Goal: Task Accomplishment & Management: Manage account settings

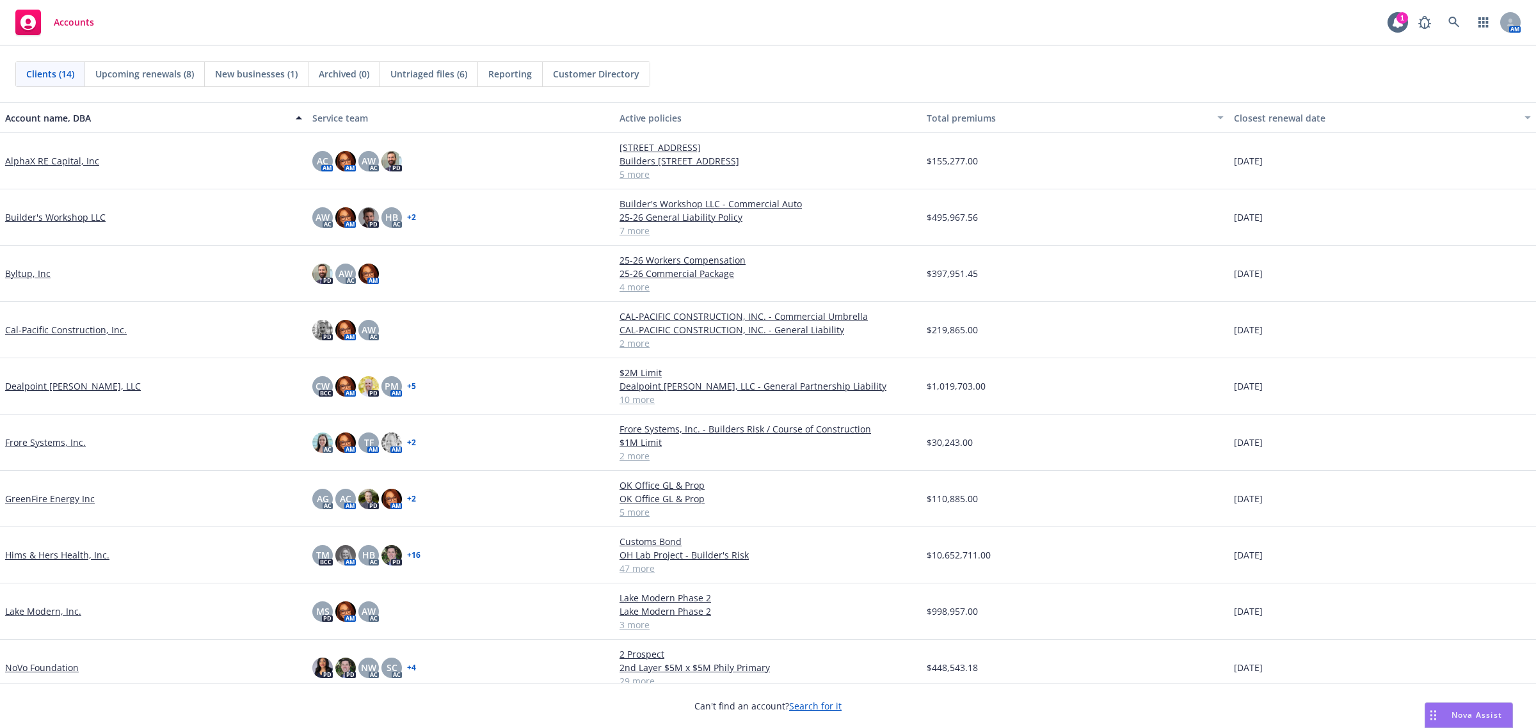
click at [58, 20] on span "Accounts" at bounding box center [74, 22] width 40 height 10
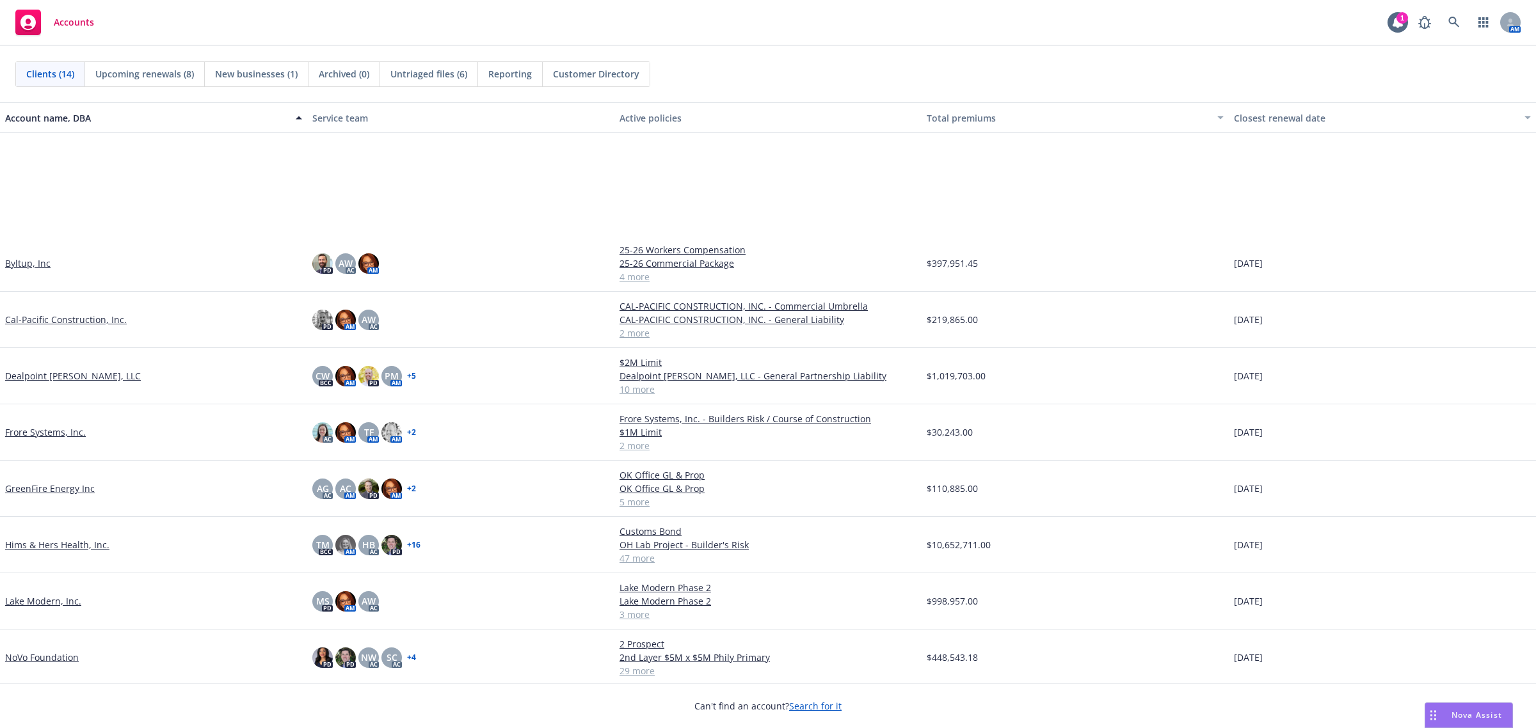
scroll to position [178, 0]
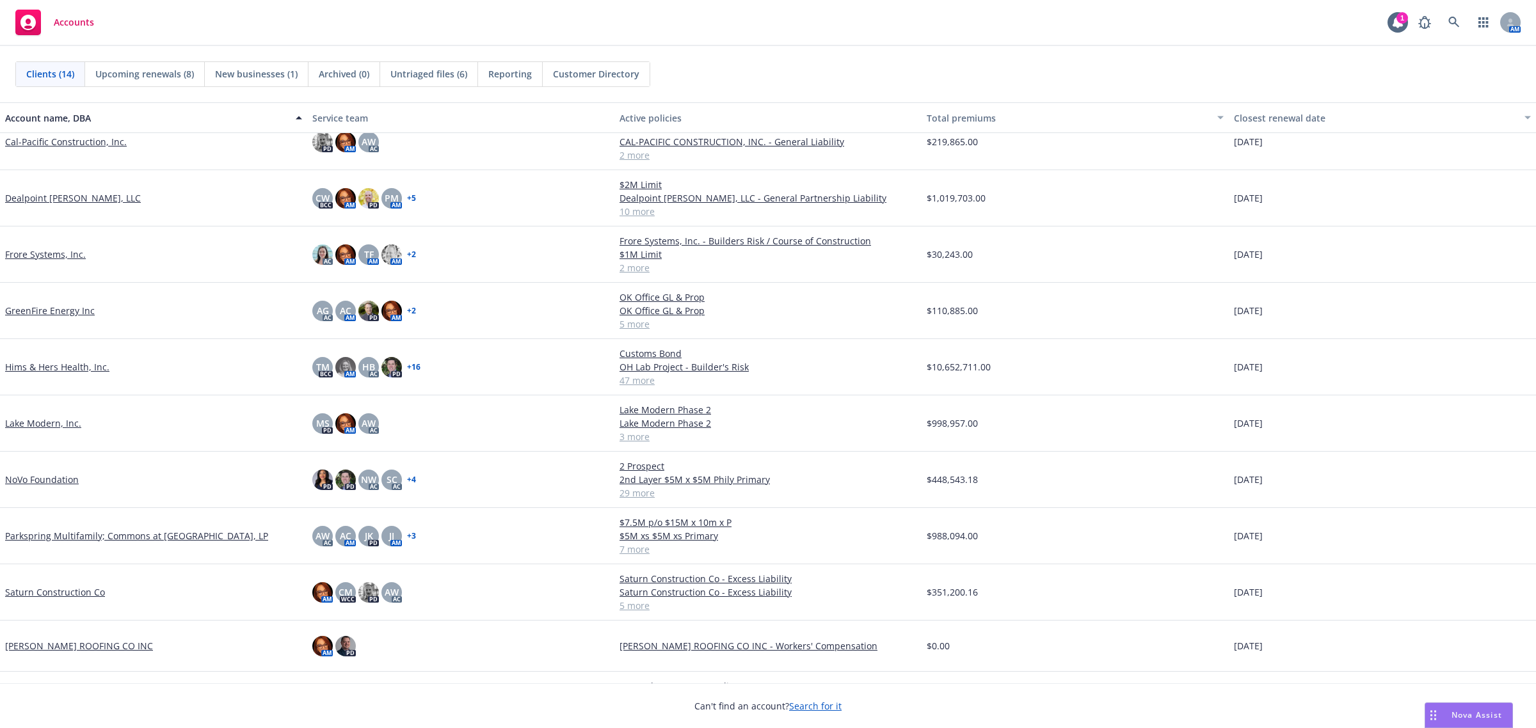
click at [24, 420] on link "Lake Modern, Inc." at bounding box center [43, 423] width 76 height 13
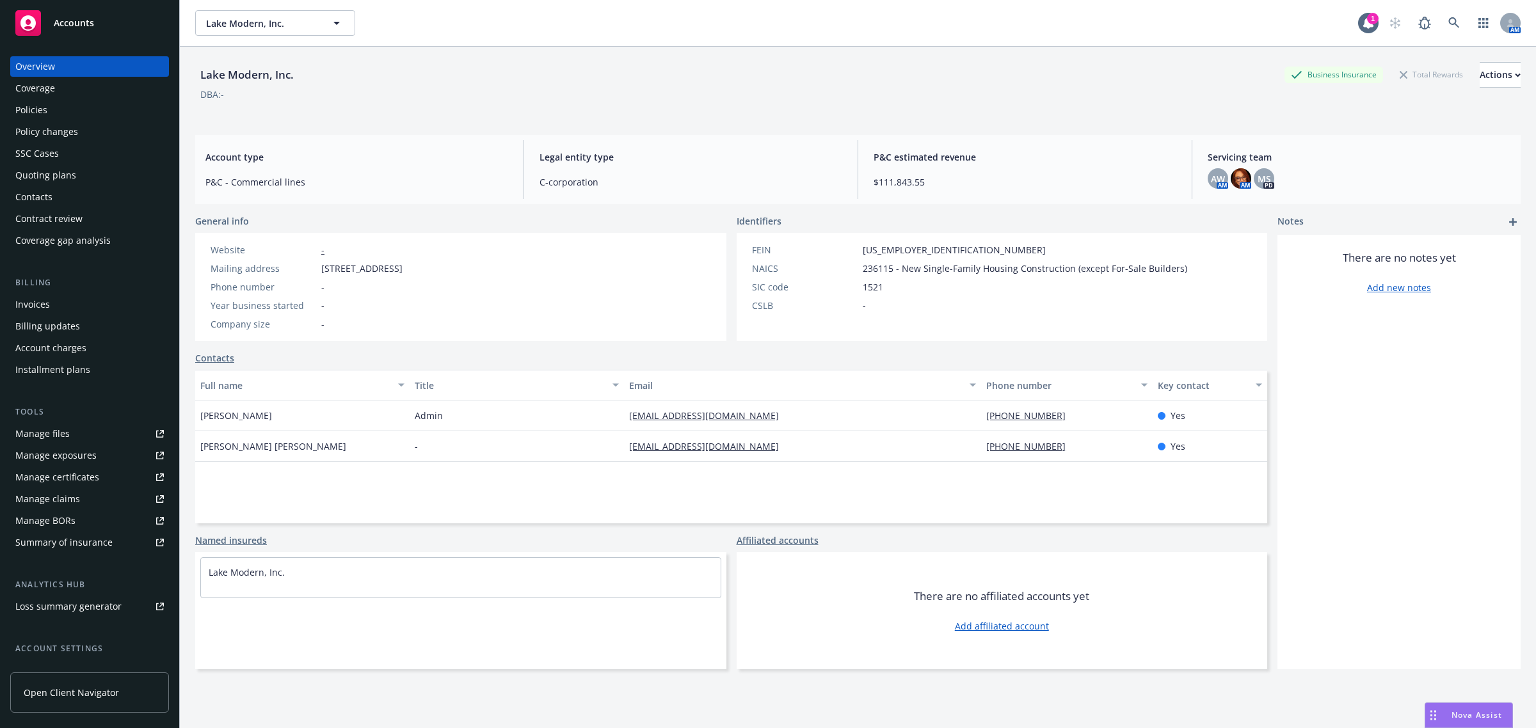
click at [62, 112] on div "Policies" at bounding box center [89, 110] width 149 height 20
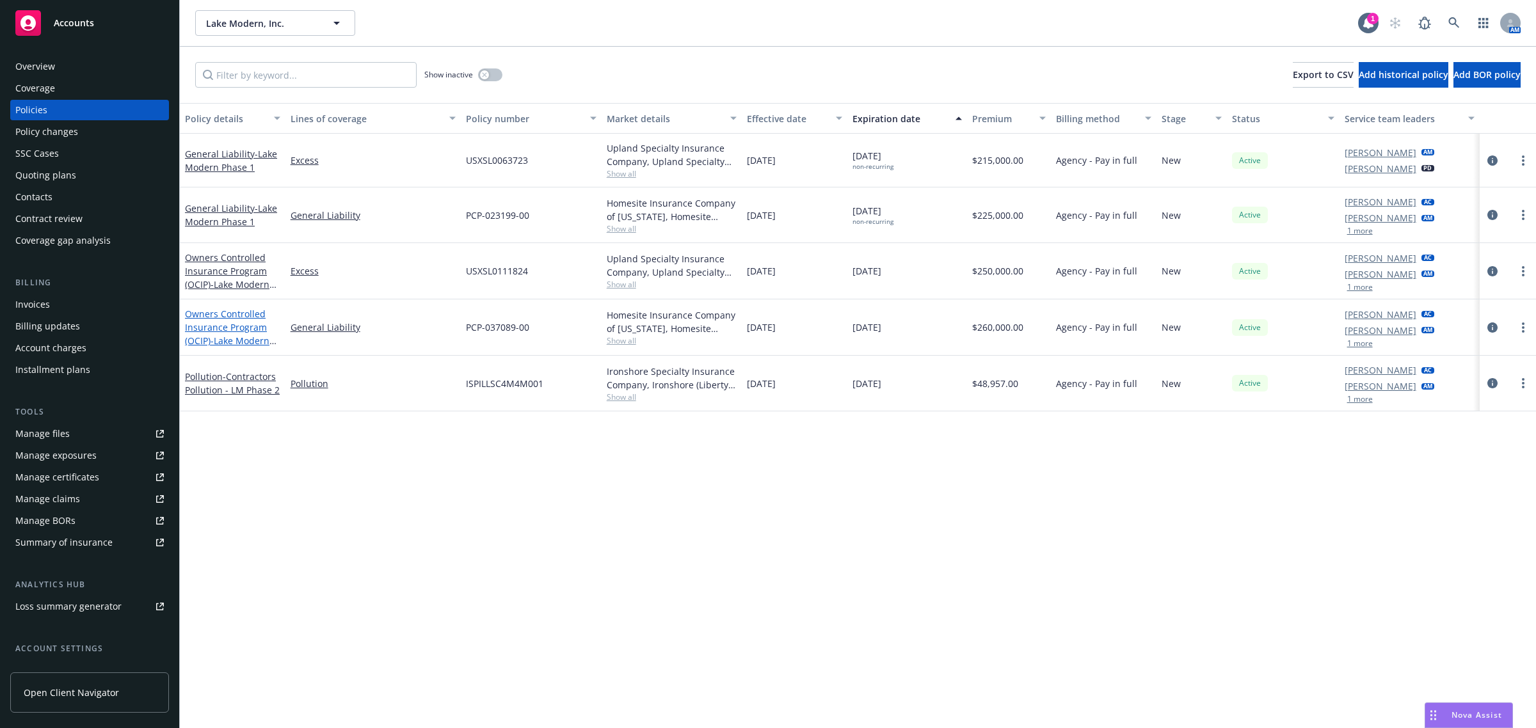
click at [202, 323] on link "Owners Controlled Insurance Program (OCIP) - Lake Modern Phase 2" at bounding box center [227, 334] width 84 height 52
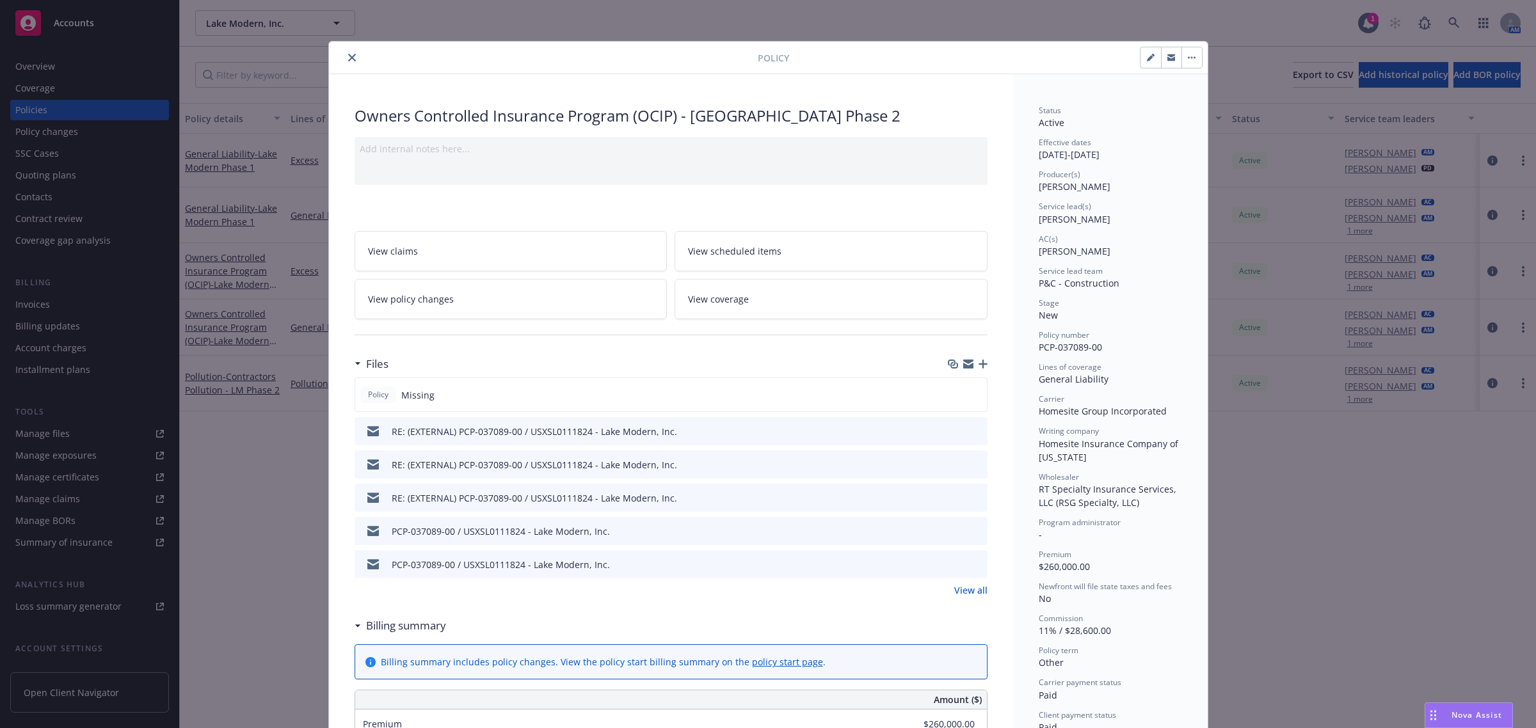
click at [979, 362] on icon "button" at bounding box center [983, 364] width 9 height 9
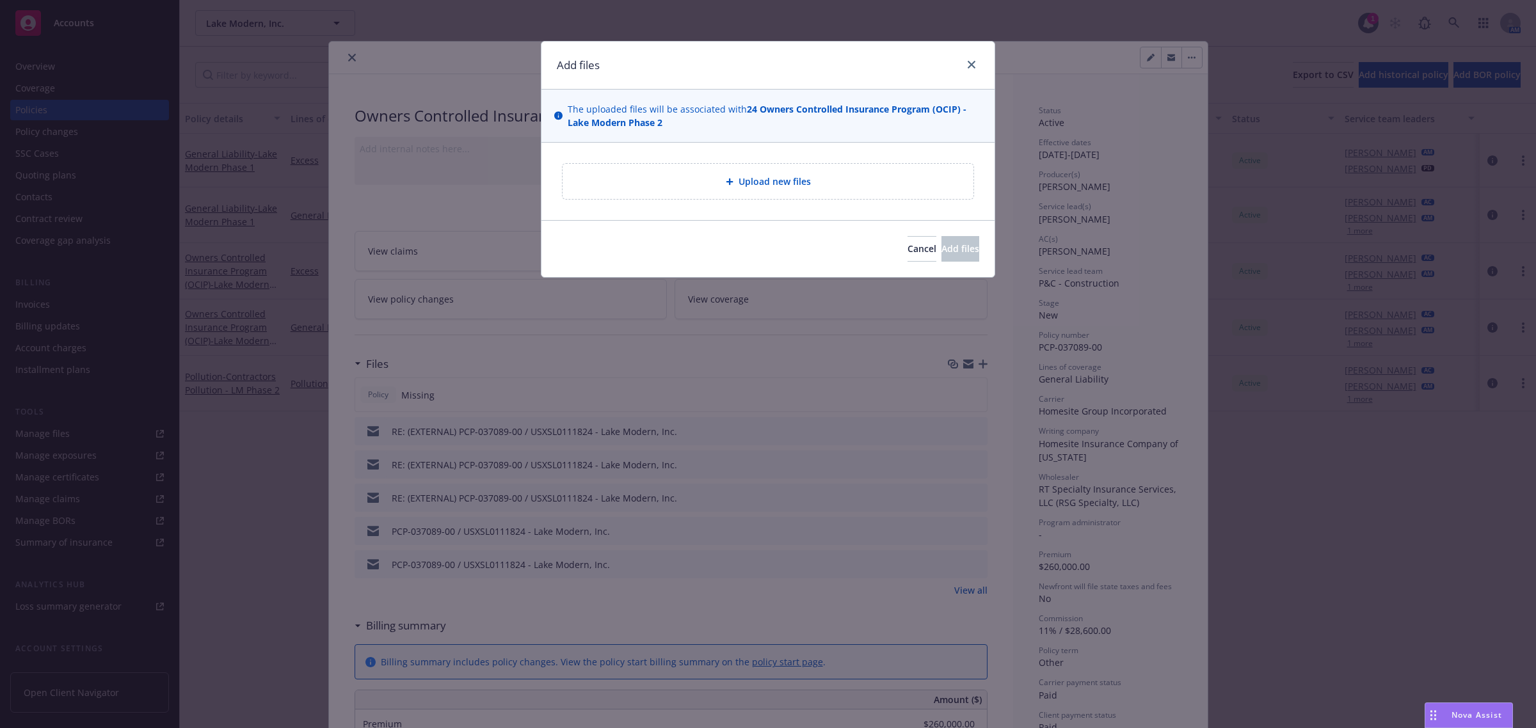
click at [778, 177] on span "Upload new files" at bounding box center [775, 181] width 72 height 13
type textarea "x"
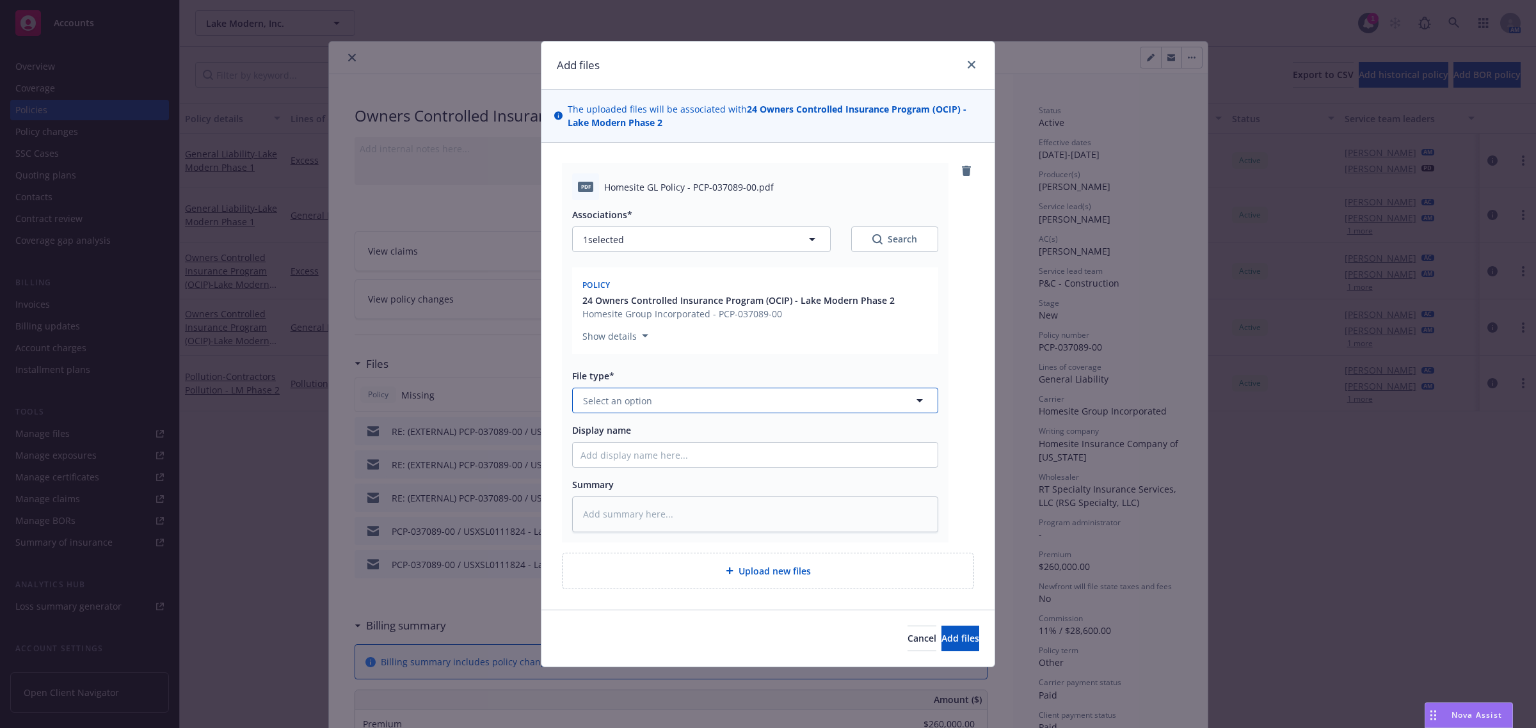
click at [679, 399] on button "Select an option" at bounding box center [755, 401] width 366 height 26
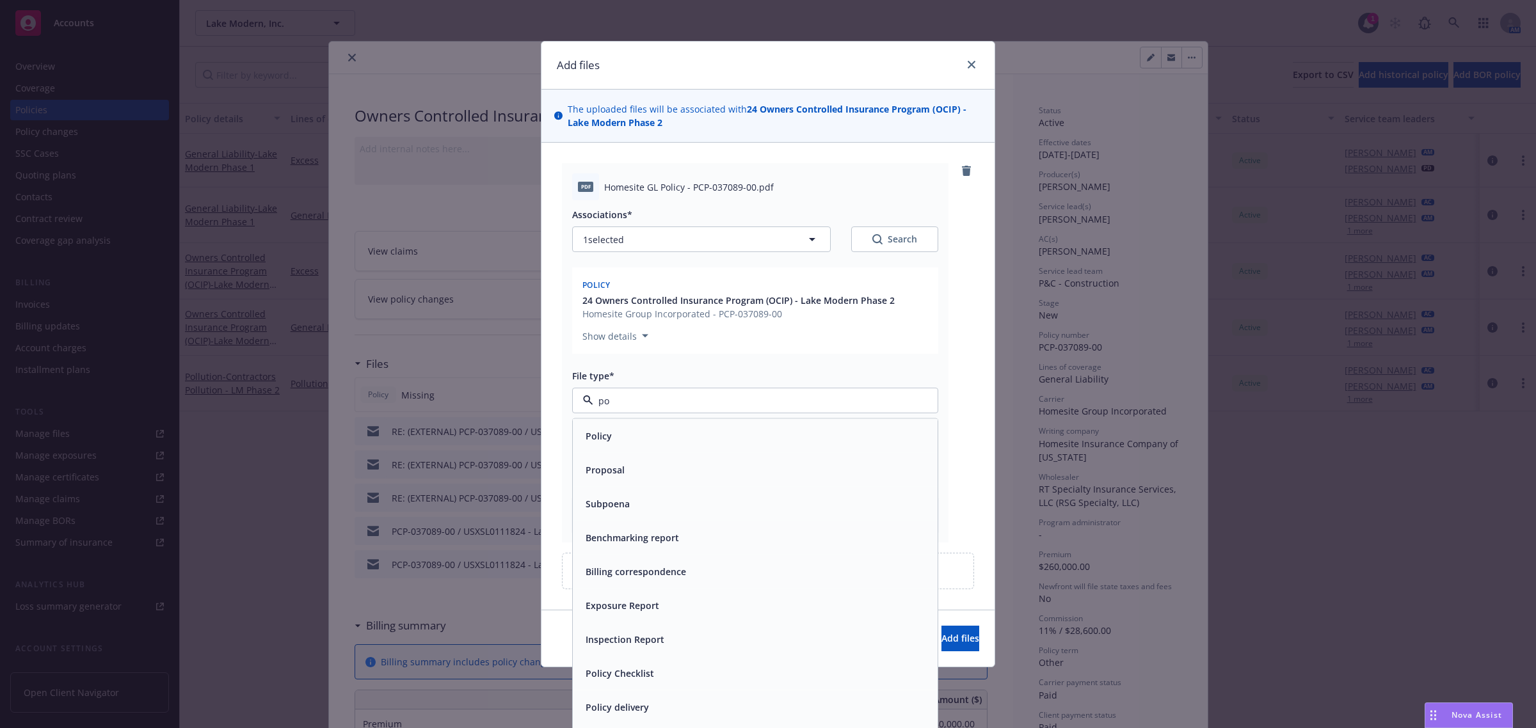
type input "pol"
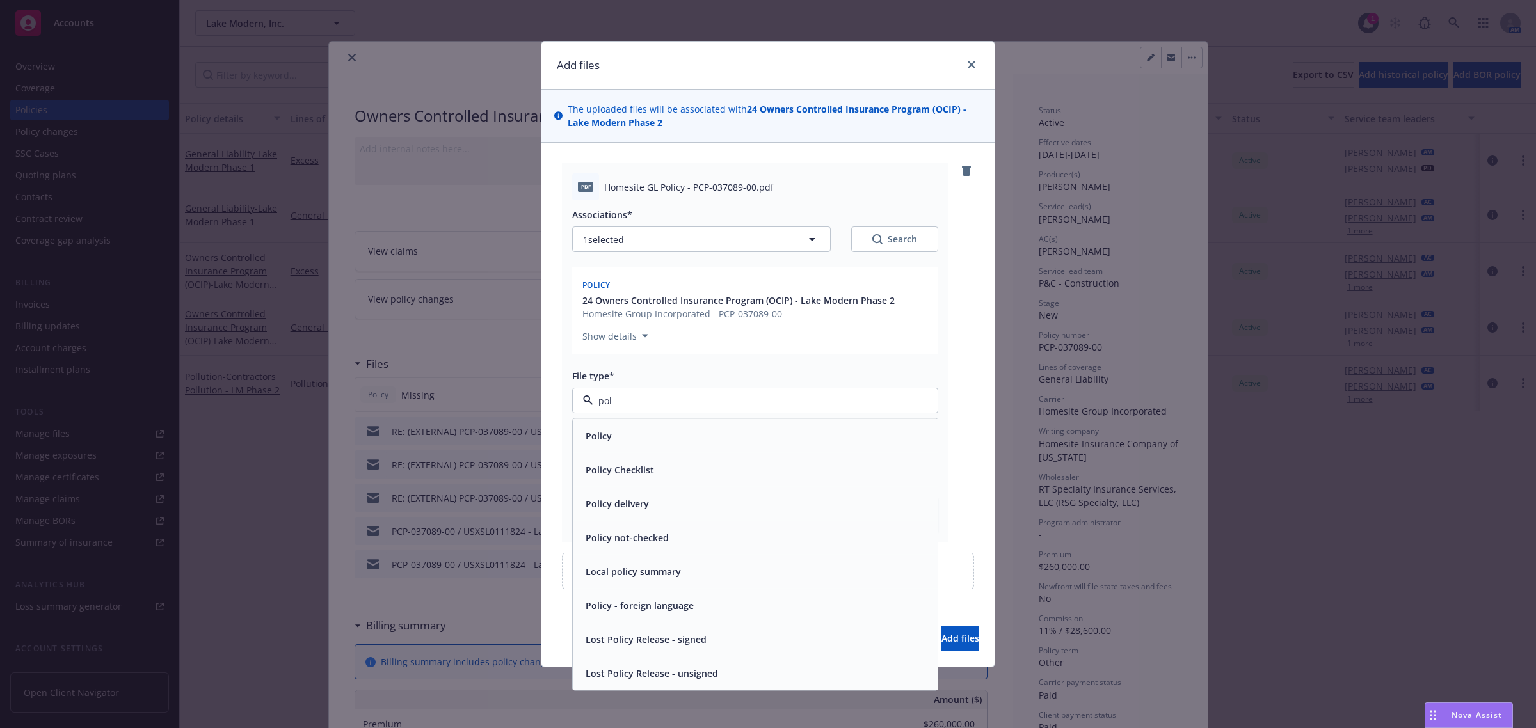
click at [696, 435] on div "Policy" at bounding box center [755, 436] width 349 height 19
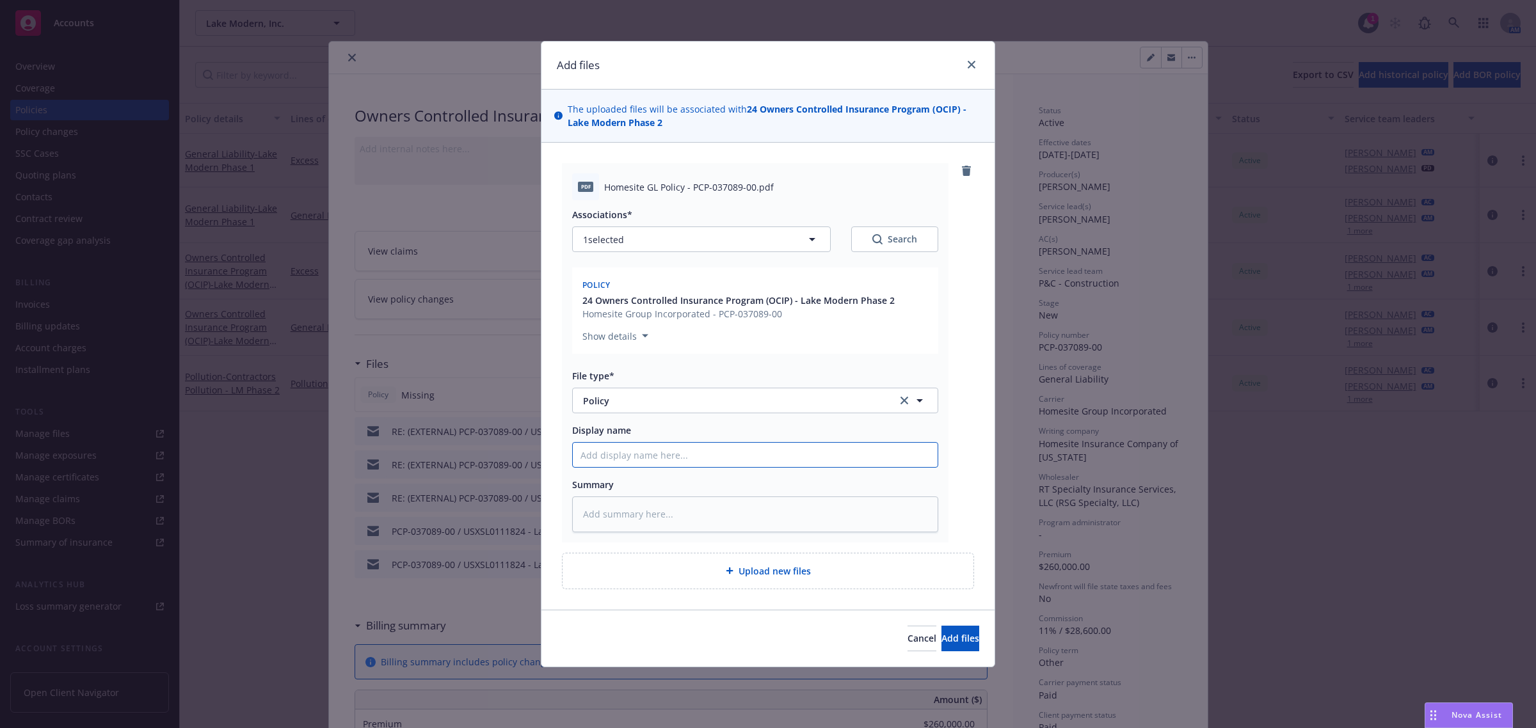
click at [662, 455] on input "Display name" at bounding box center [755, 455] width 365 height 24
type textarea "x"
type input "2"
type textarea "x"
type input "24"
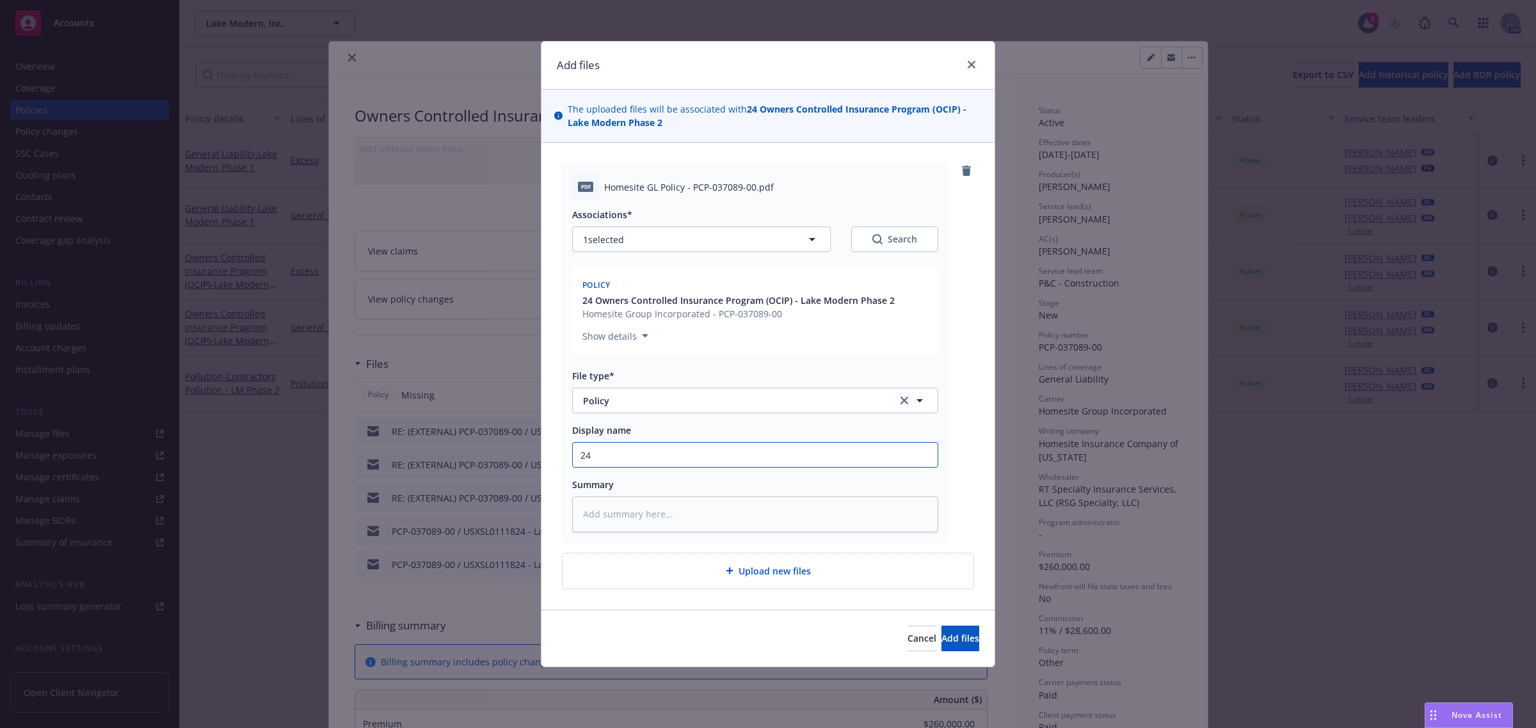
type textarea "x"
type input "24-"
type textarea "x"
type input "24-2"
type textarea "x"
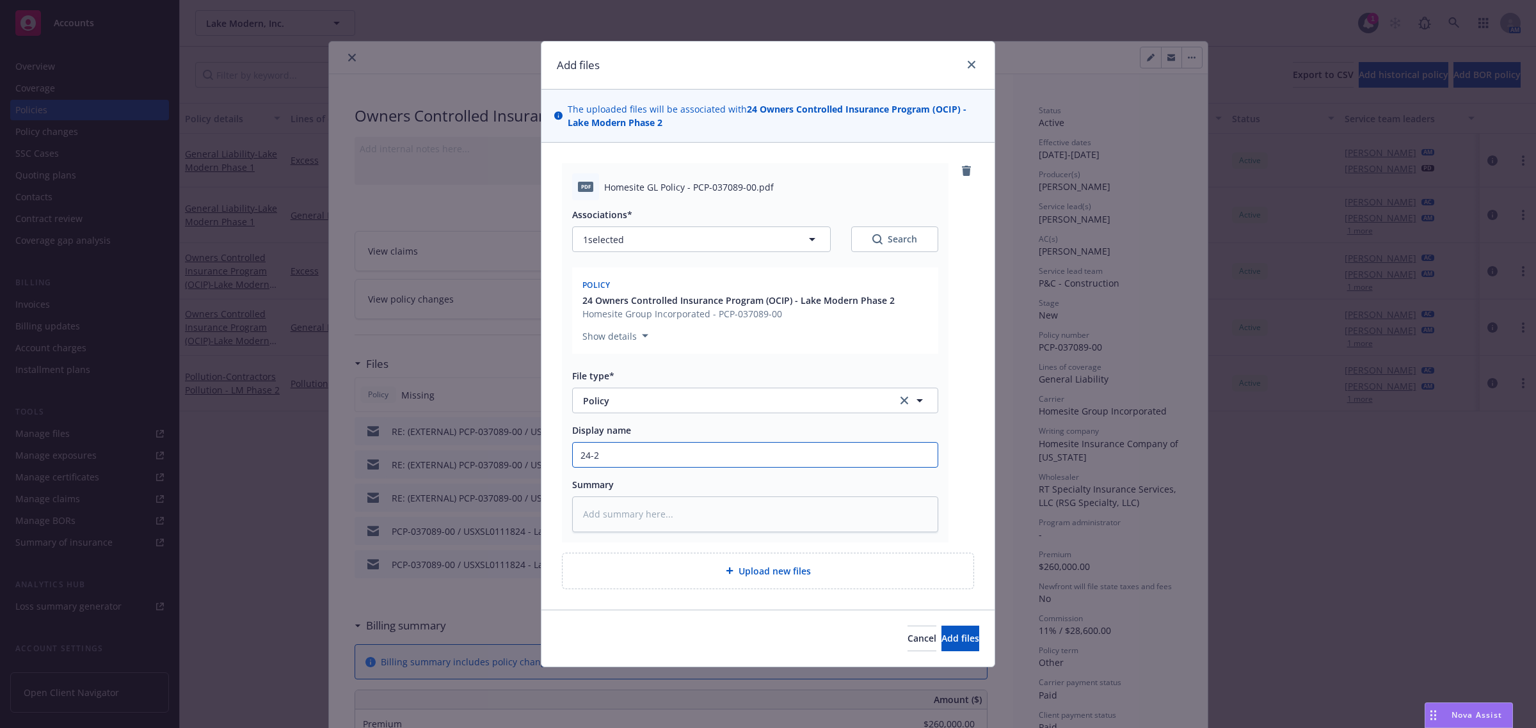
type input "24-26"
type textarea "x"
type input "24-26"
type textarea "x"
type input "24-26 O"
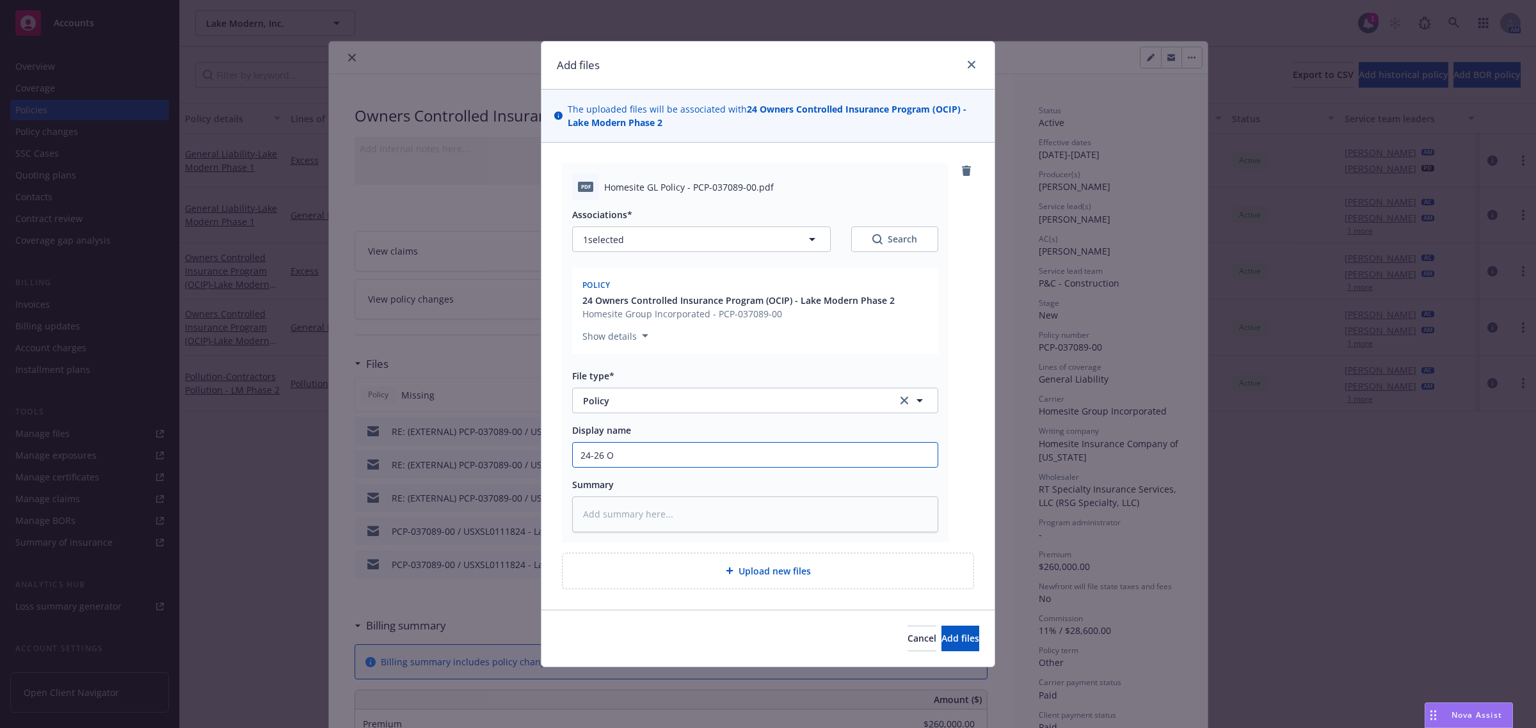
type textarea "x"
type input "24-26 OI"
type textarea "x"
type input "24-26 O"
type textarea "x"
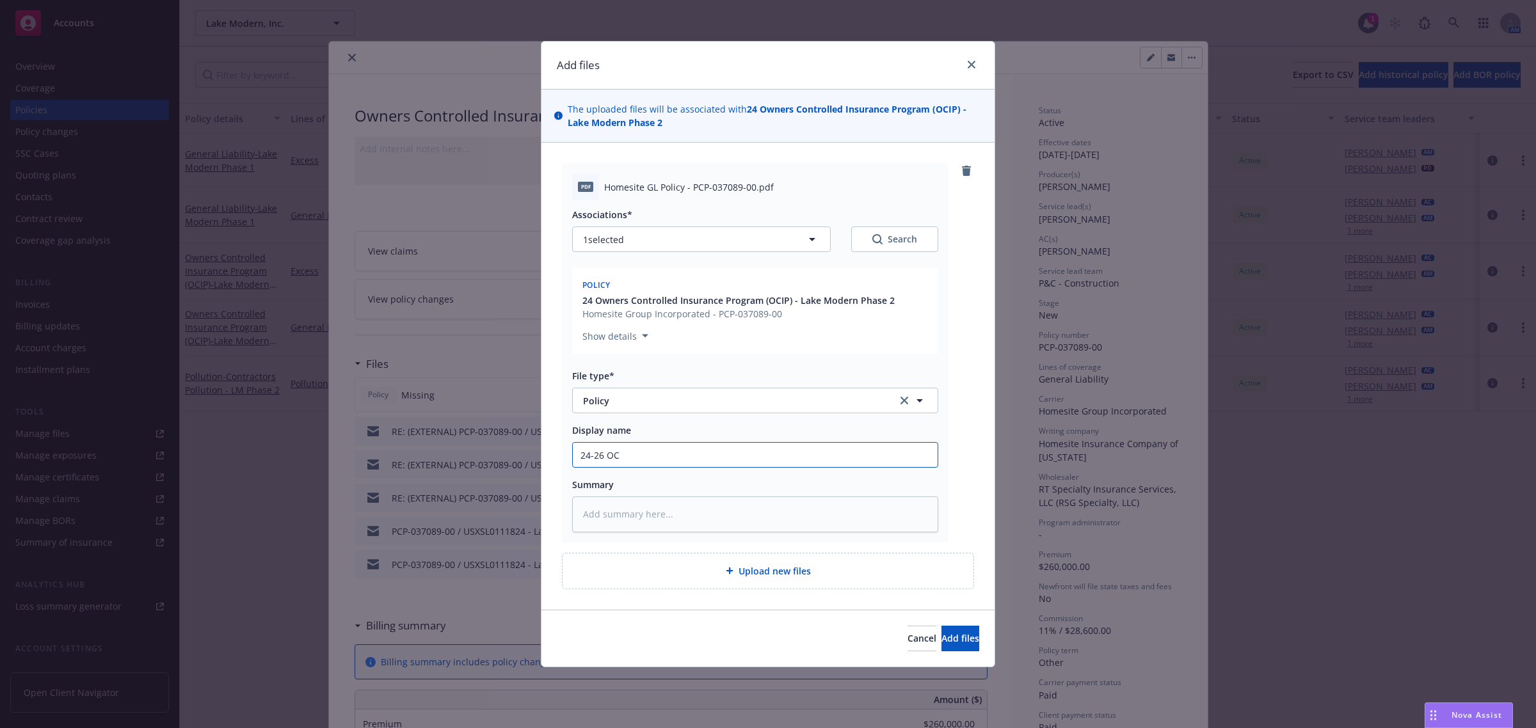
type input "24-26 OCI"
type textarea "x"
type input "24-26 OCIU"
type textarea "x"
type input "24-26 OCI"
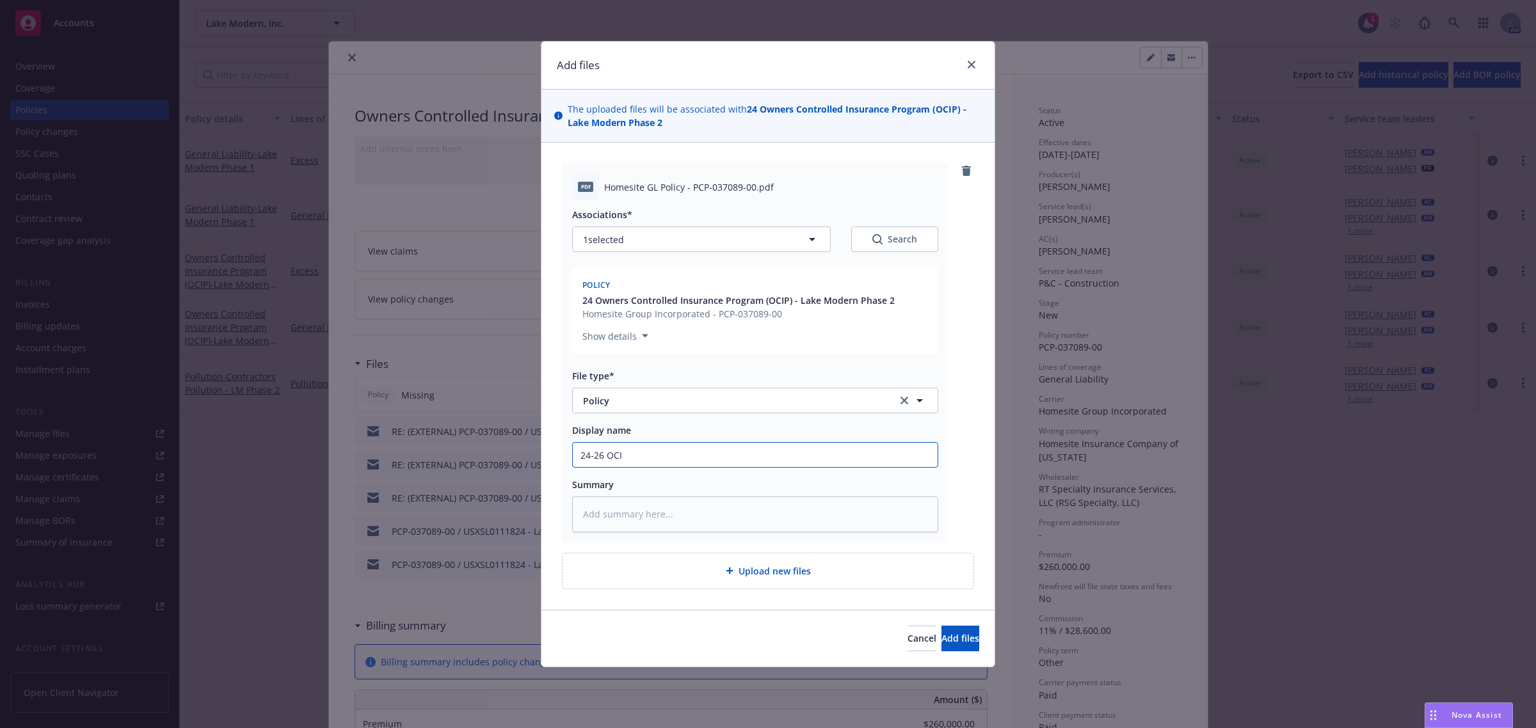
type textarea "x"
type input "24-26 OCIP"
type textarea "x"
type input "24-26 OCIP"
type textarea "x"
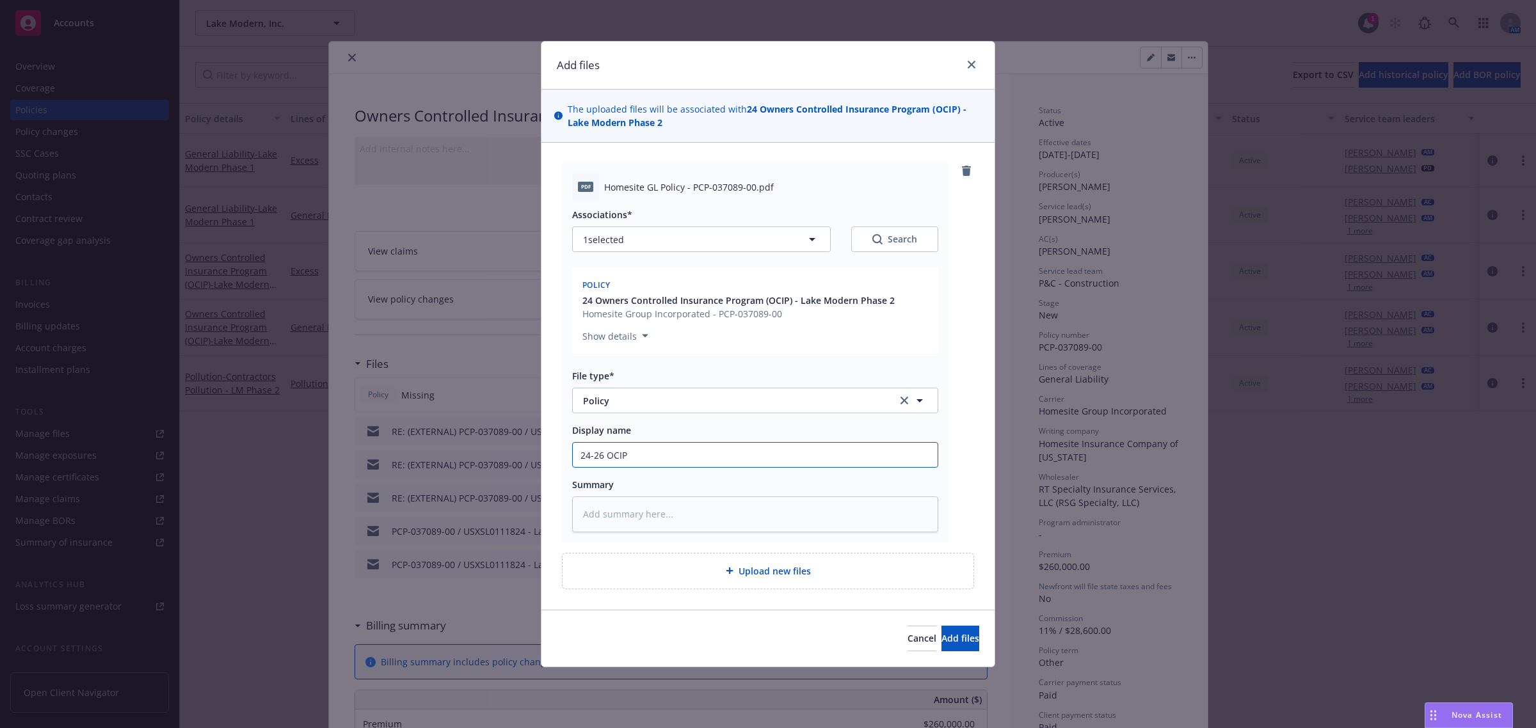
type input "24-26 OCIP P"
type textarea "x"
type input "24-26 OCIP Po"
type textarea "x"
type input "24-26 OCIP Pol"
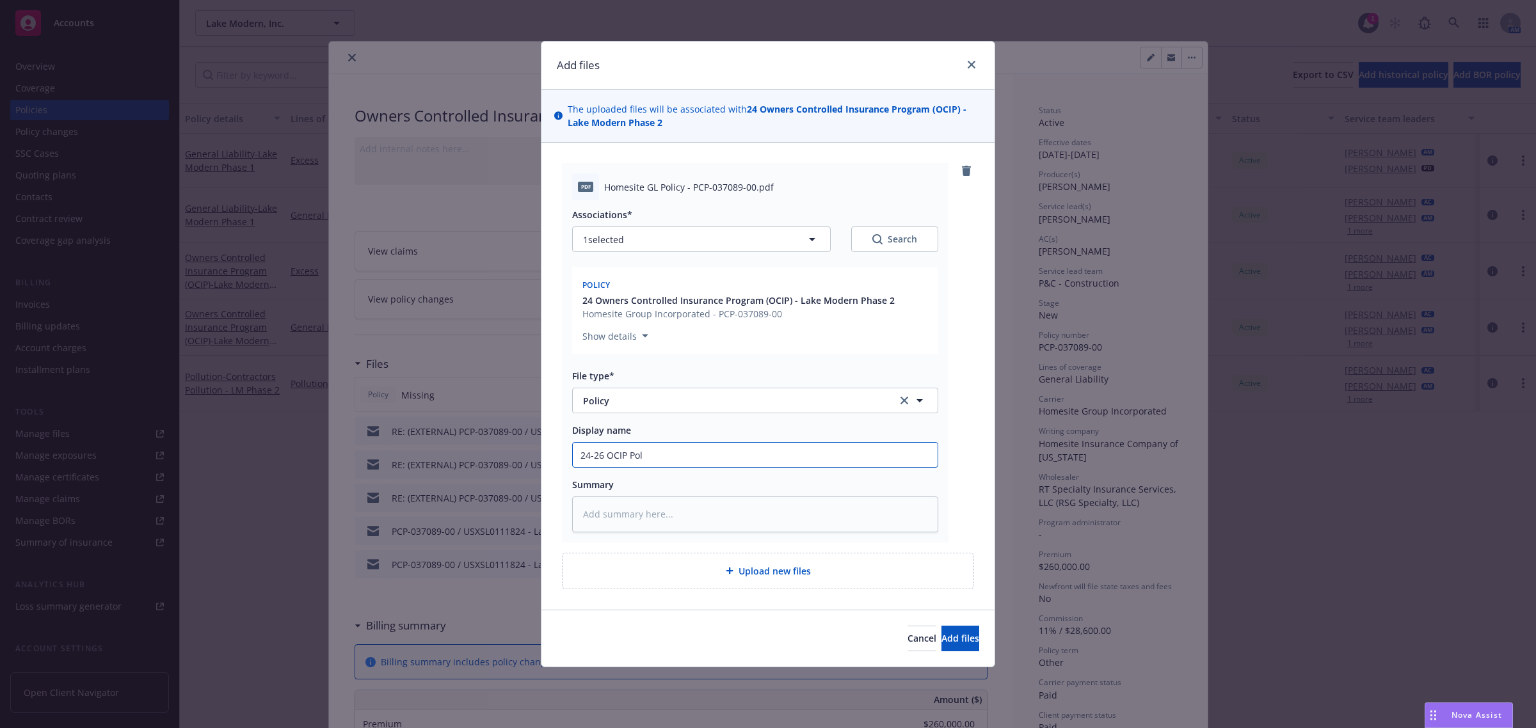
type textarea "x"
type input "24-26 OCIP Polic"
type textarea "x"
type input "24-26 OCIP Policy"
type textarea "x"
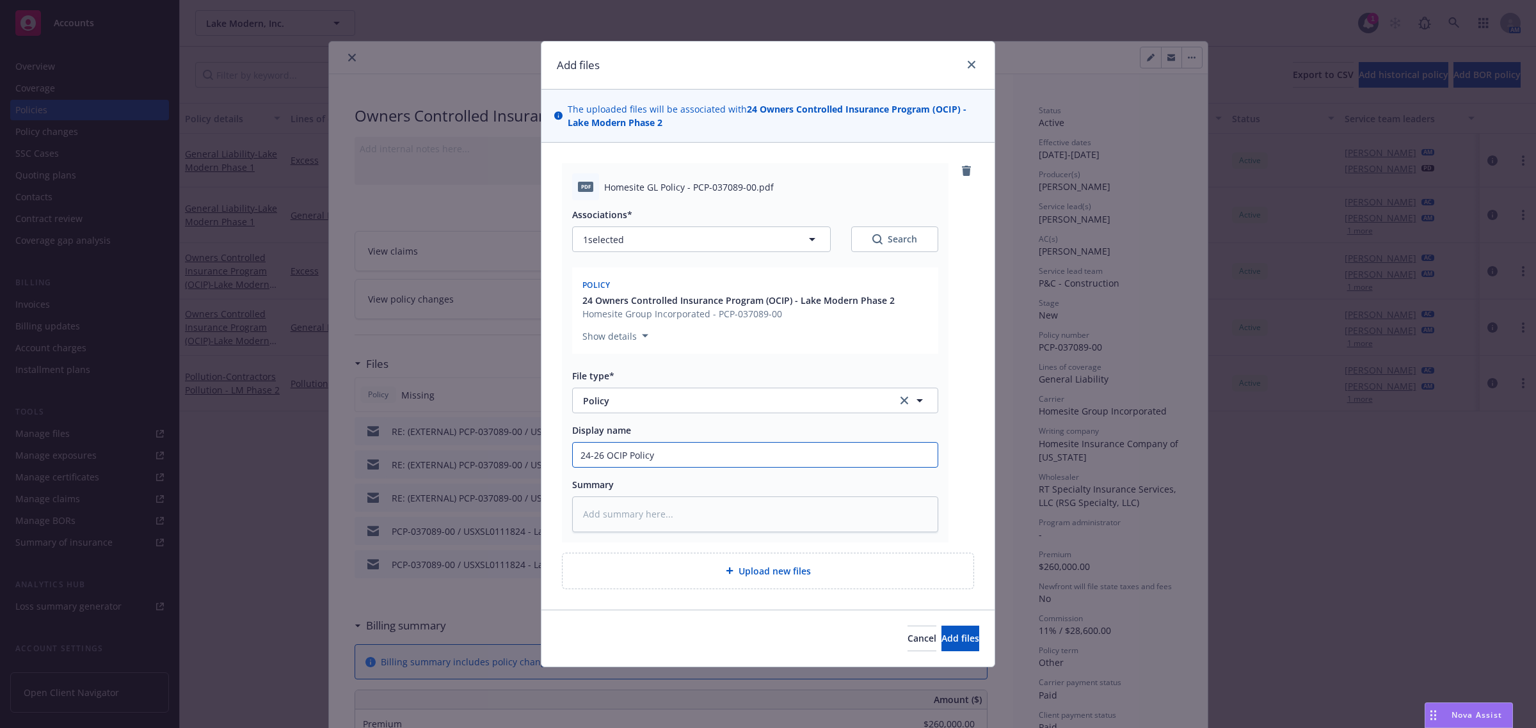
type input "24-26 OCIP Policy"
type textarea "x"
type input "24-26 OCIP Policy -"
type textarea "x"
type input "24-26 OCIP Policy -"
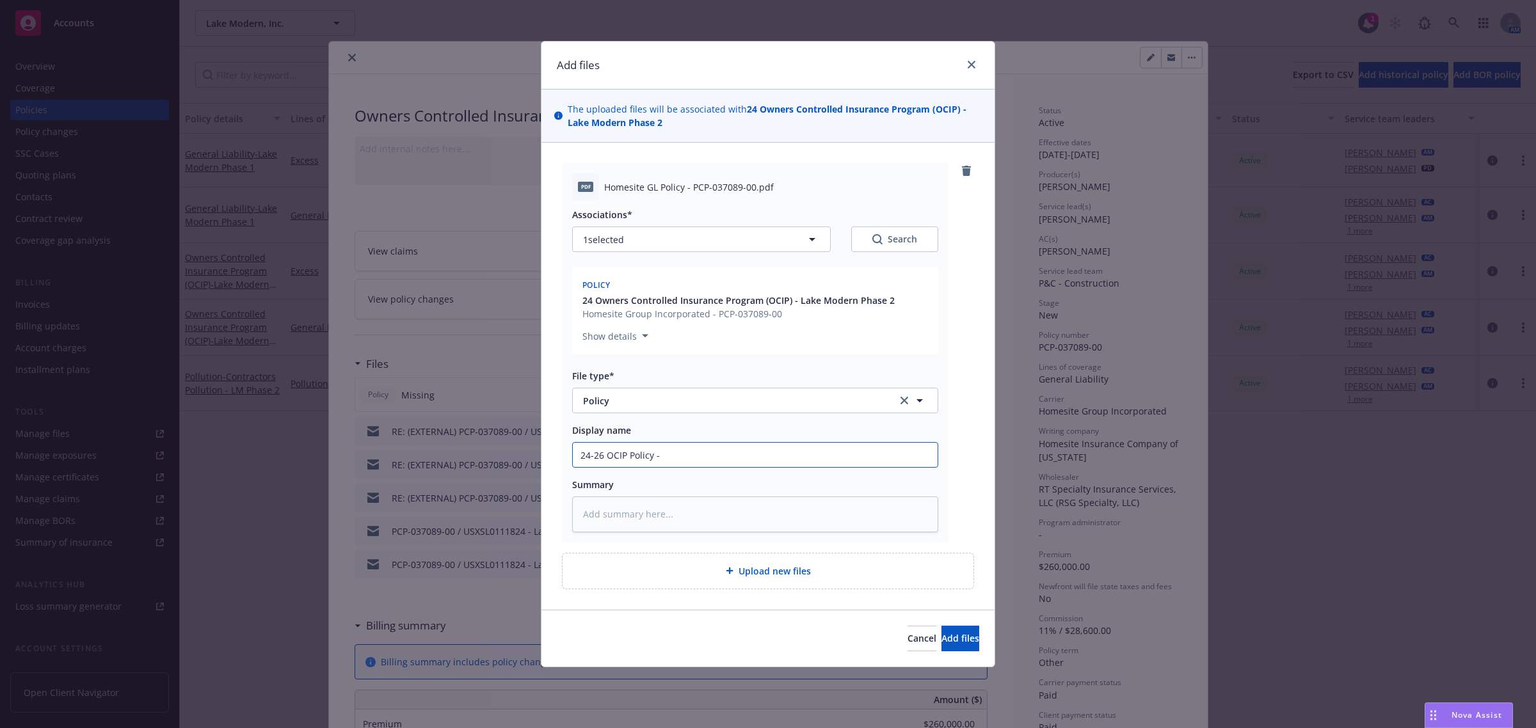
click at [686, 466] on input "24-26 OCIP Policy -" at bounding box center [755, 455] width 365 height 24
paste input "PCP-037089-00"
type textarea "x"
type input "24-26 OCIP Policy - PCP-037089-00"
type textarea "x"
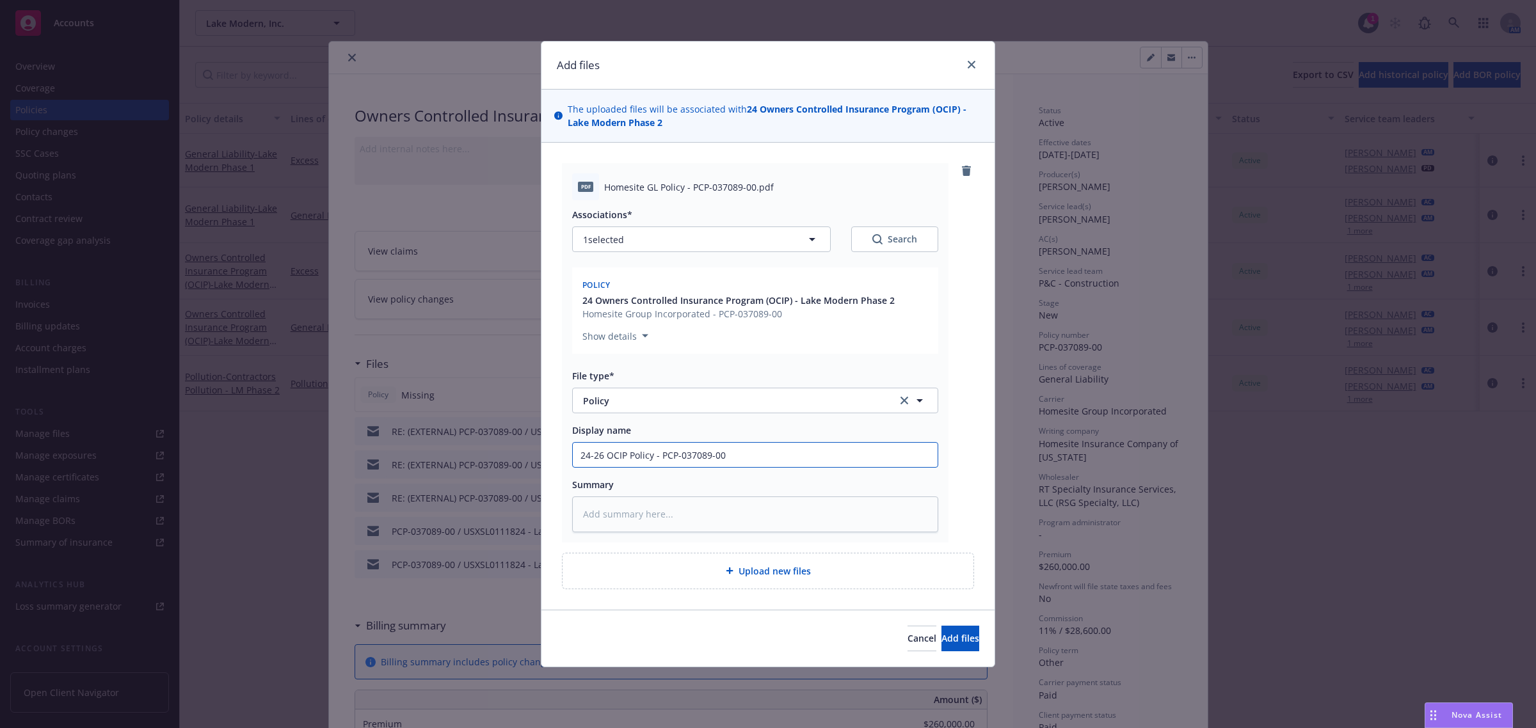
type input "24-26 OCIP Policy - PCP-037089-00"
type textarea "x"
type input "24-26 OCIP Policy - PCP-037089-00 -"
type textarea "x"
type input "24-26 OCIP Policy - PCP-037089-00 -"
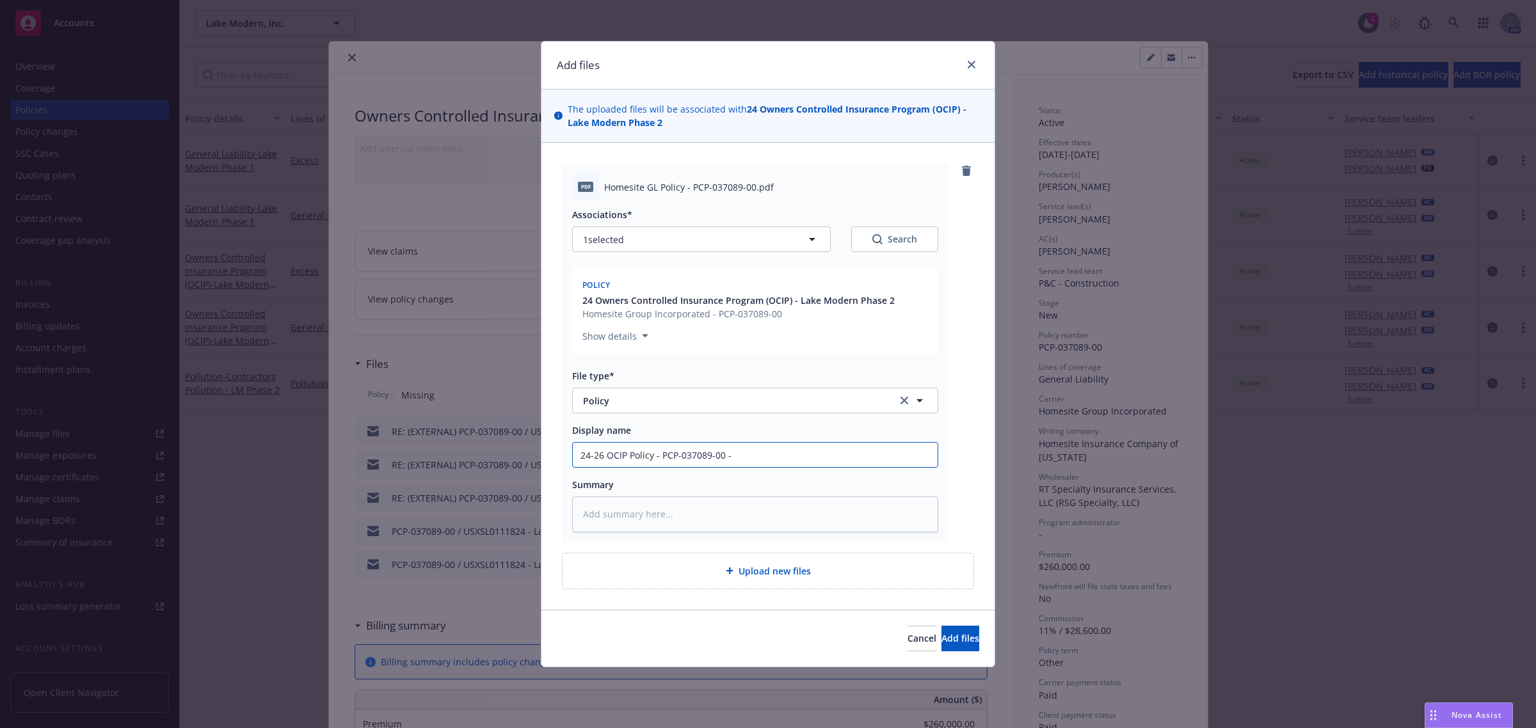
type textarea "x"
type input "24-26 OCIP Policy - PCP-037089-00 - L"
type textarea "x"
type input "24-26 OCIP Policy - PCP-037089-00 - La"
type textarea "x"
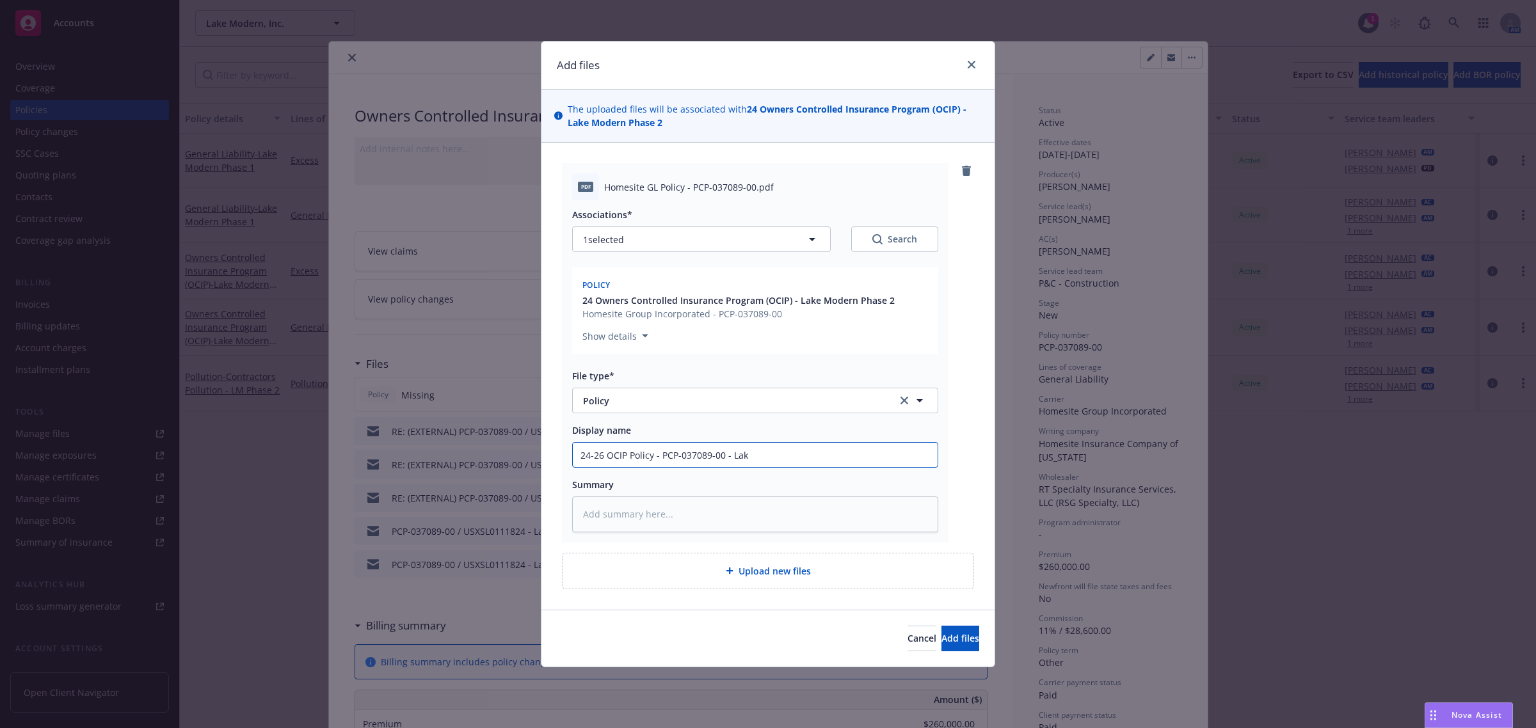
type input "24-26 OCIP Policy - PCP-037089-00 - Lake"
type textarea "x"
type input "24-26 OCIP Policy - PCP-037089-00 - Lake"
type textarea "x"
type input "24-26 OCIP Policy - PCP-037089-00 - [GEOGRAPHIC_DATA]"
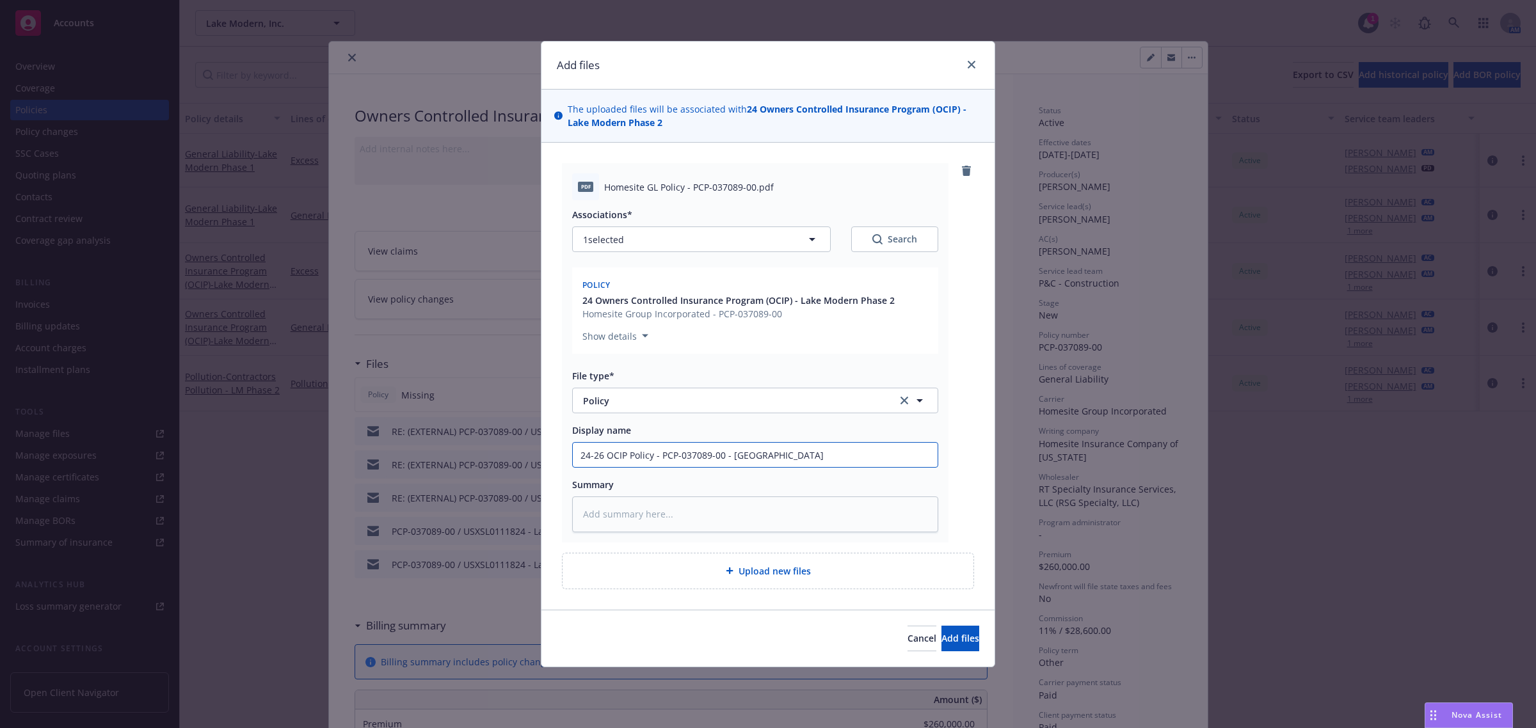
type textarea "x"
type input "24-26 OCIP Policy - PCP-037089-00 - [GEOGRAPHIC_DATA]"
type textarea "x"
type input "24-26 OCIP Policy - PCP-037089-00 - [GEOGRAPHIC_DATA]"
type textarea "x"
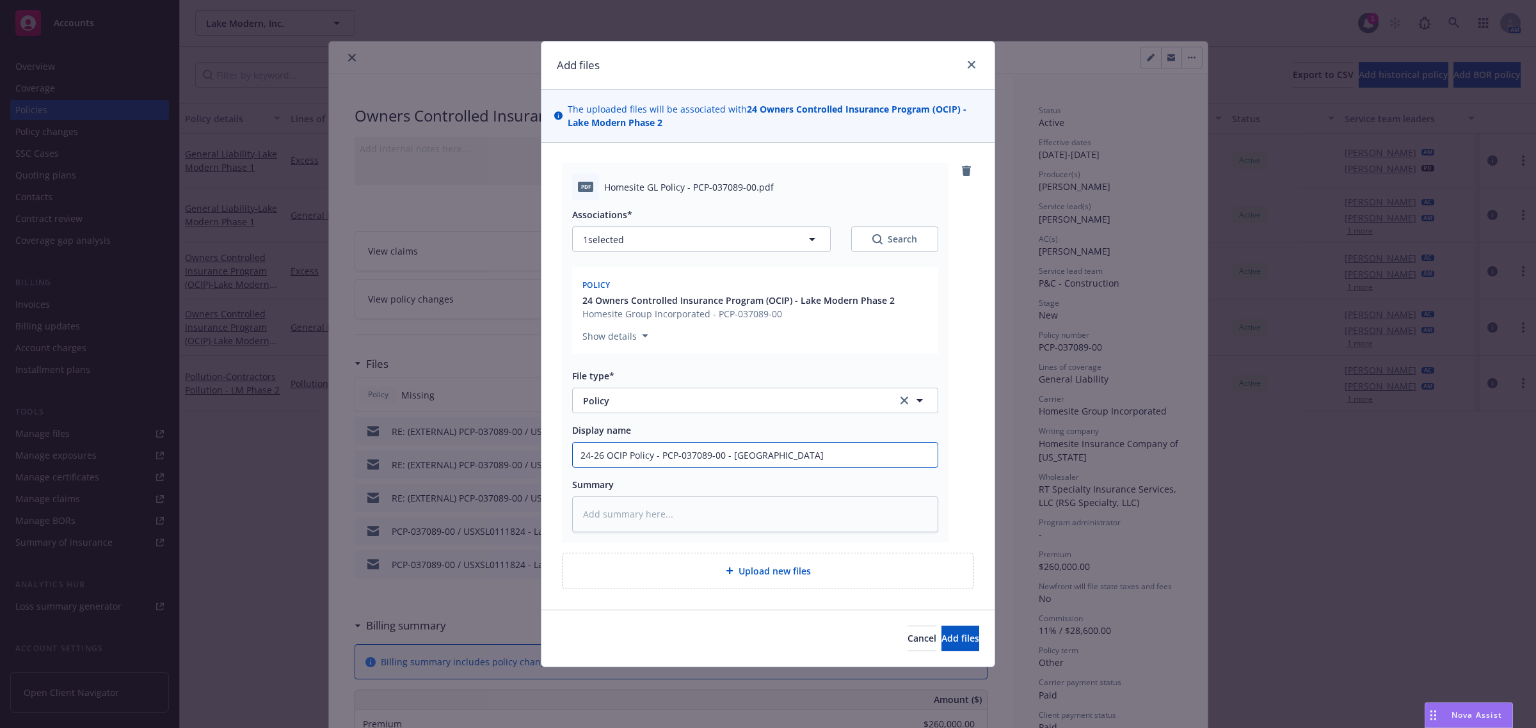
type input "24-26 OCIP Policy - PCP-037089-00 - [GEOGRAPHIC_DATA]"
type textarea "x"
type input "24-26 OCIP Policy - PCP-037089-00 - Lake Modern"
type textarea "x"
type input "24-26 OCIP Policy - PCP-037089-00 - Lake Modern"
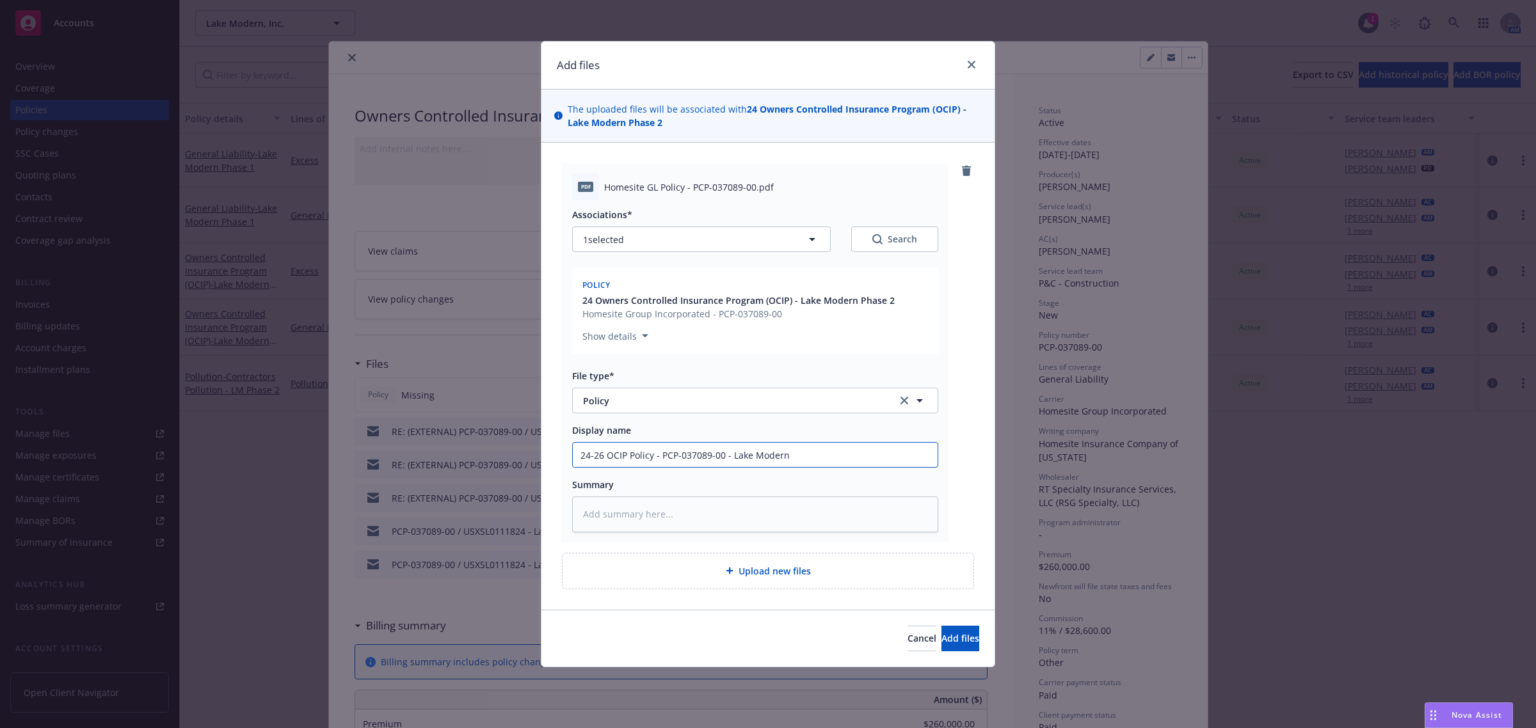
type textarea "x"
type input "24-26 OCIP Policy - PCP-037089-00 - Lake Modern 1"
click at [942, 638] on span "Add files" at bounding box center [961, 638] width 38 height 12
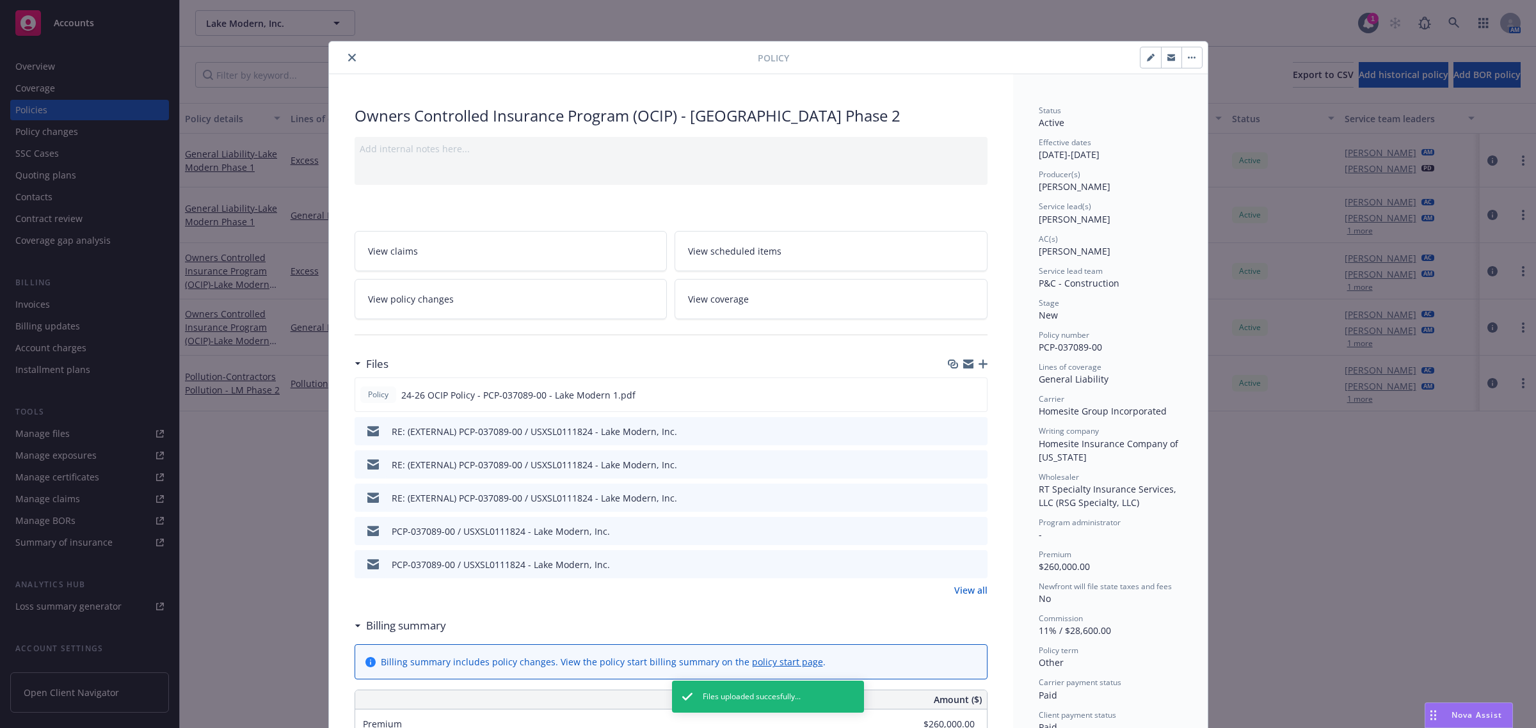
click at [348, 56] on icon "close" at bounding box center [352, 58] width 8 height 8
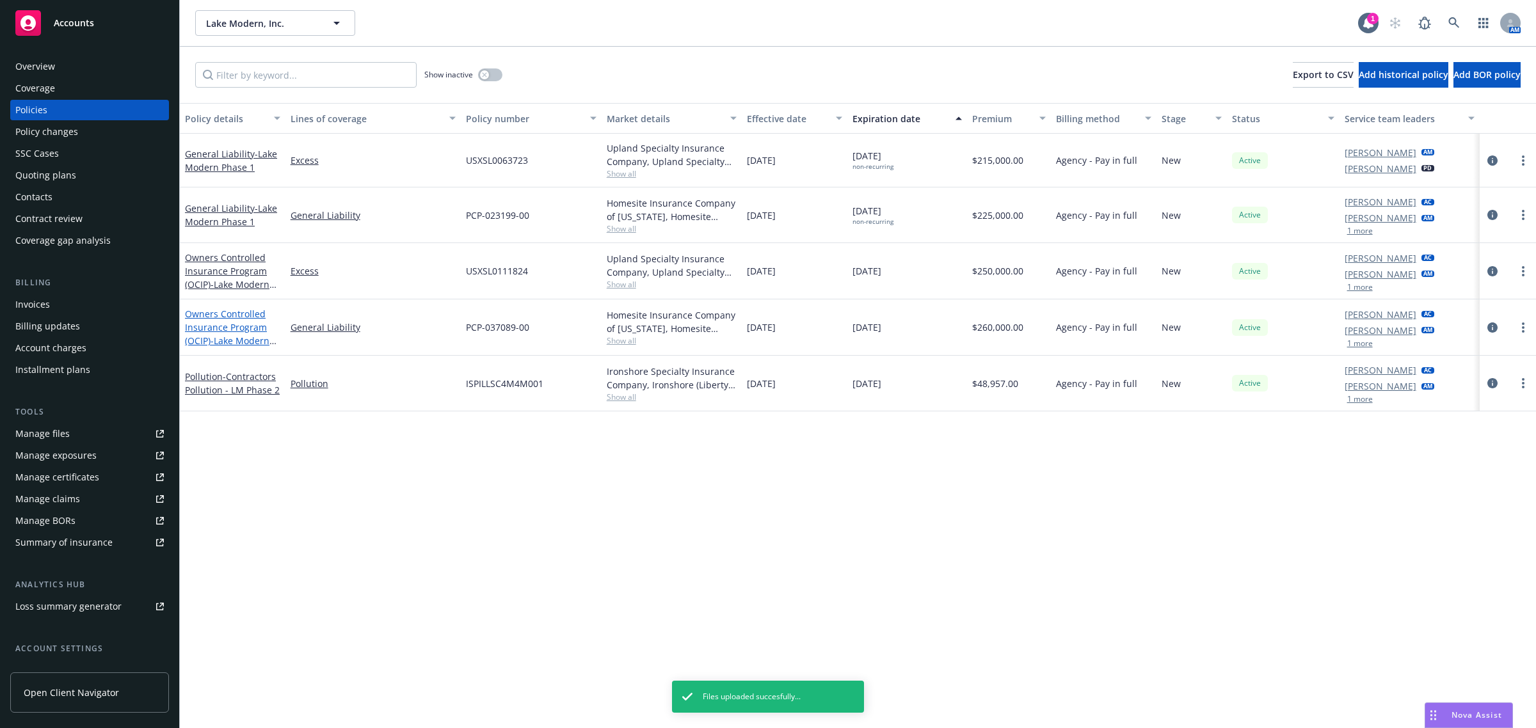
click at [208, 330] on link "Owners Controlled Insurance Program (OCIP) - Lake Modern Phase 2" at bounding box center [227, 334] width 84 height 52
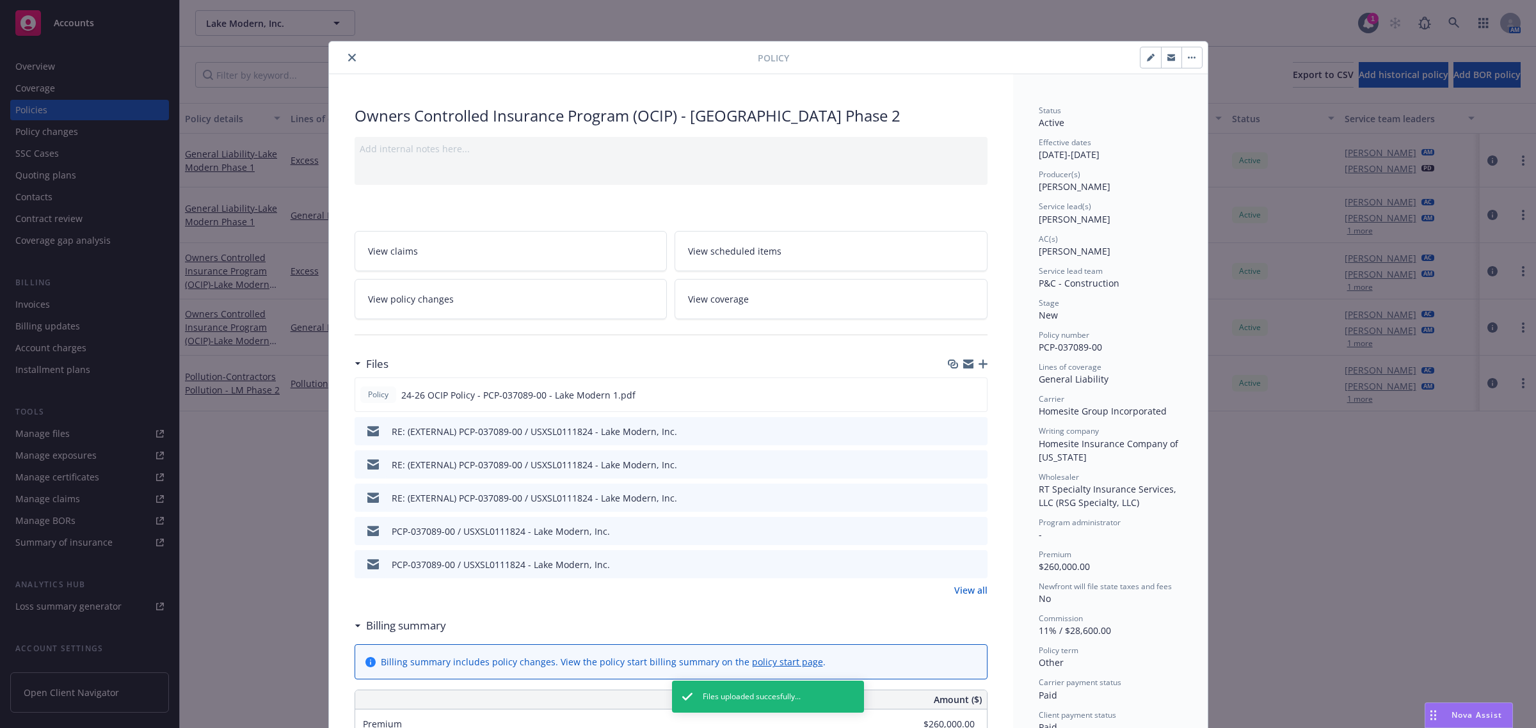
scroll to position [38, 0]
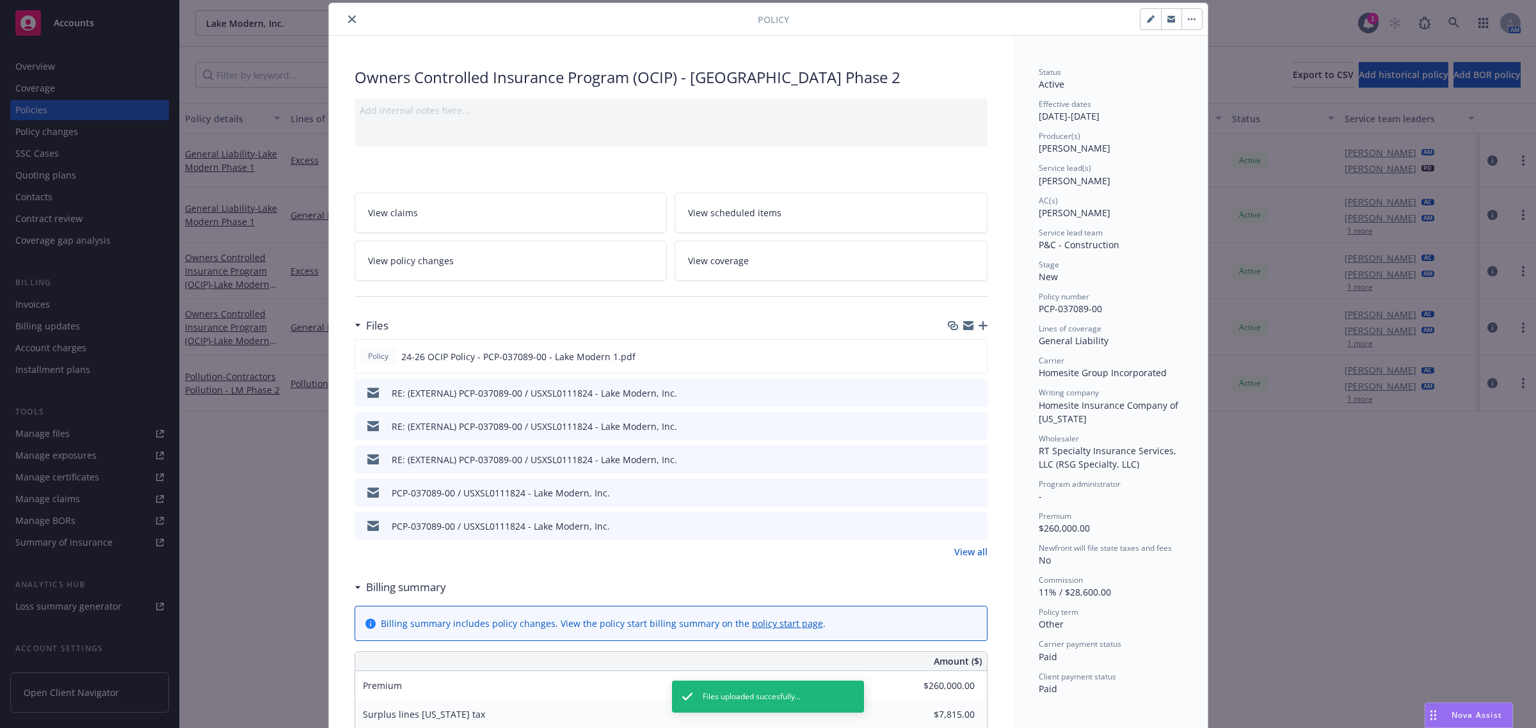
click at [979, 325] on icon "button" at bounding box center [983, 325] width 9 height 9
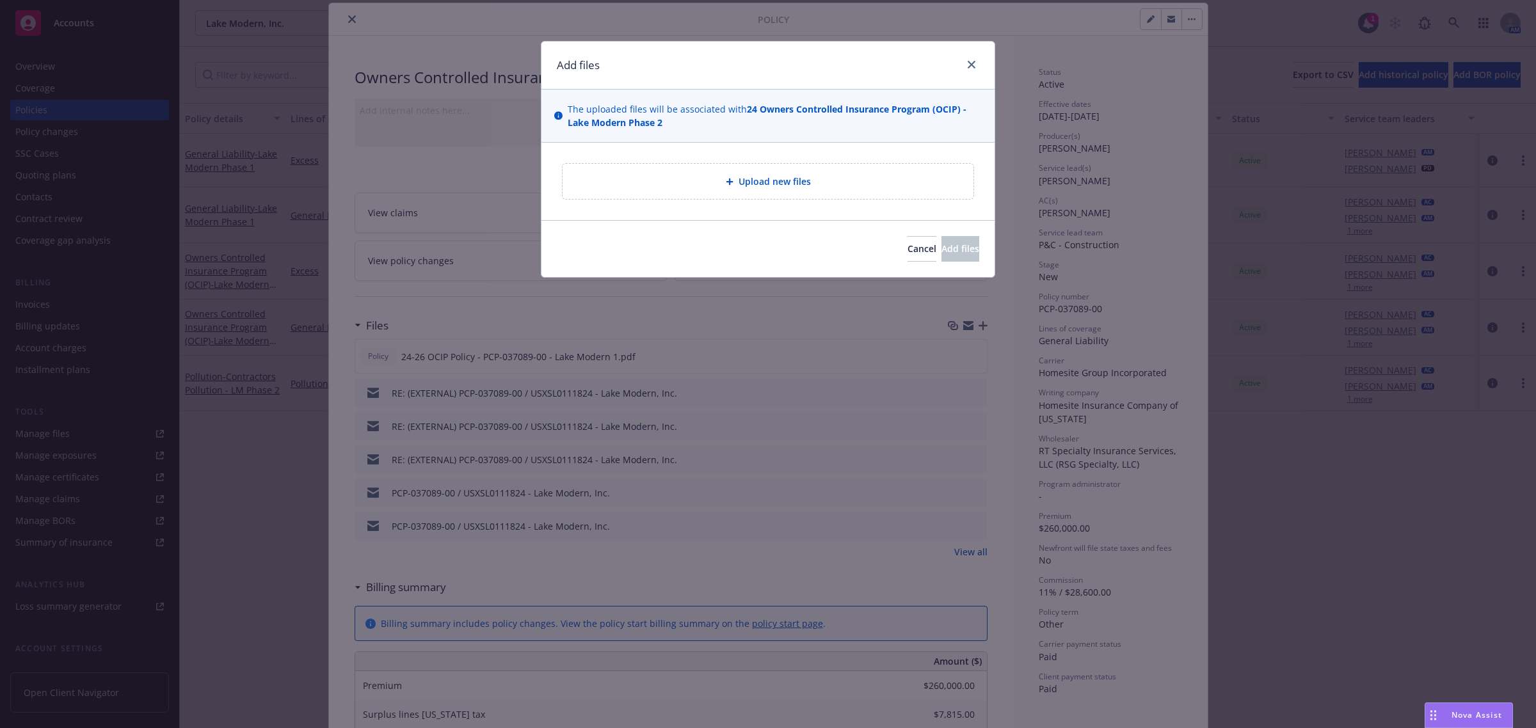
type textarea "x"
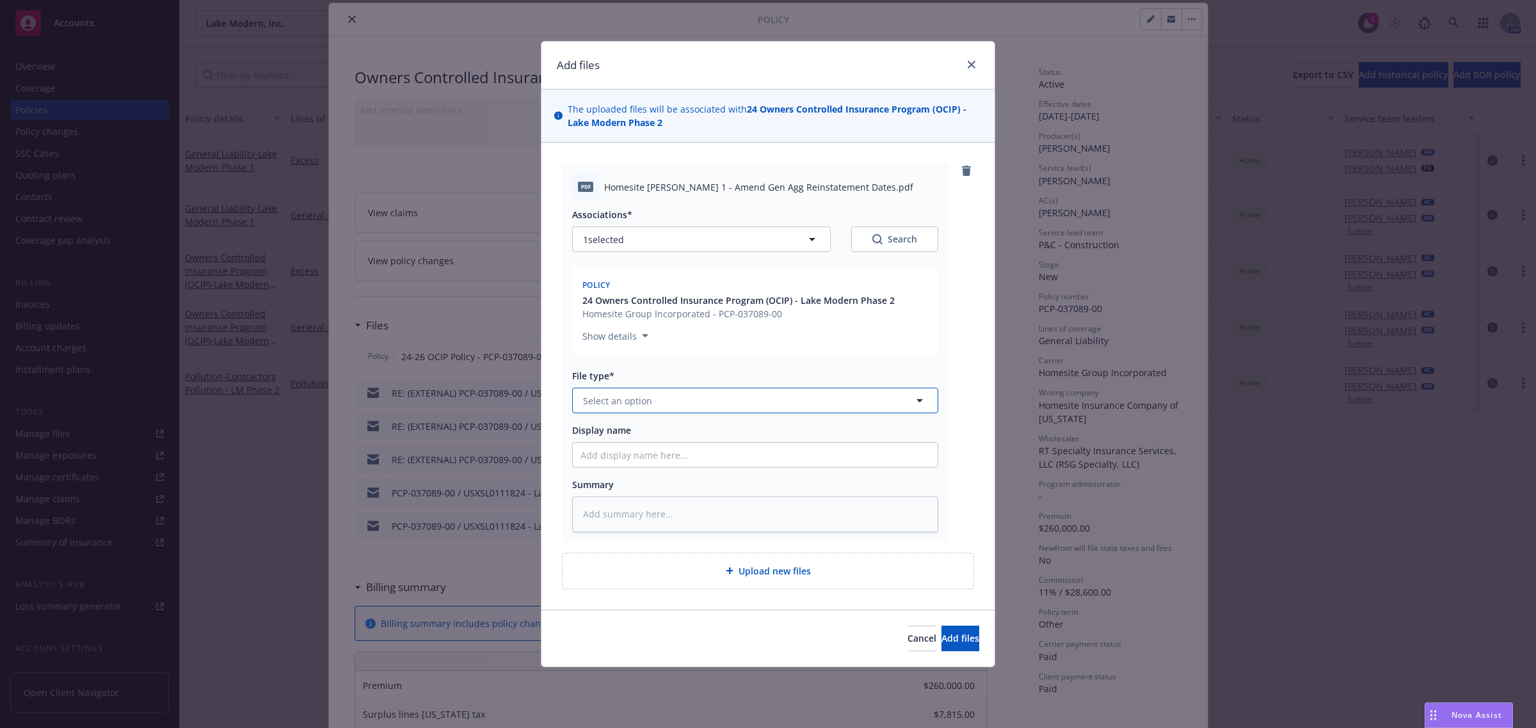
click at [630, 403] on span "Select an option" at bounding box center [617, 400] width 69 height 13
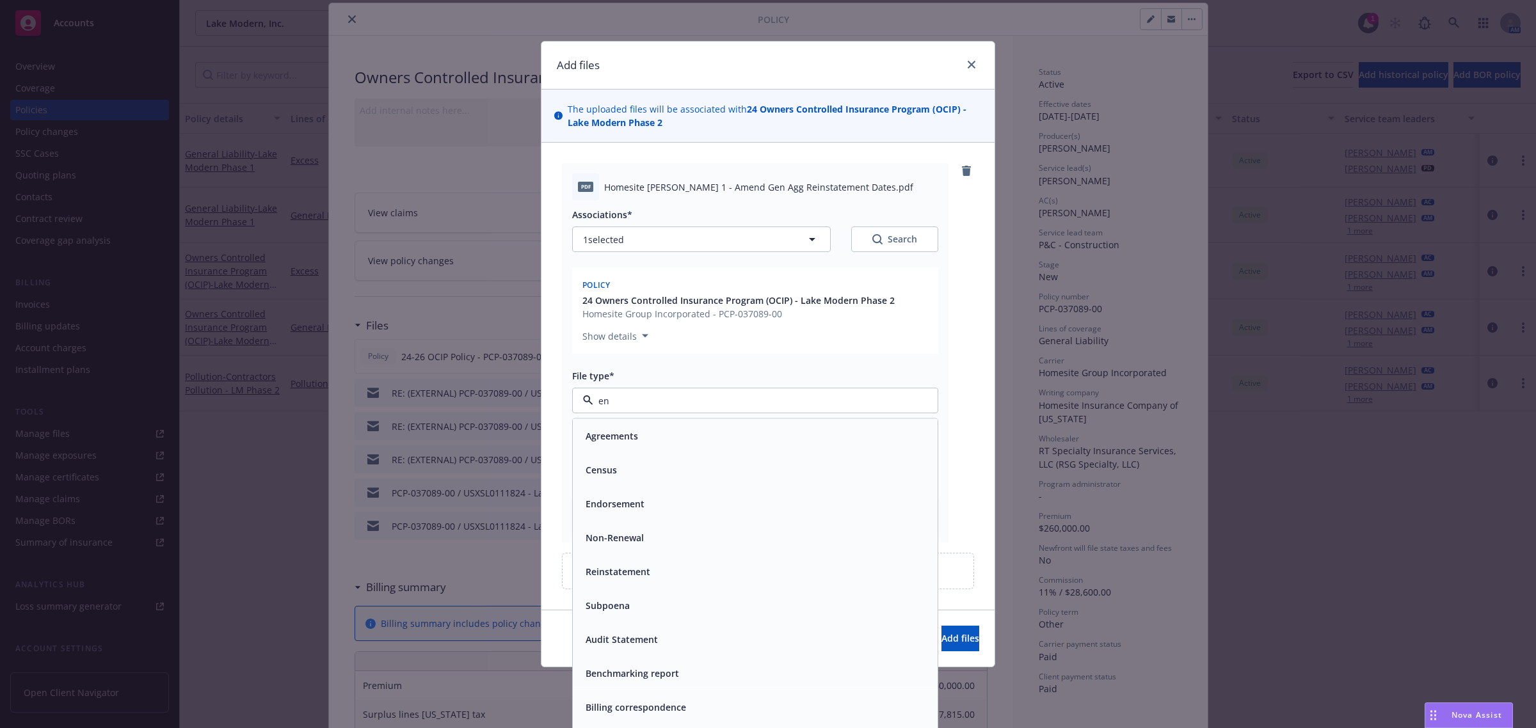
type input "end"
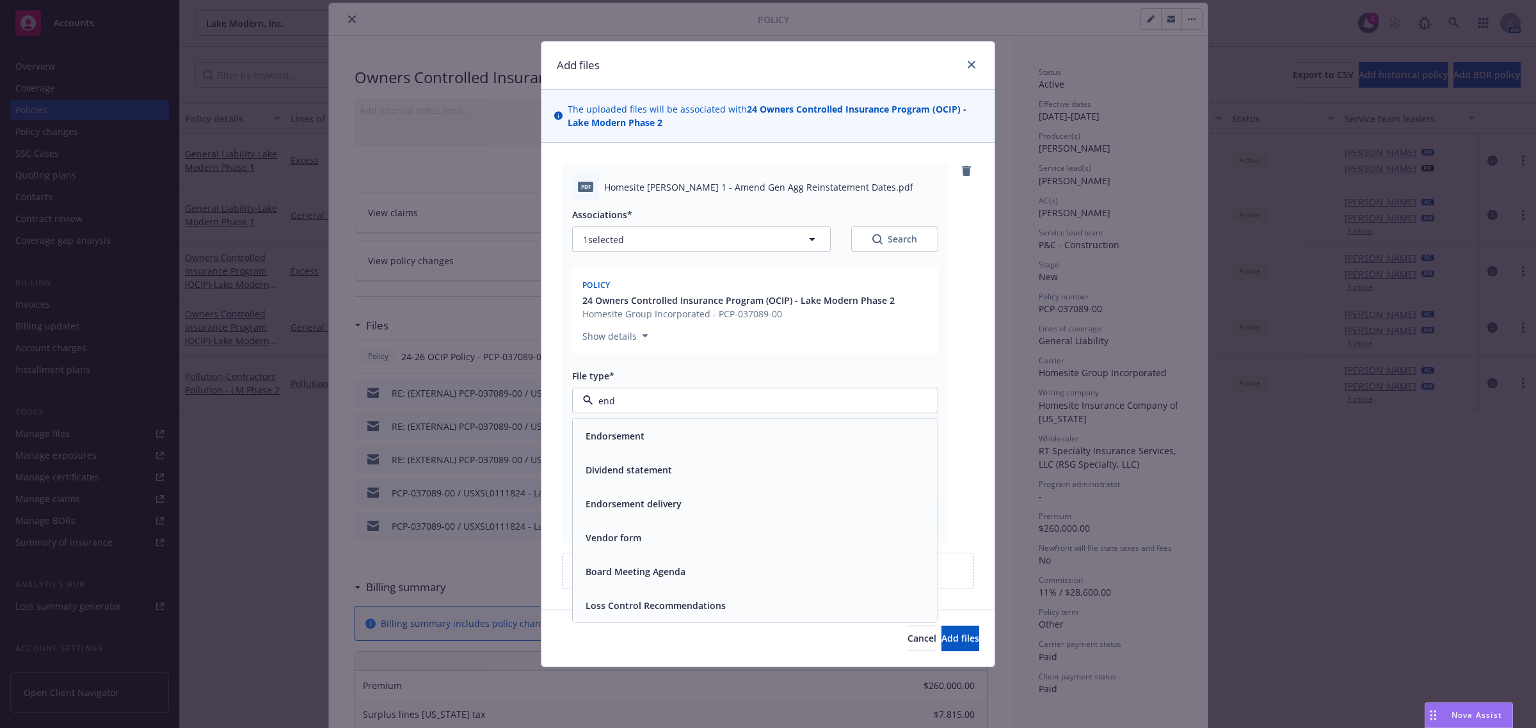
click at [584, 436] on div "Endorsement" at bounding box center [613, 436] width 61 height 13
click at [630, 460] on input "Display name" at bounding box center [755, 455] width 365 height 24
type textarea "x"
type input "E"
type textarea "x"
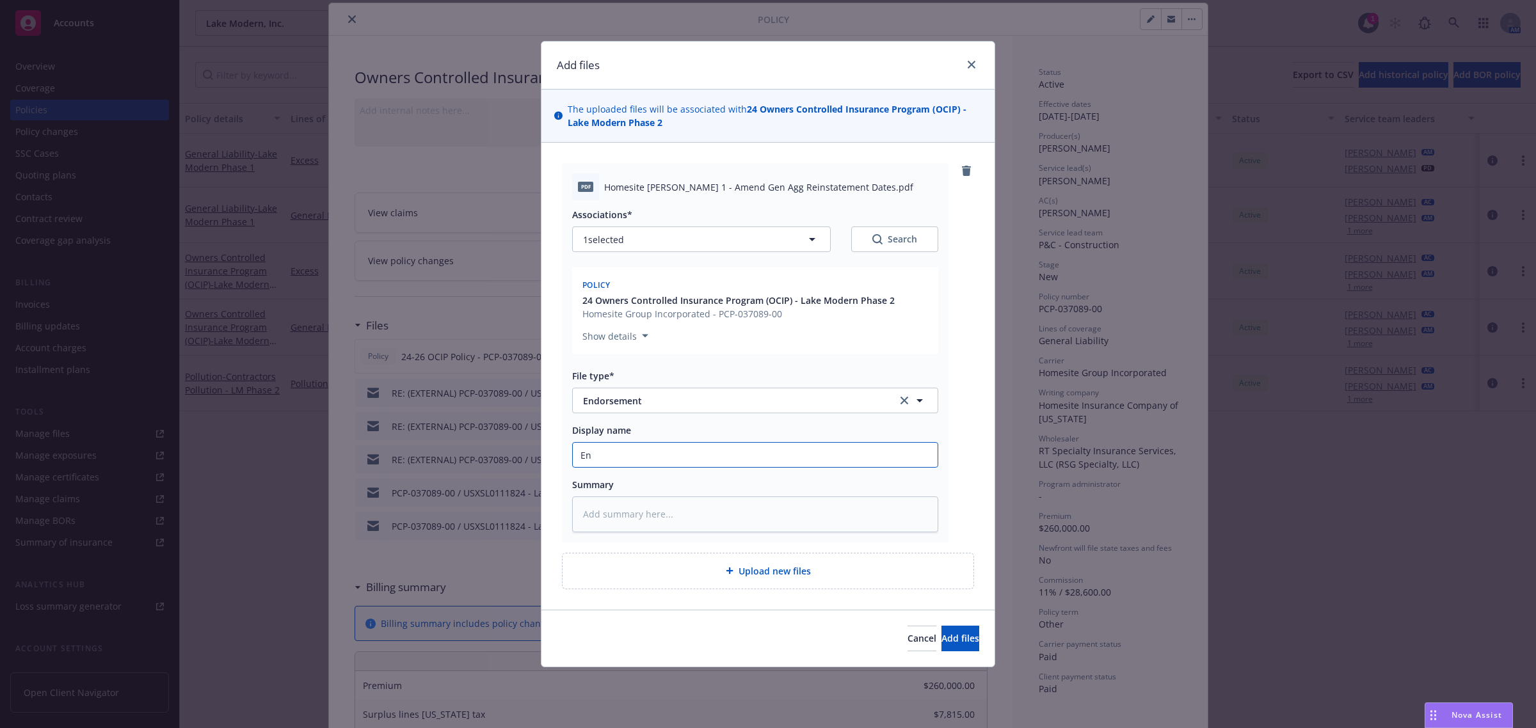
type input "End"
type textarea "x"
type input "Endt"
type textarea "x"
type input "Endt"
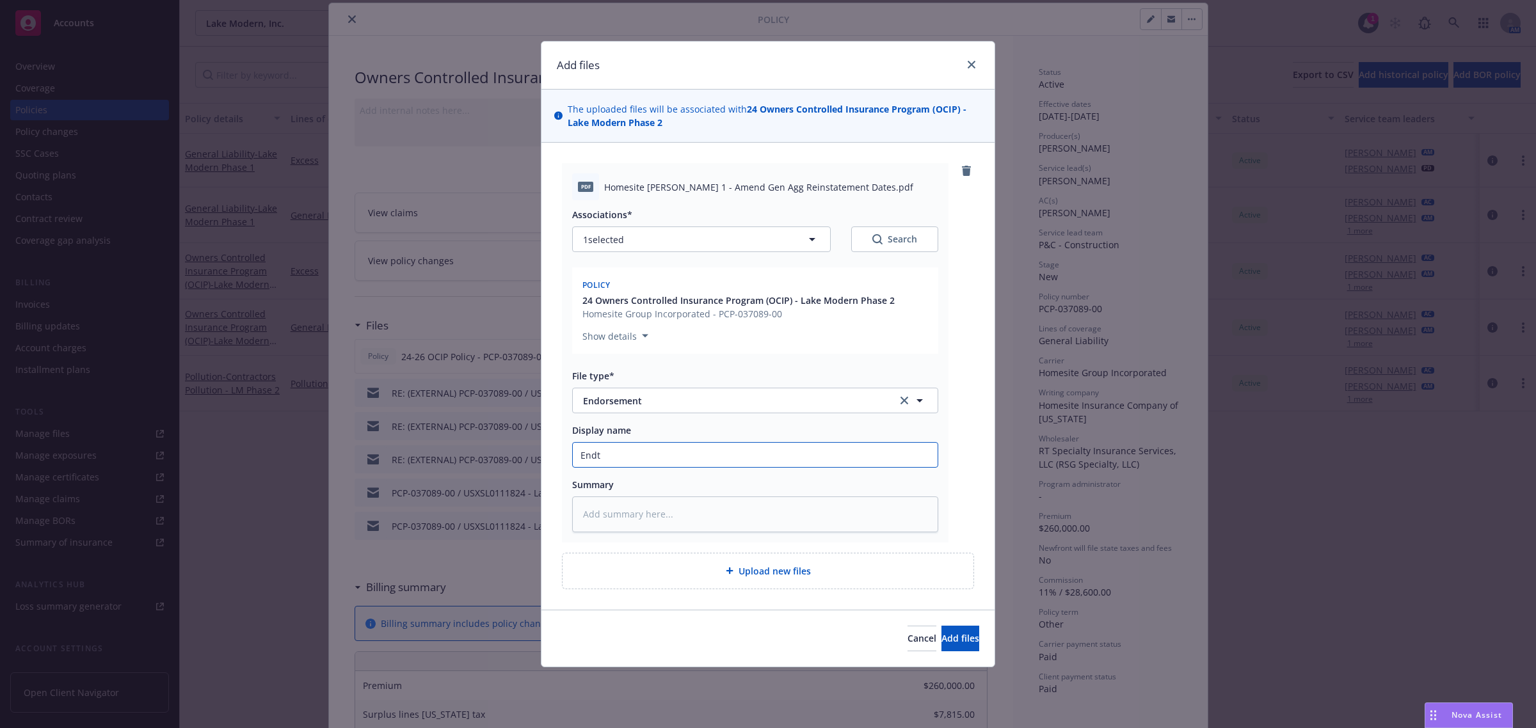
type textarea "x"
type input "Endt #"
type textarea "x"
type input "Endt #1"
type textarea "x"
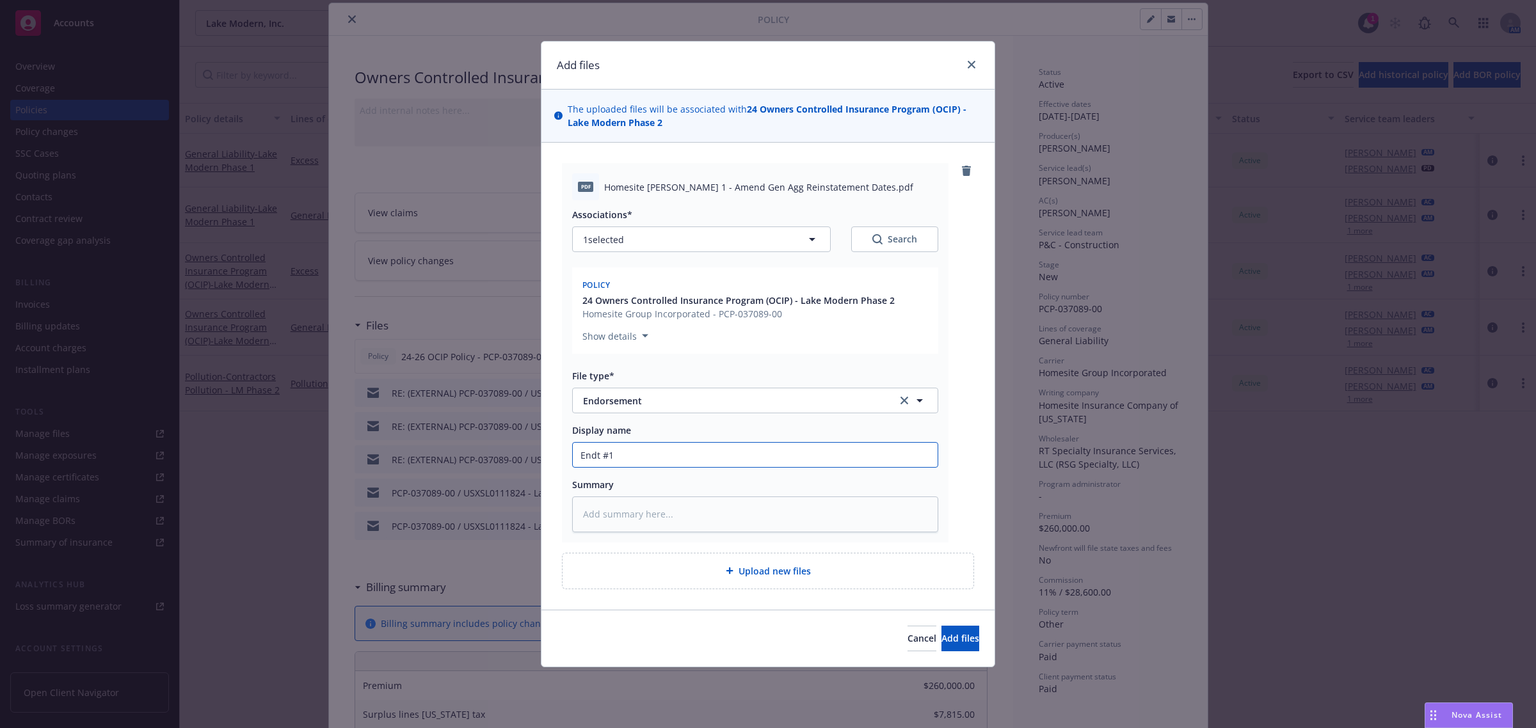
type input "Endt #1"
type textarea "x"
type input "Endt #1 A"
type textarea "x"
type input "Endt #1 Ame"
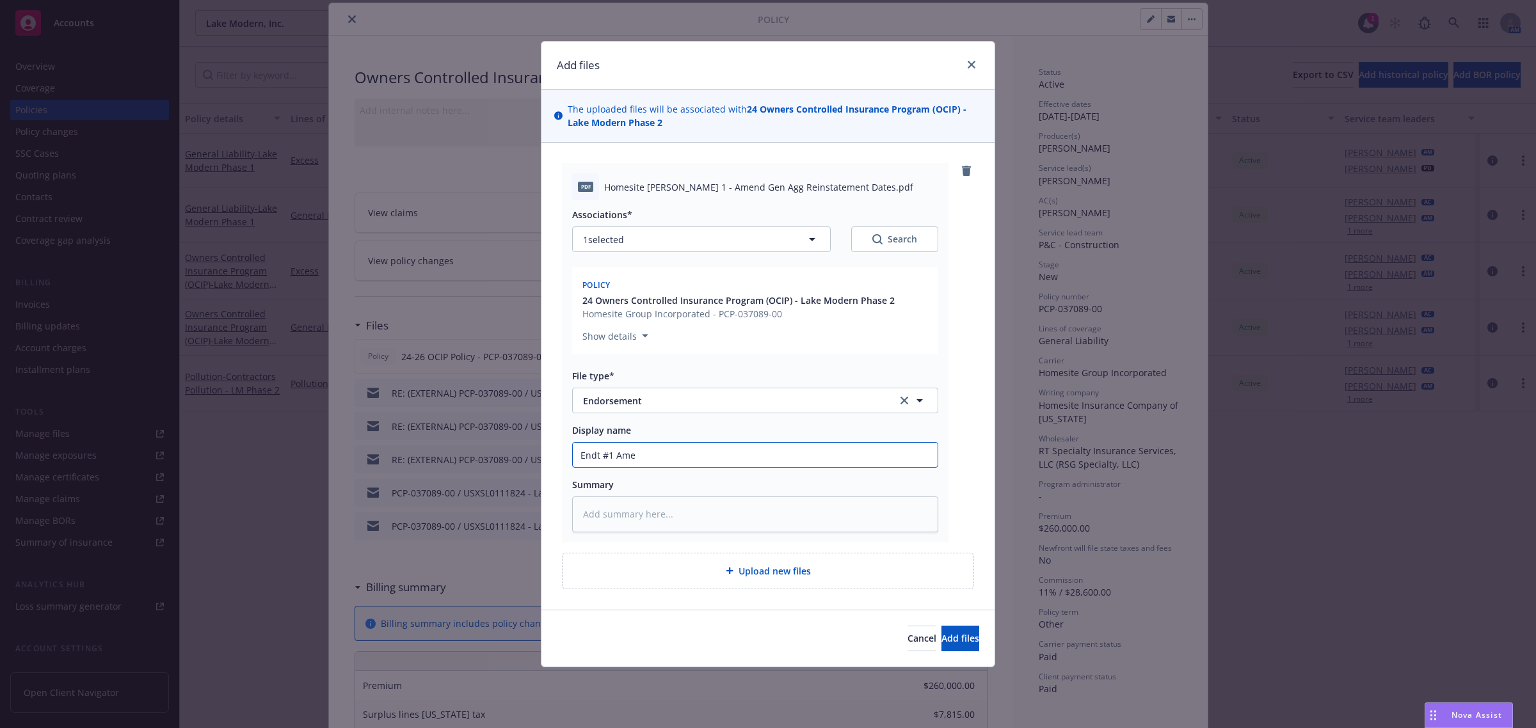
type textarea "x"
type input "Endt #1 Amed"
type textarea "x"
type input "Endt #1 Ame"
type textarea "x"
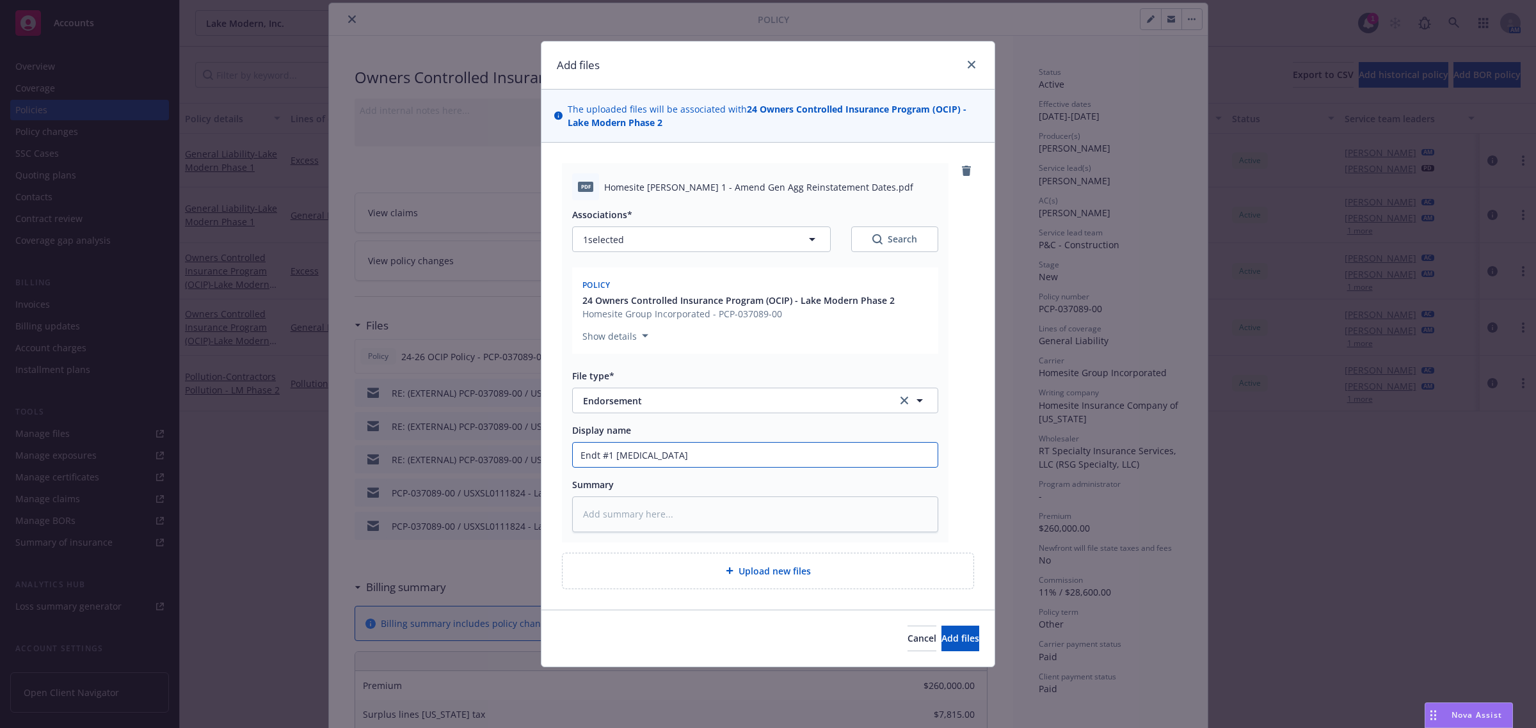
type input "Endt #1 Amend"
type textarea "x"
type input "Endt #1 Amend"
type textarea "x"
type input "Endt #1 Amend A"
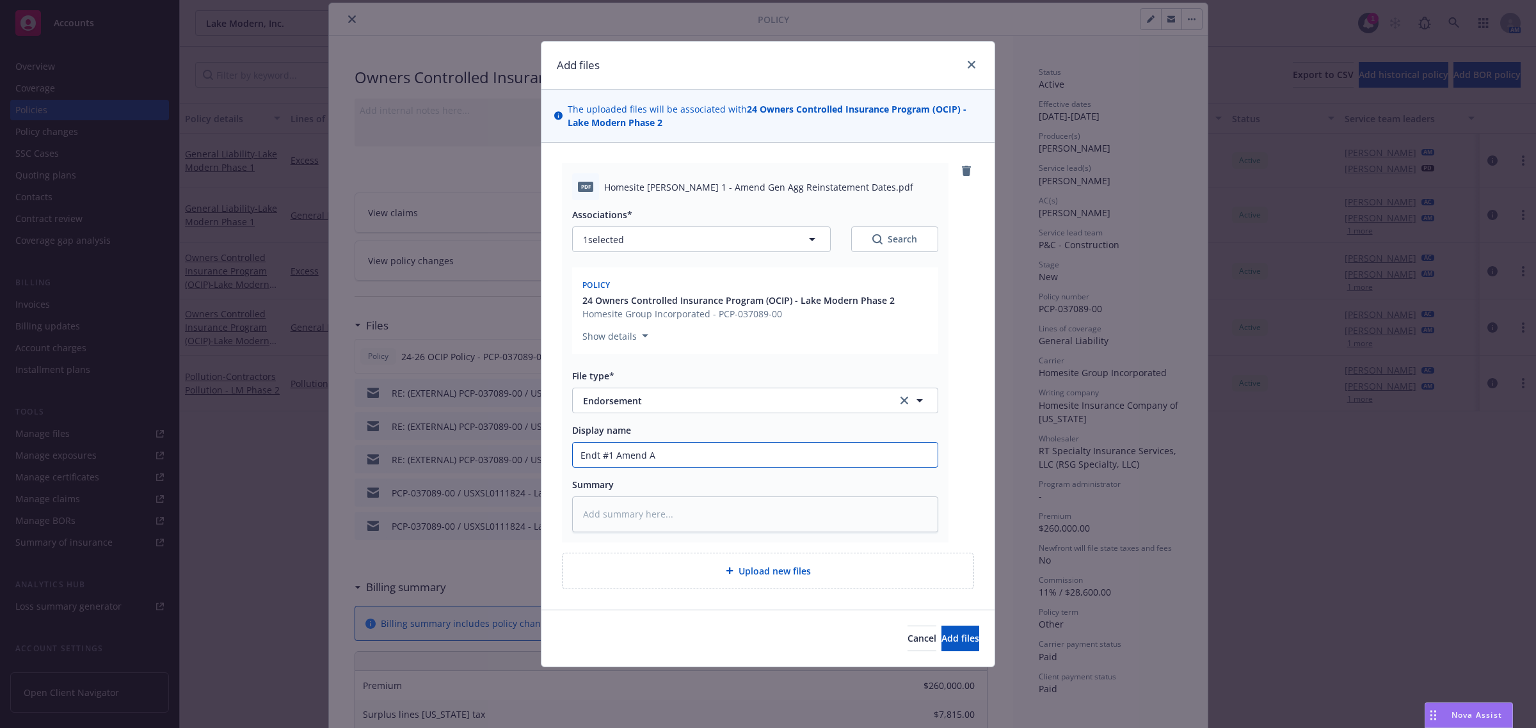
type textarea "x"
type input "Endt #1 Amend"
type textarea "x"
type input "Endt #1 Amend G"
type textarea "x"
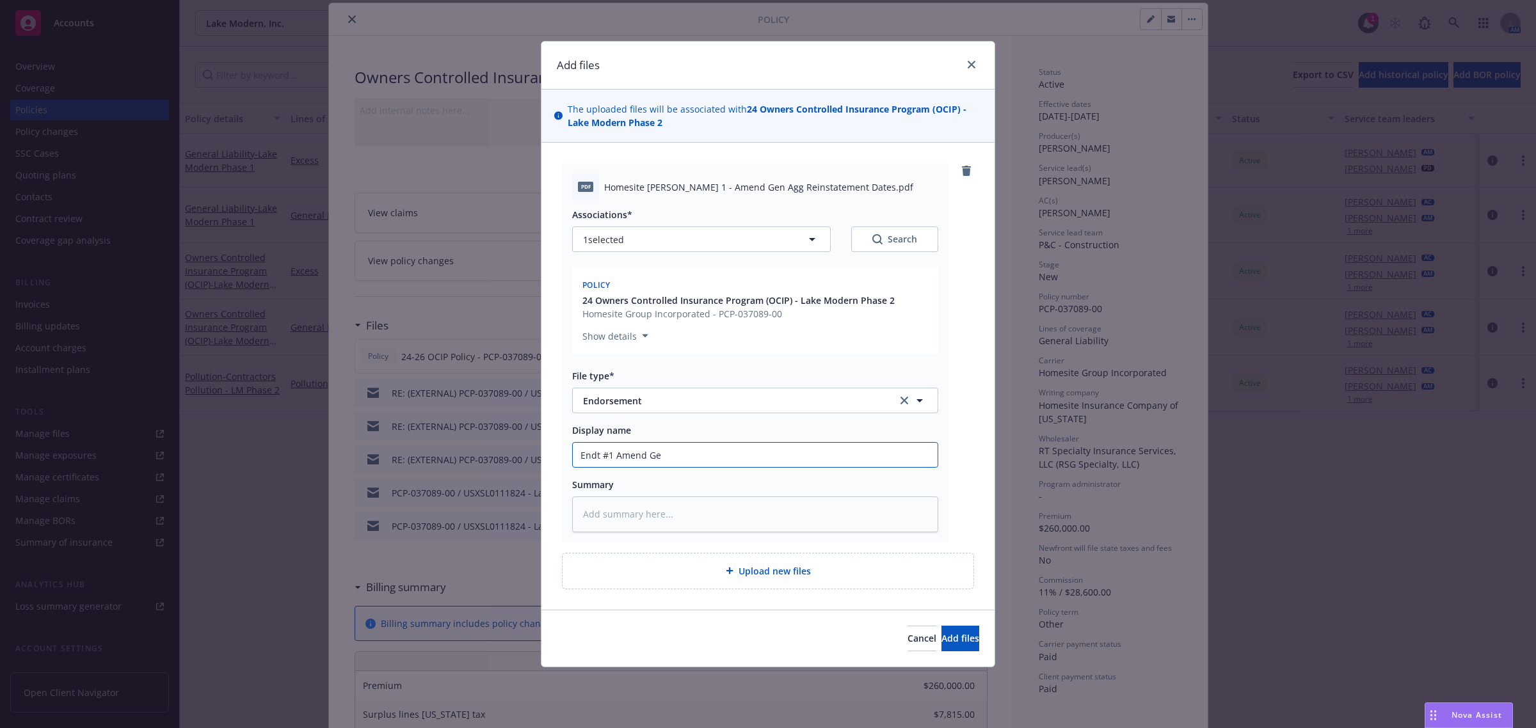
type input "Endt #1 Amend Gen"
type textarea "x"
type input "Endt #1 Amend Gen"
type textarea "x"
type input "Endt #1 Amend Gen A"
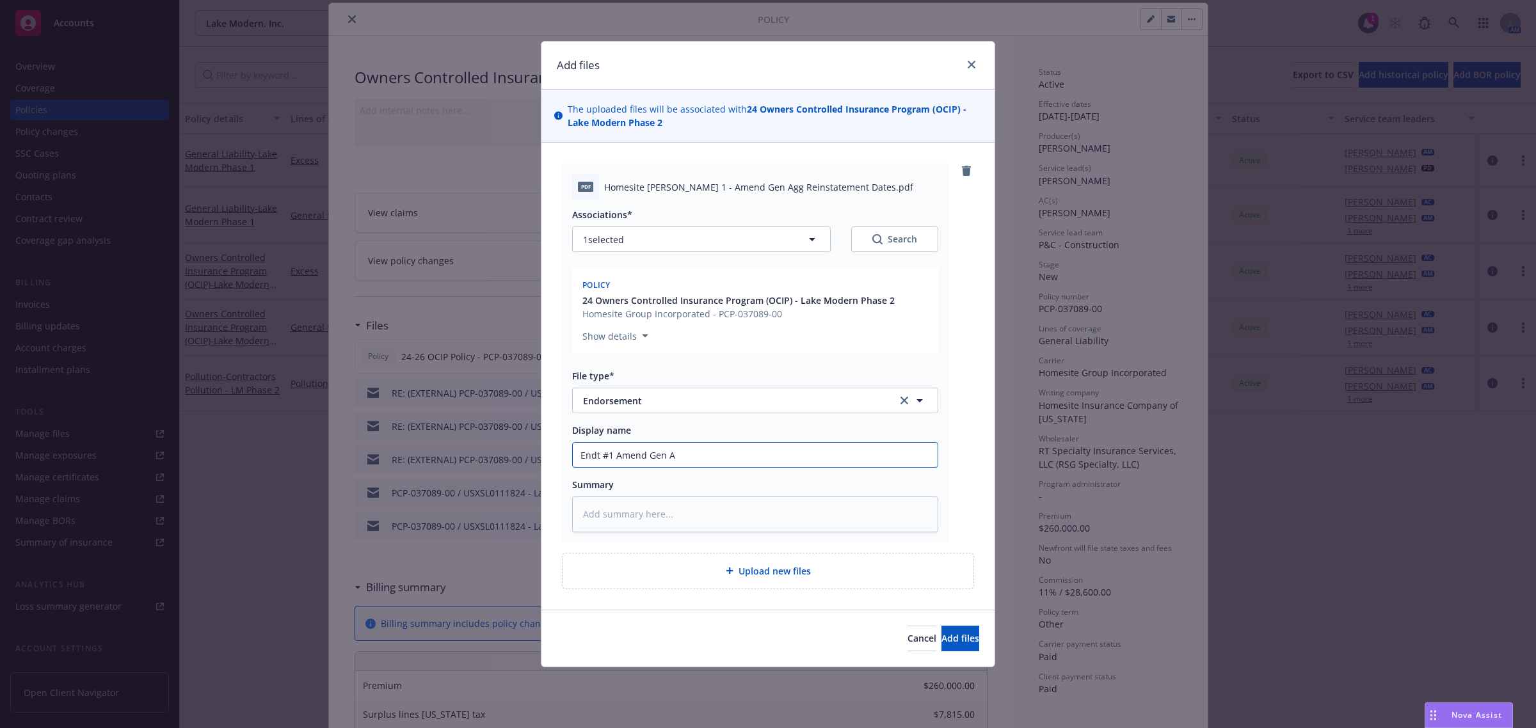
type textarea "x"
type input "Endt #1 Amend Gen Ag"
type textarea "x"
type input "Endt #1 Amend Gen Agg"
type textarea "x"
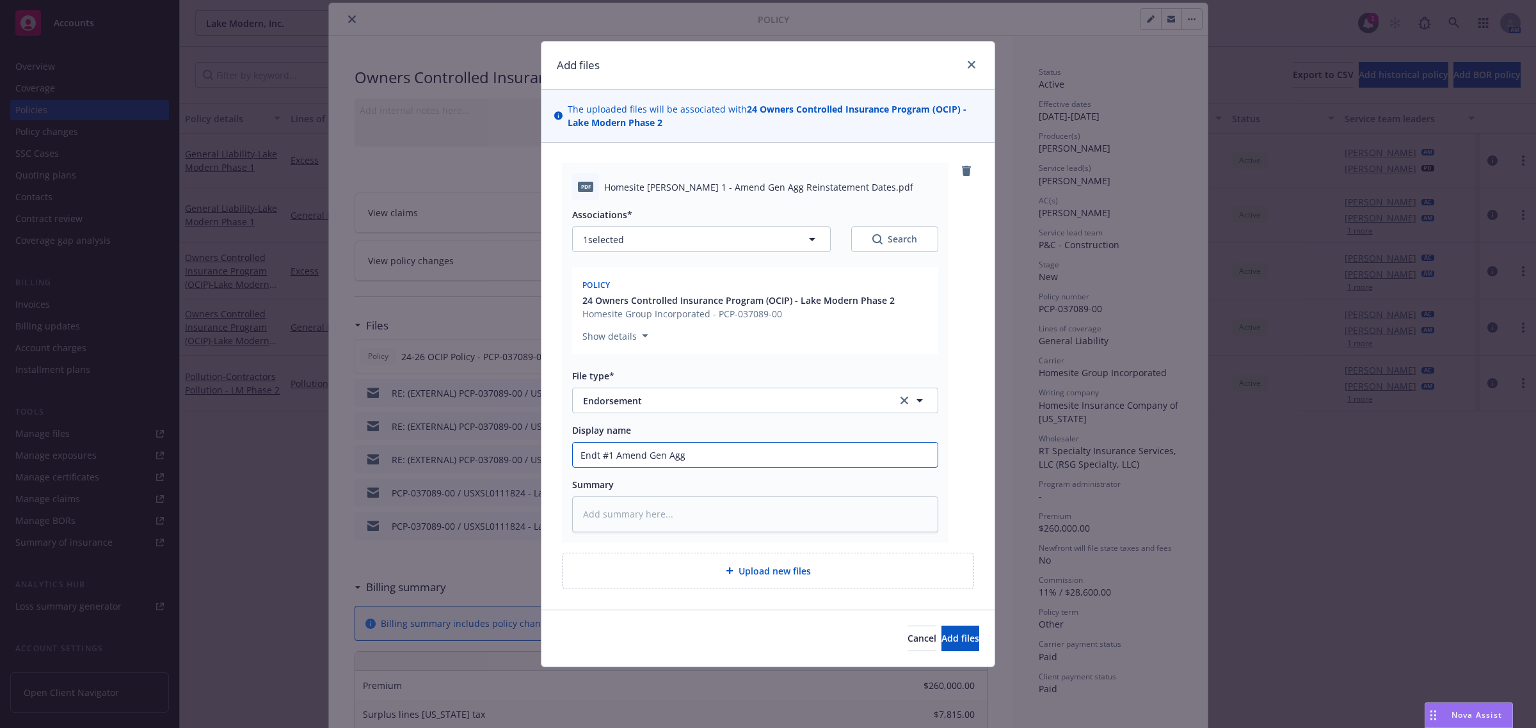
type input "Endt #1 Amend Gen Agg"
type textarea "x"
type input "Endt #1 Amend Gen Agg R"
type textarea "x"
type input "Endt #1 Amend Gen Agg Re"
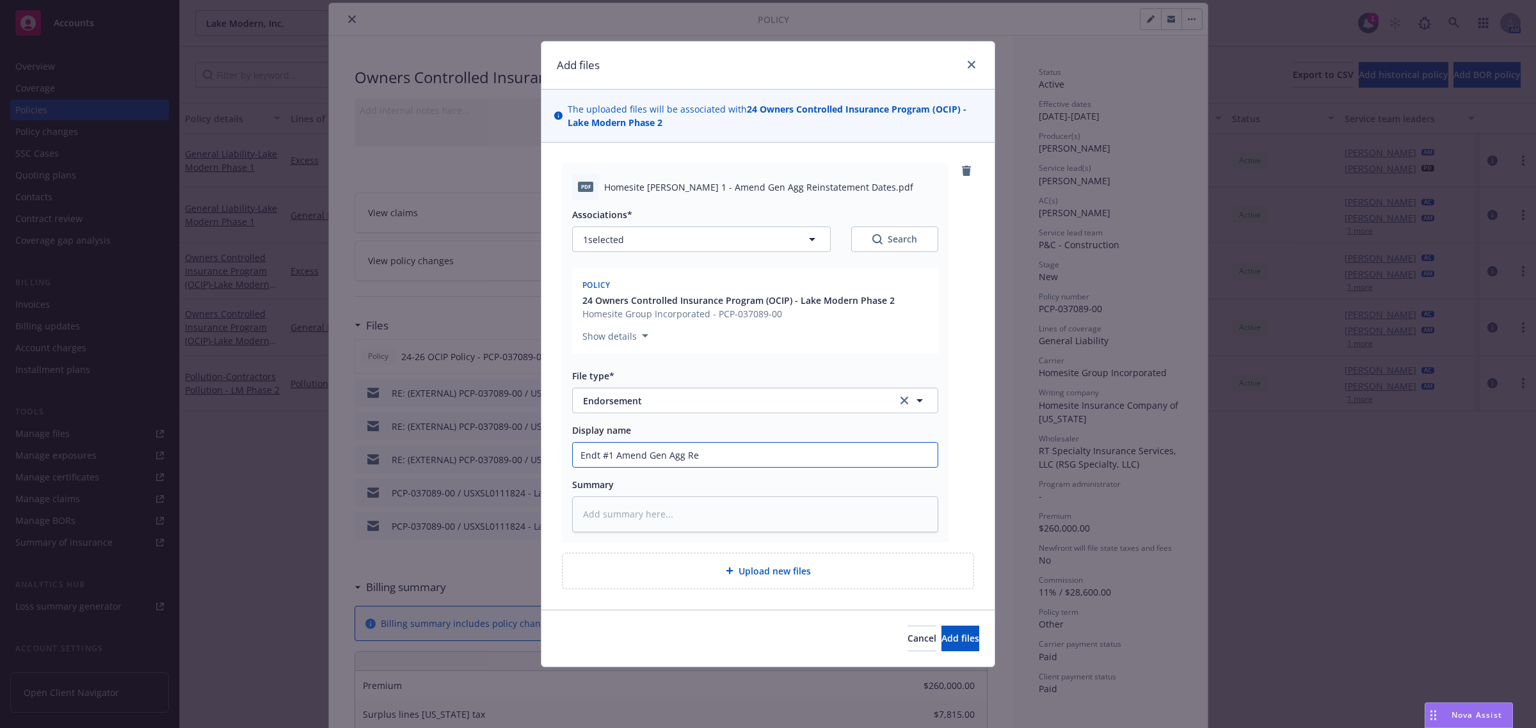
type textarea "x"
type input "Endt #1 Amend Gen Agg Rei"
type textarea "x"
type input "Endt #1 Amend Gen Agg Rein"
type textarea "x"
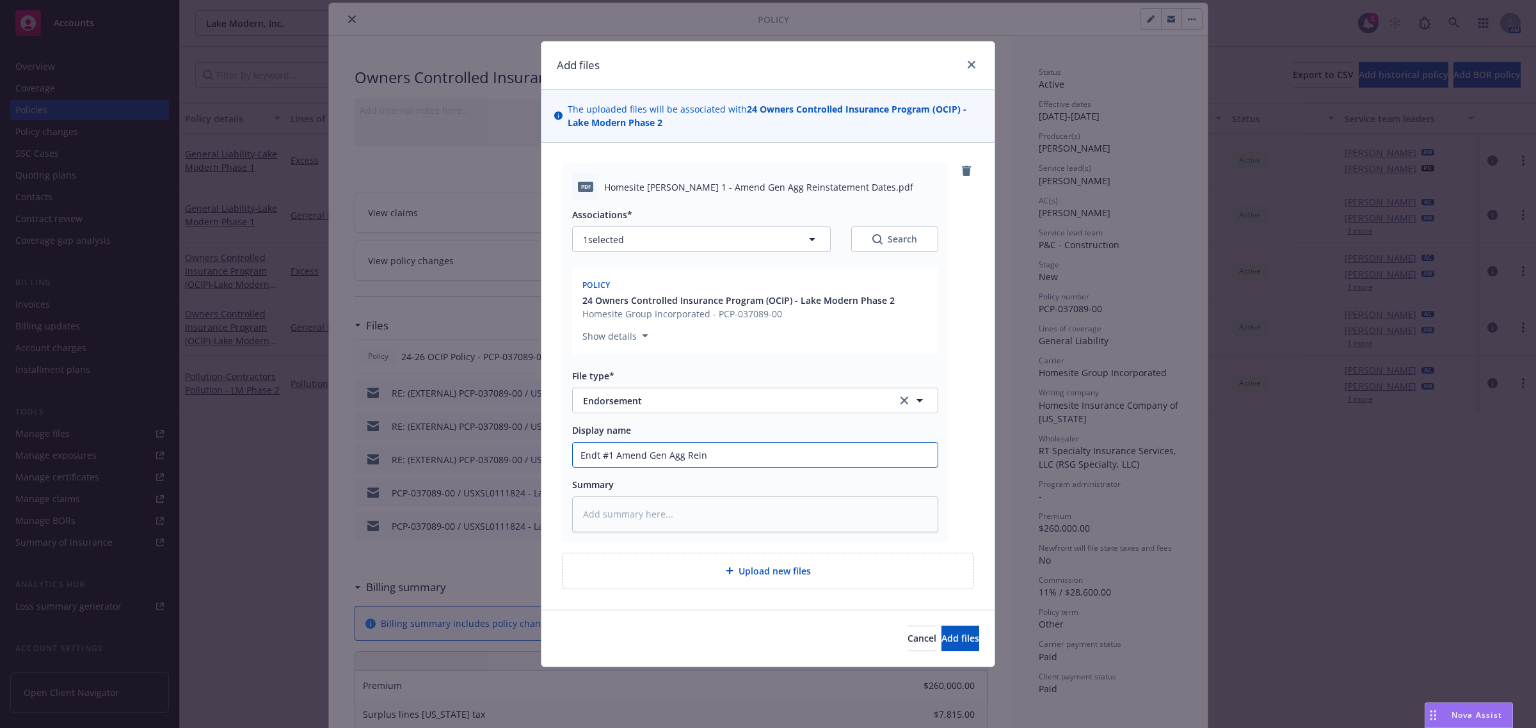
type input "Endt #1 Amend Gen Agg Rein"
type textarea "x"
type input "Endt #1 Amend Gen Agg Rein D"
type textarea "x"
type input "Endt #1 Amend Gen Agg Rein Da"
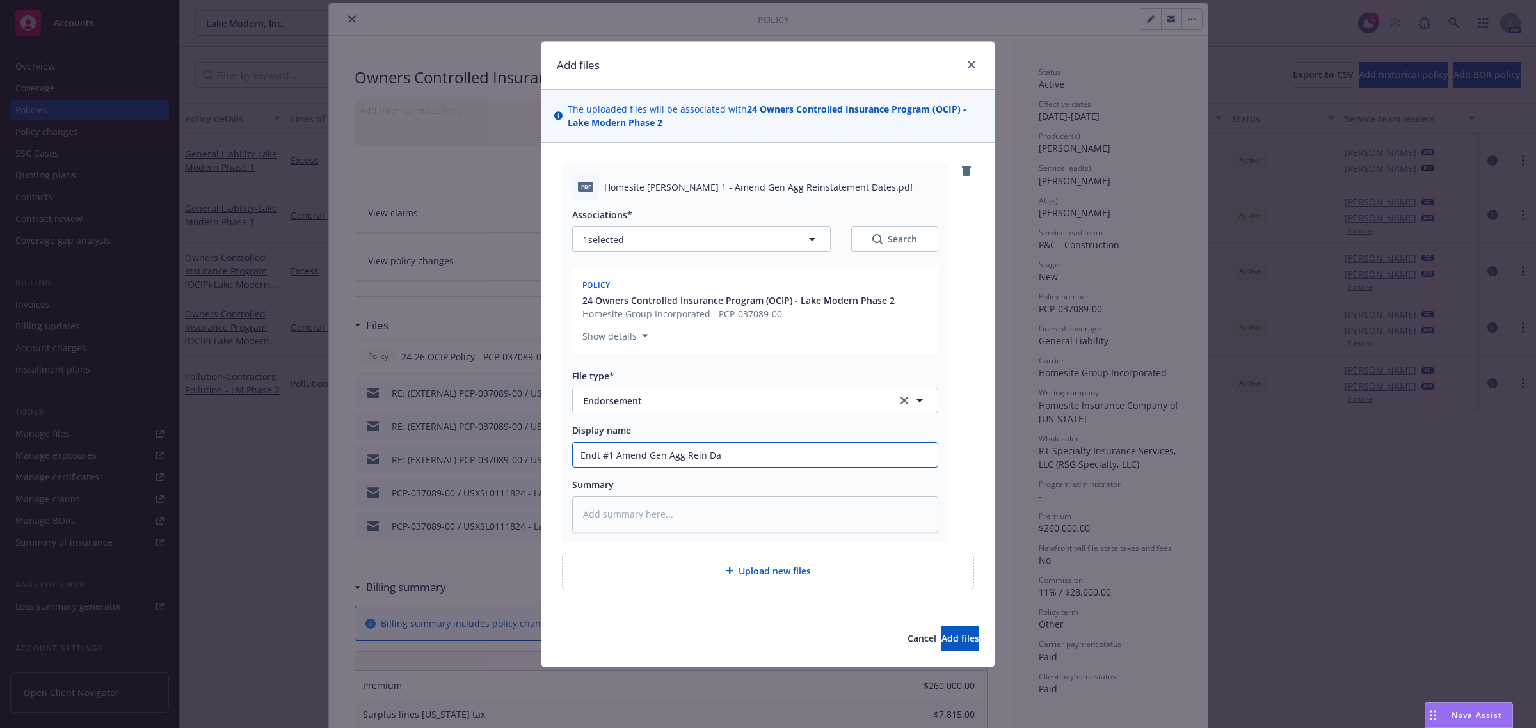
type textarea "x"
type input "Endt #1 Amend Gen Agg Rein Date"
type textarea "x"
type input "Endt #1 Amend Gen Agg Rein Dates"
click at [942, 637] on span "Add files" at bounding box center [961, 638] width 38 height 12
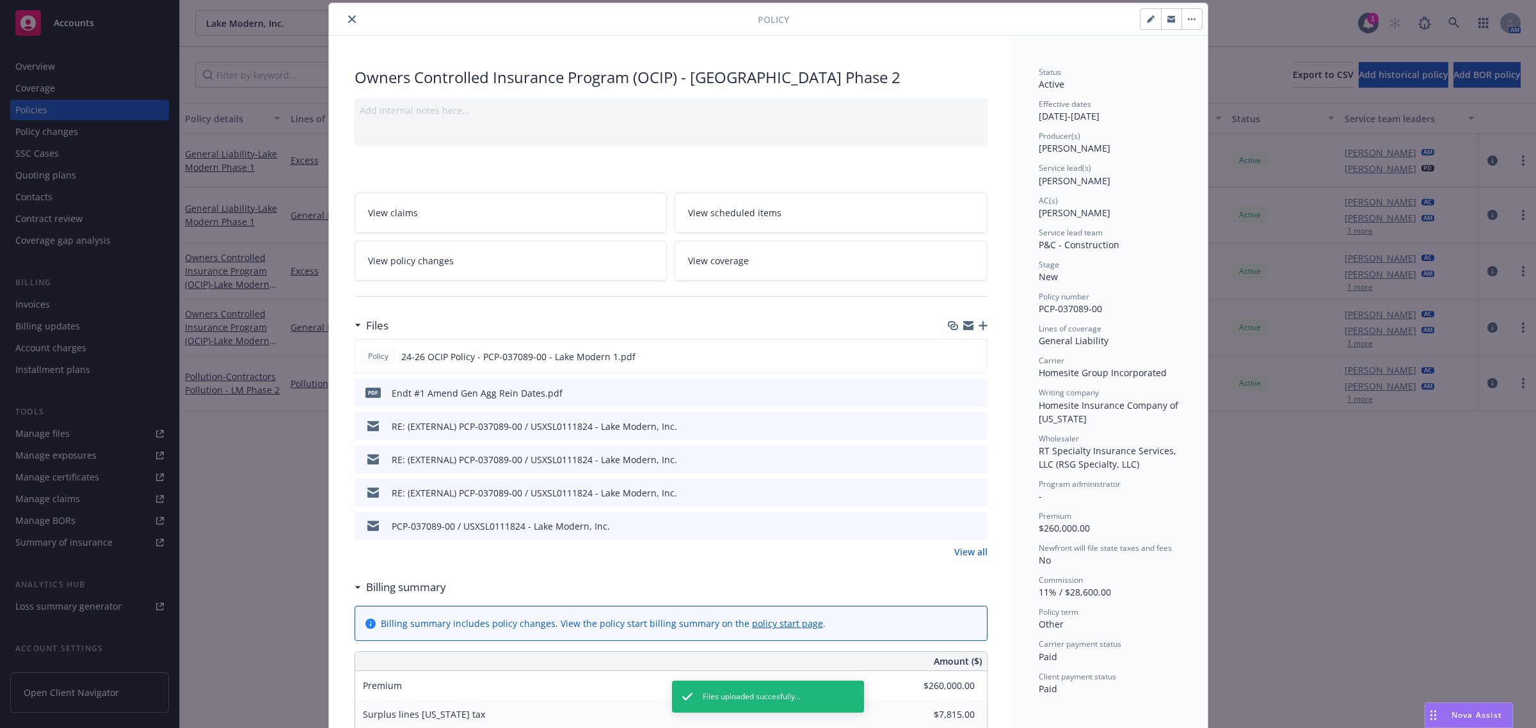
click at [348, 18] on icon "close" at bounding box center [352, 19] width 8 height 8
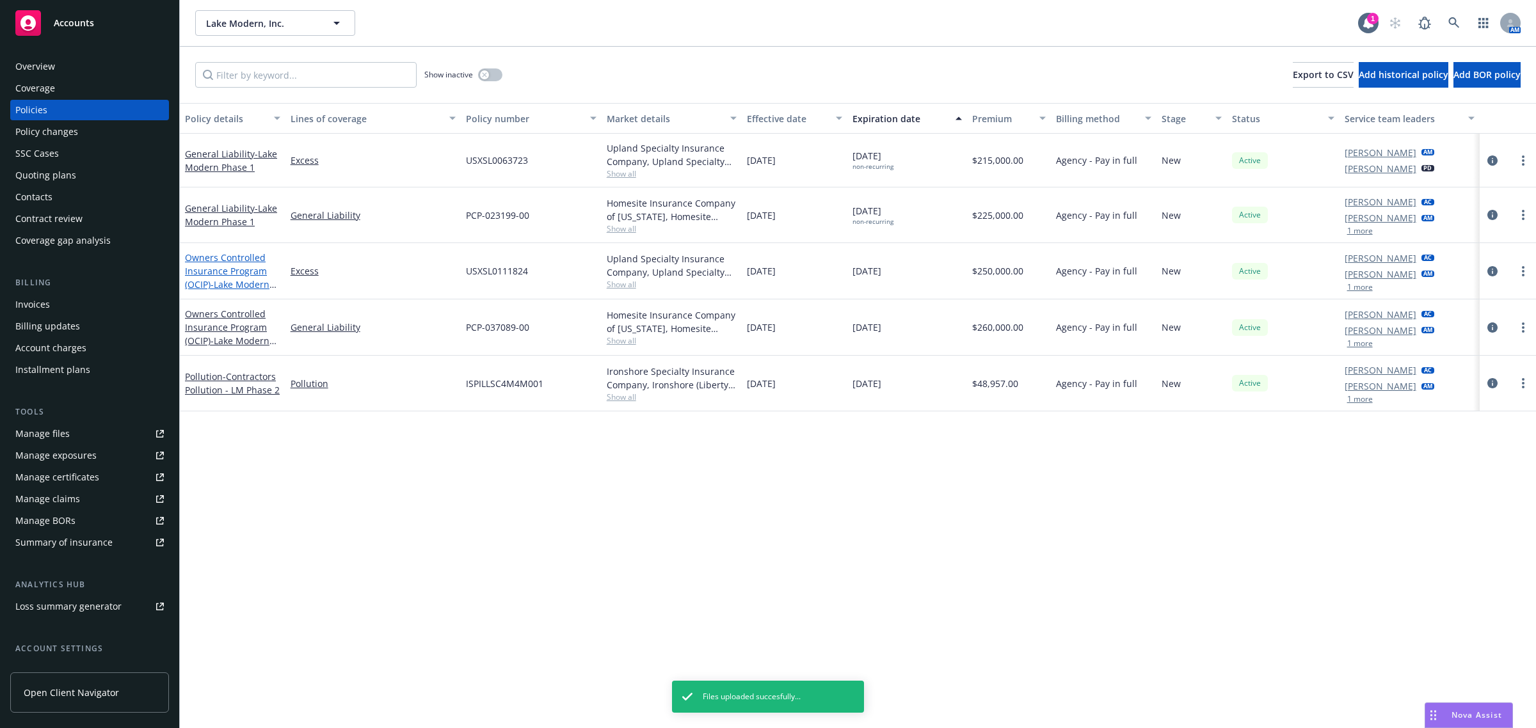
click at [230, 269] on link "Owners Controlled Insurance Program (OCIP) - Lake Modern Phase 2" at bounding box center [227, 278] width 84 height 52
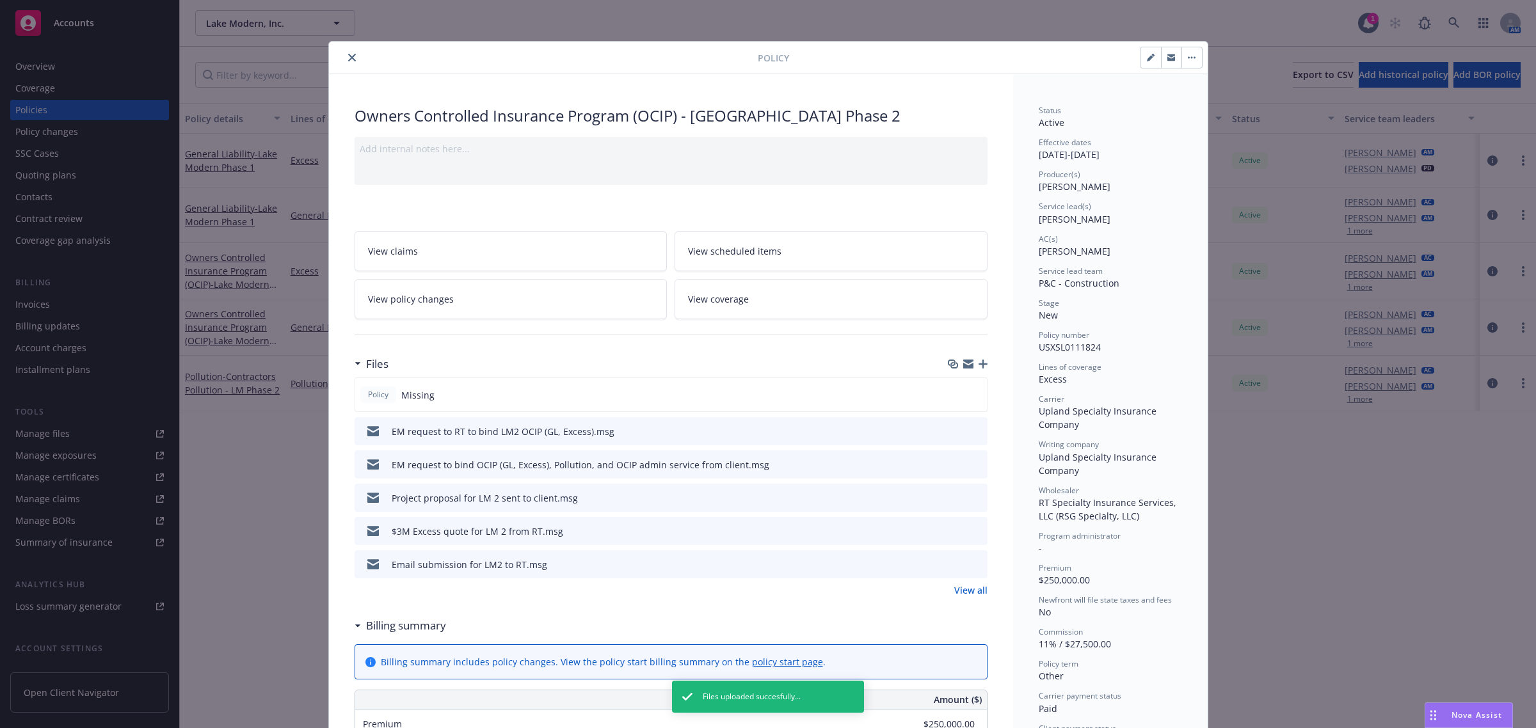
click at [979, 362] on icon "button" at bounding box center [983, 364] width 9 height 9
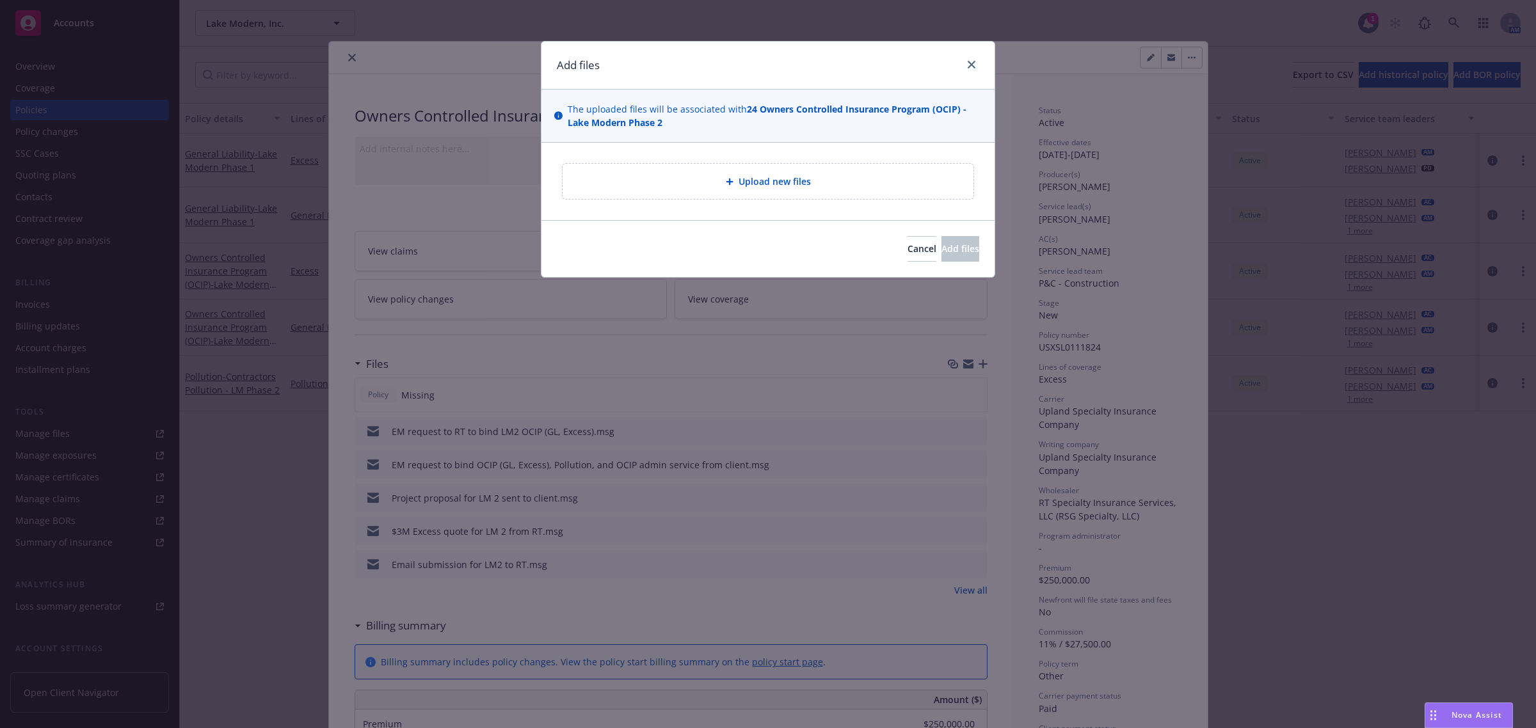
type textarea "x"
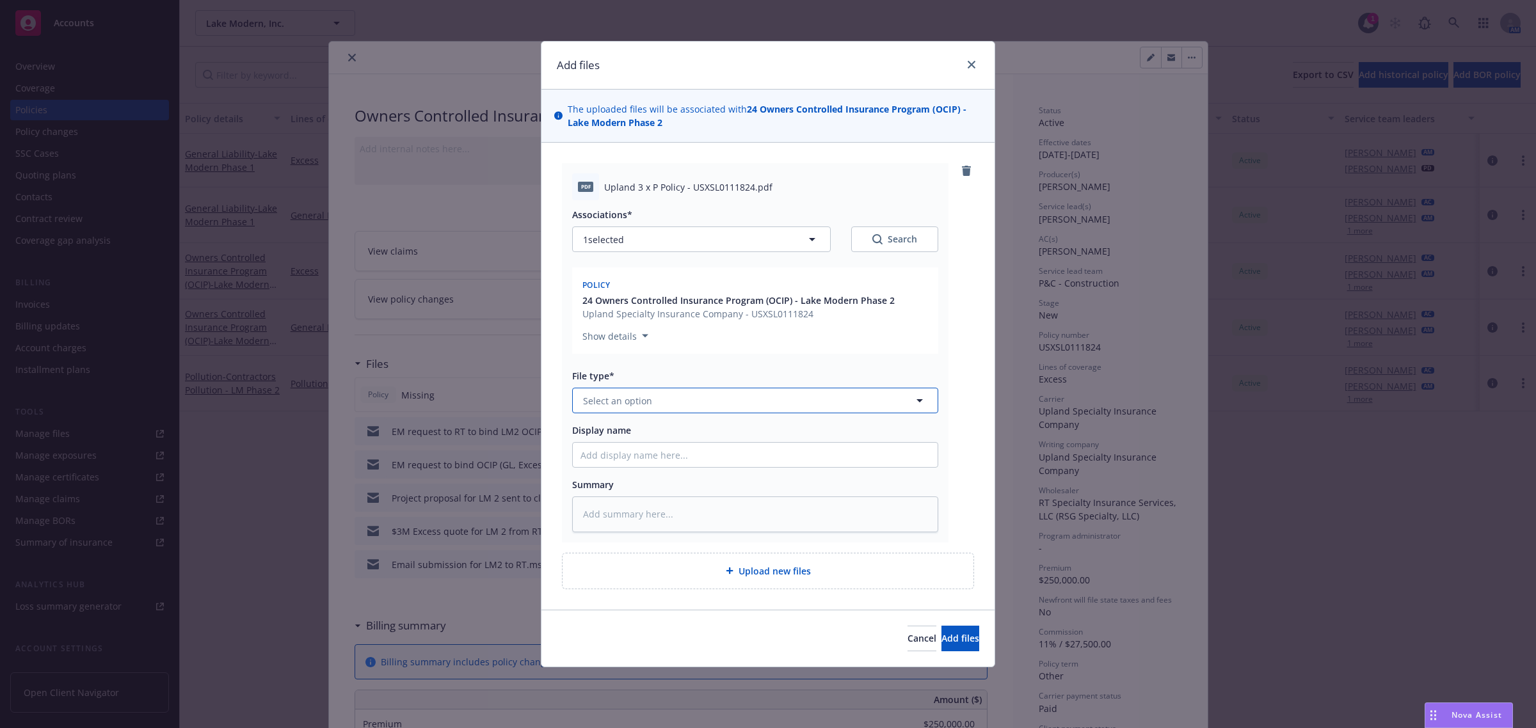
click at [718, 397] on button "Select an option" at bounding box center [755, 401] width 366 height 26
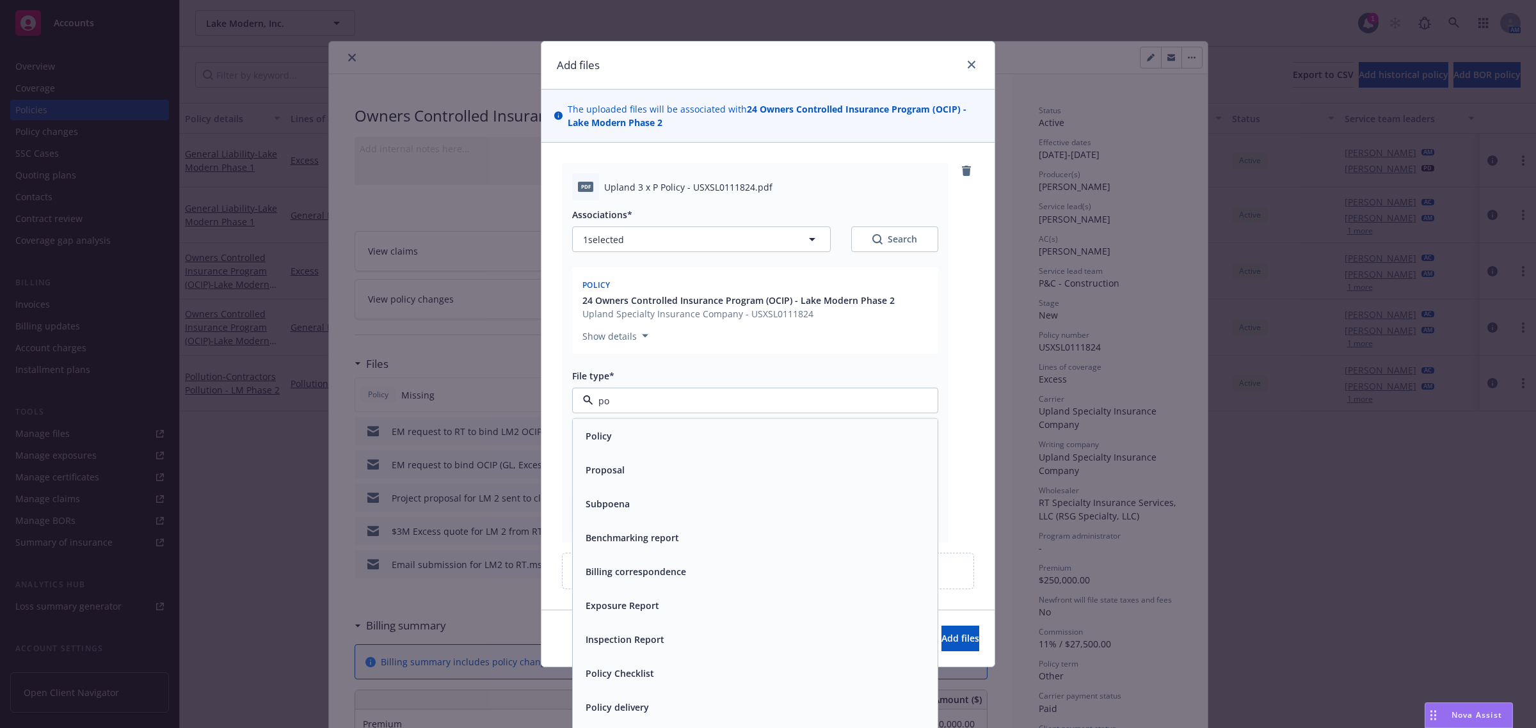
type input "pol"
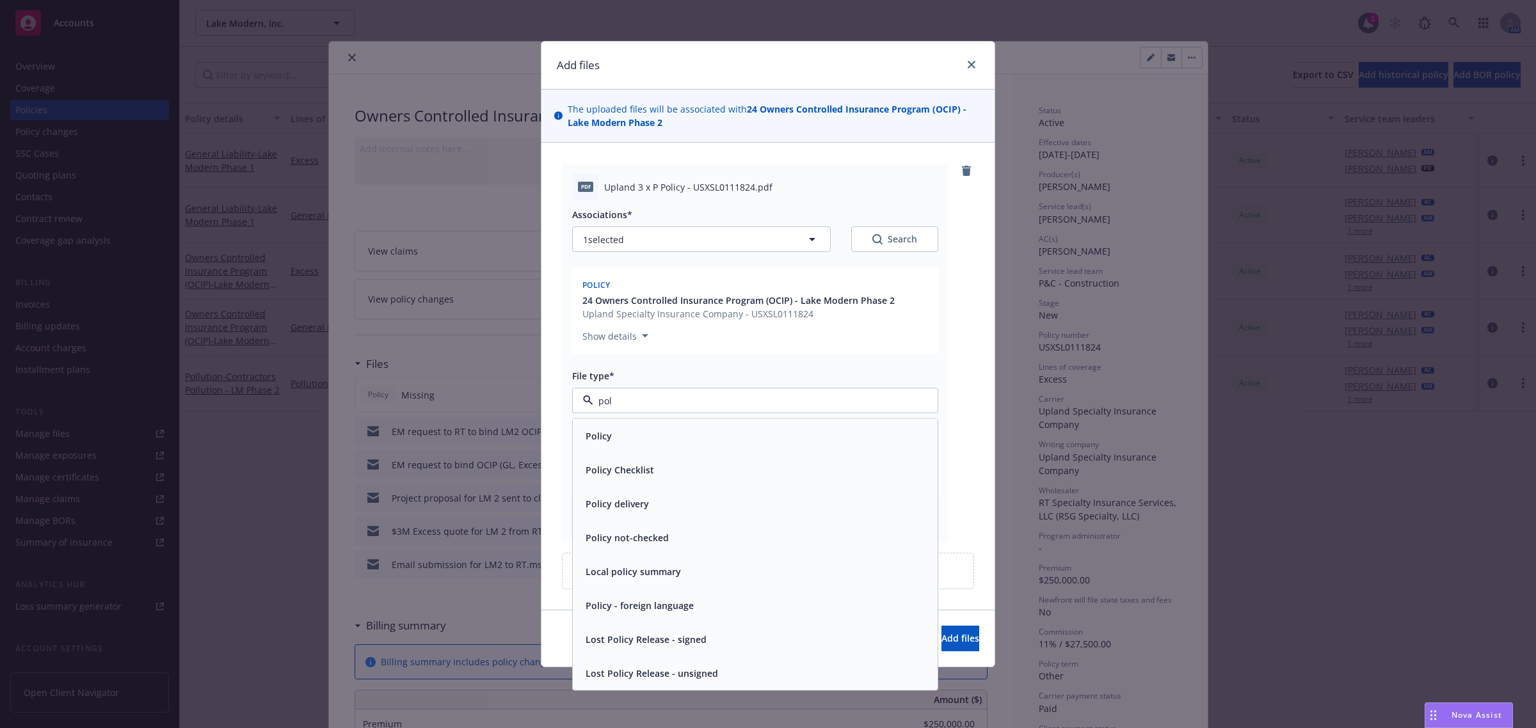
click at [769, 435] on div "Policy" at bounding box center [755, 436] width 349 height 19
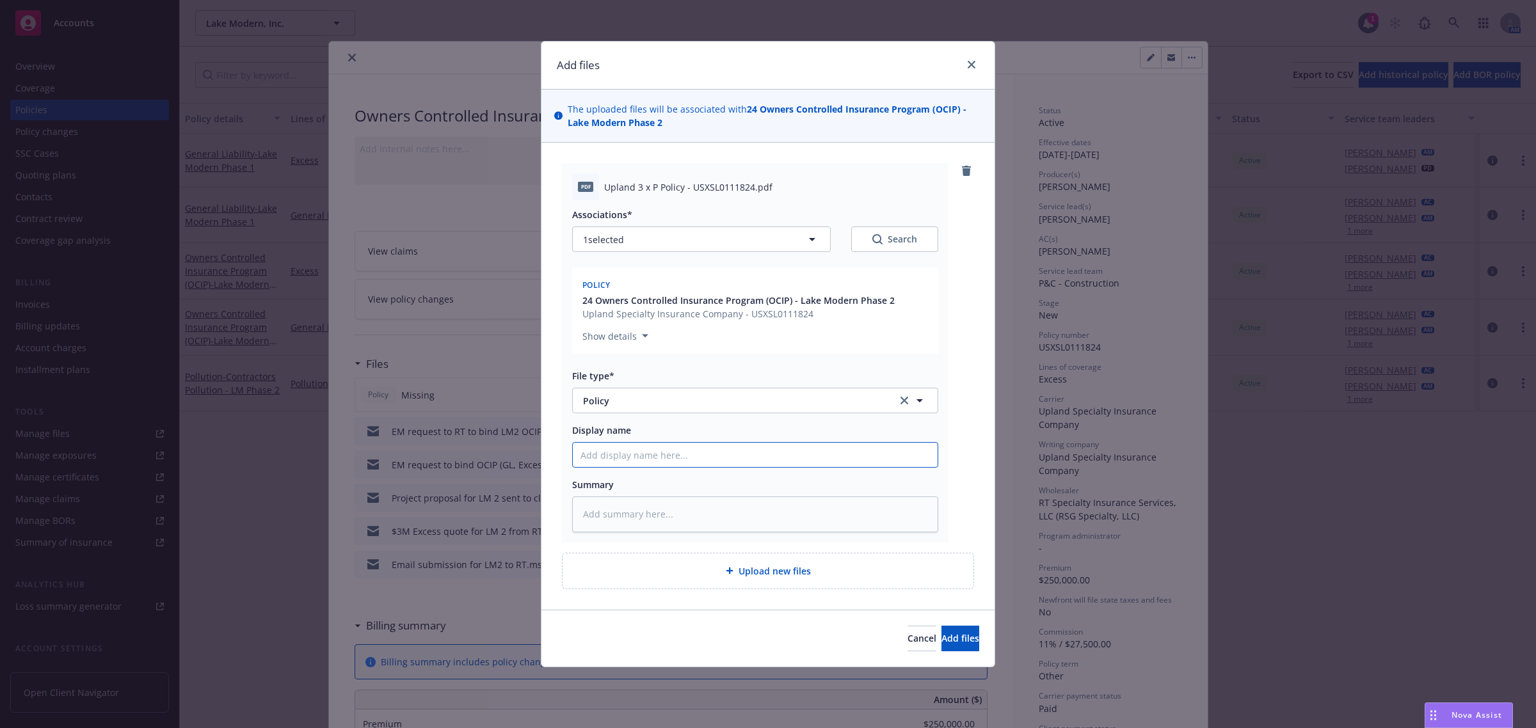
click at [753, 455] on input "Display name" at bounding box center [755, 455] width 365 height 24
type textarea "x"
type input "2"
type textarea "x"
type input "24"
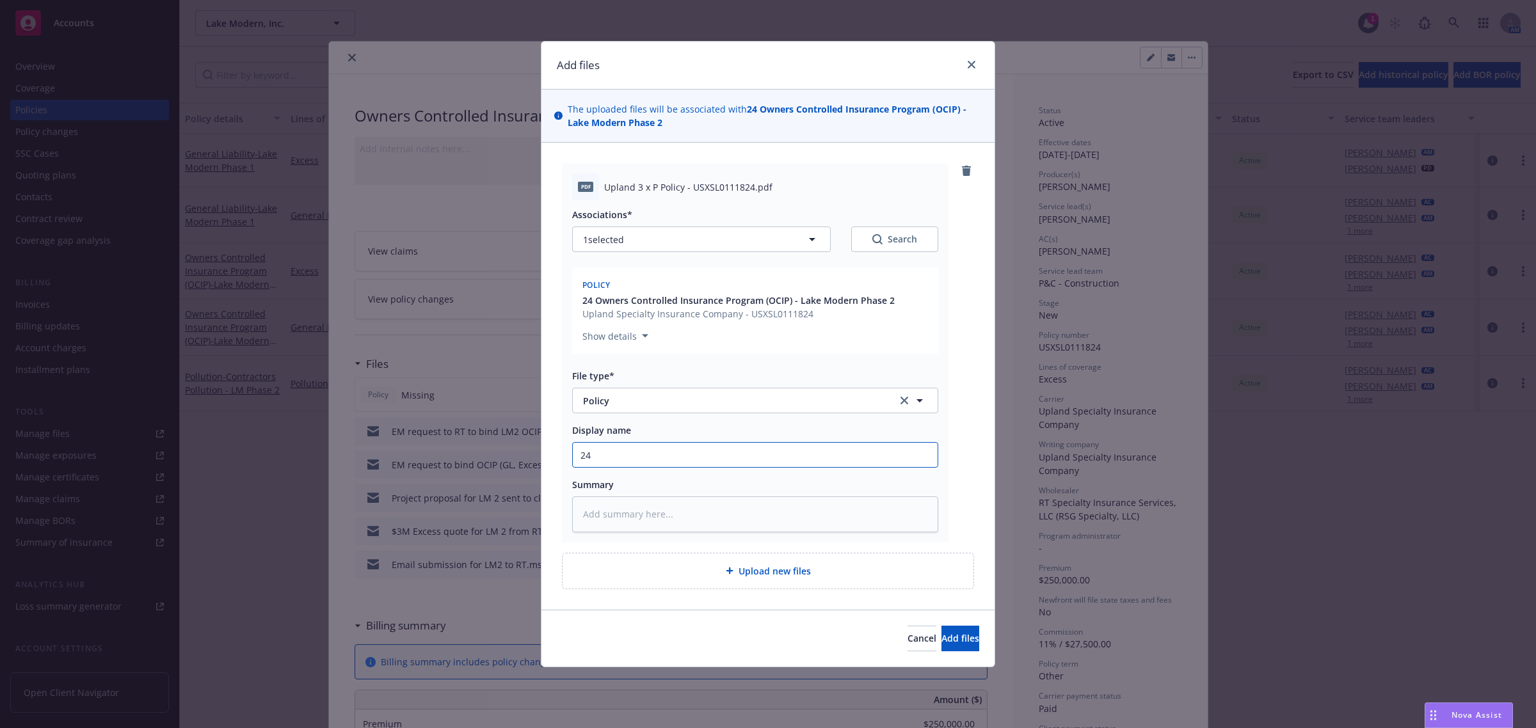
type textarea "x"
type input "24-"
type textarea "x"
type input "24-2"
type textarea "x"
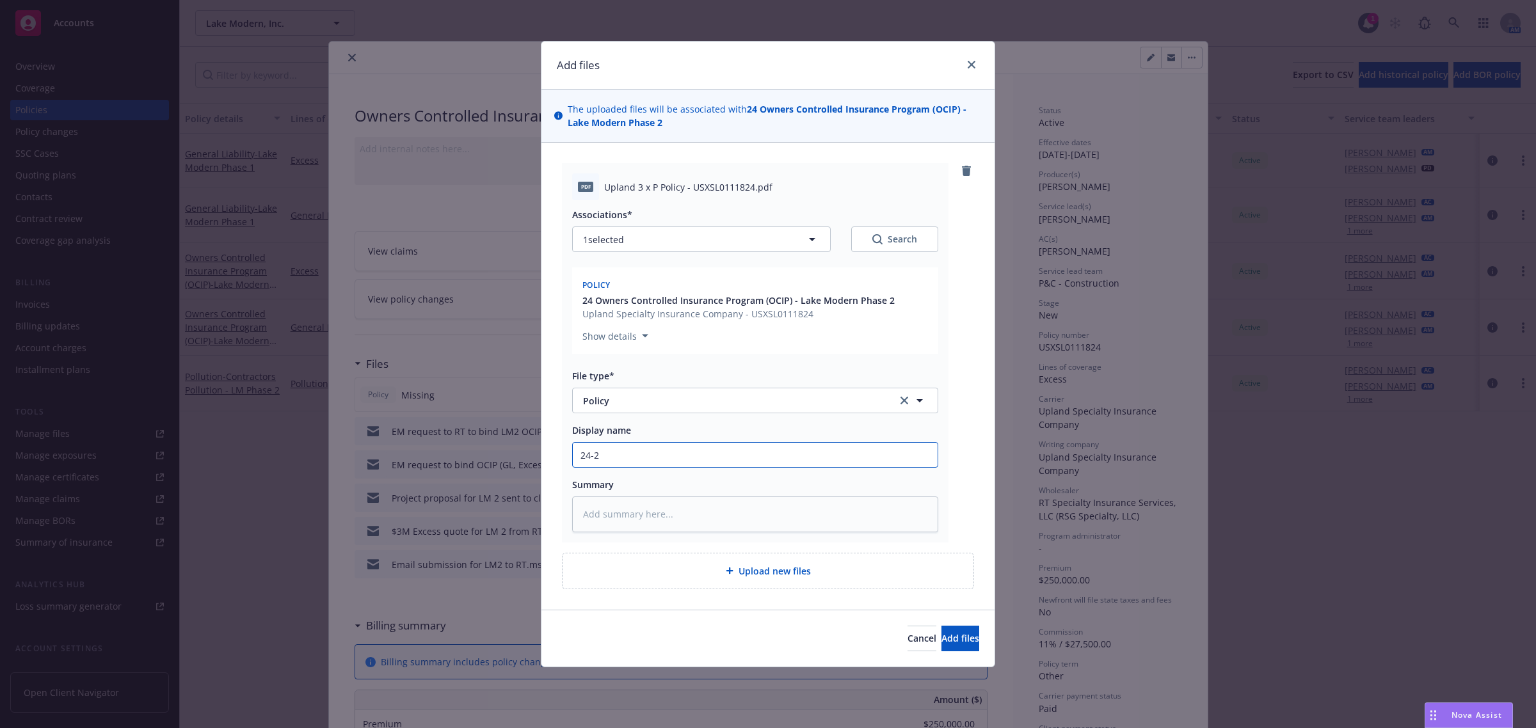
type input "24-26"
type textarea "x"
type input "24-26"
type textarea "x"
type input "24-26 O"
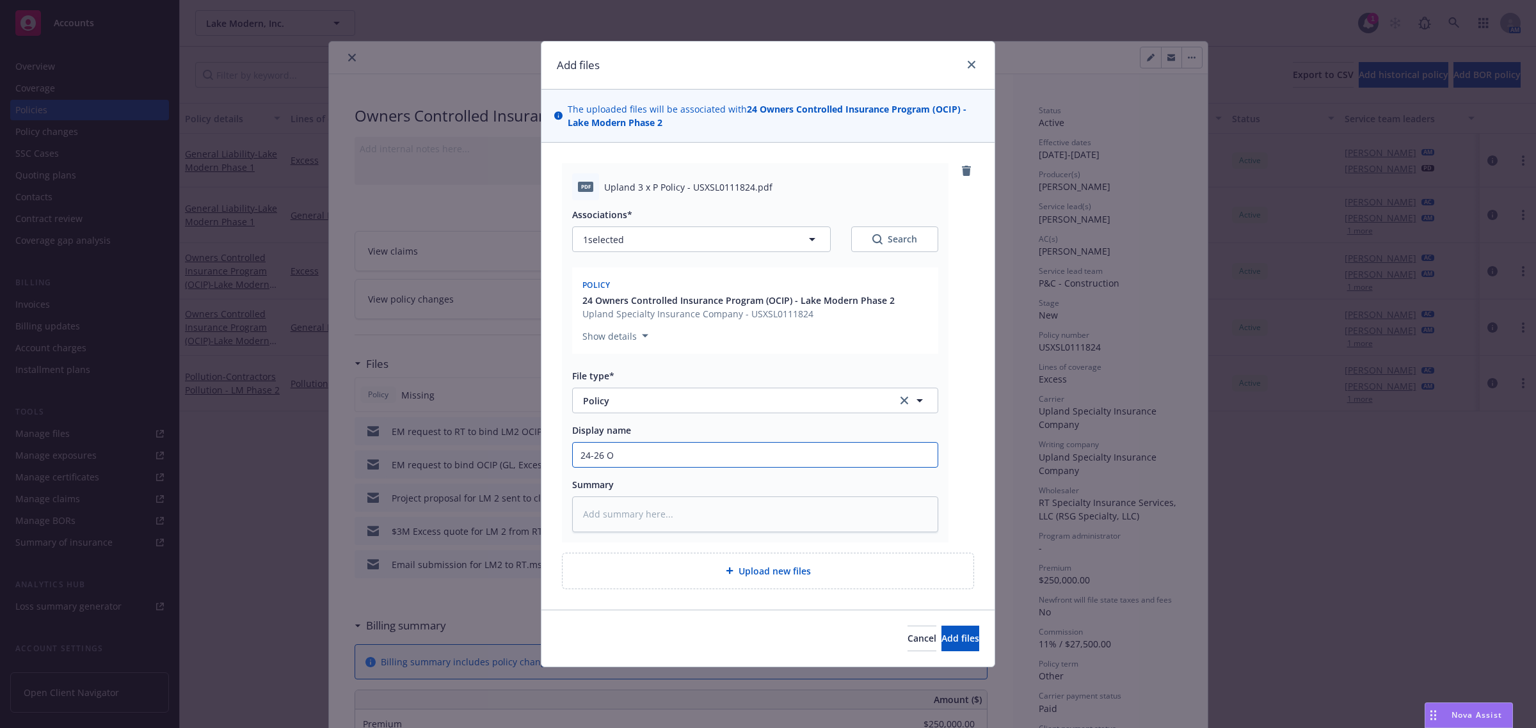
type textarea "x"
type input "24-26 OC"
type textarea "x"
type input "24-26 OCI"
type textarea "x"
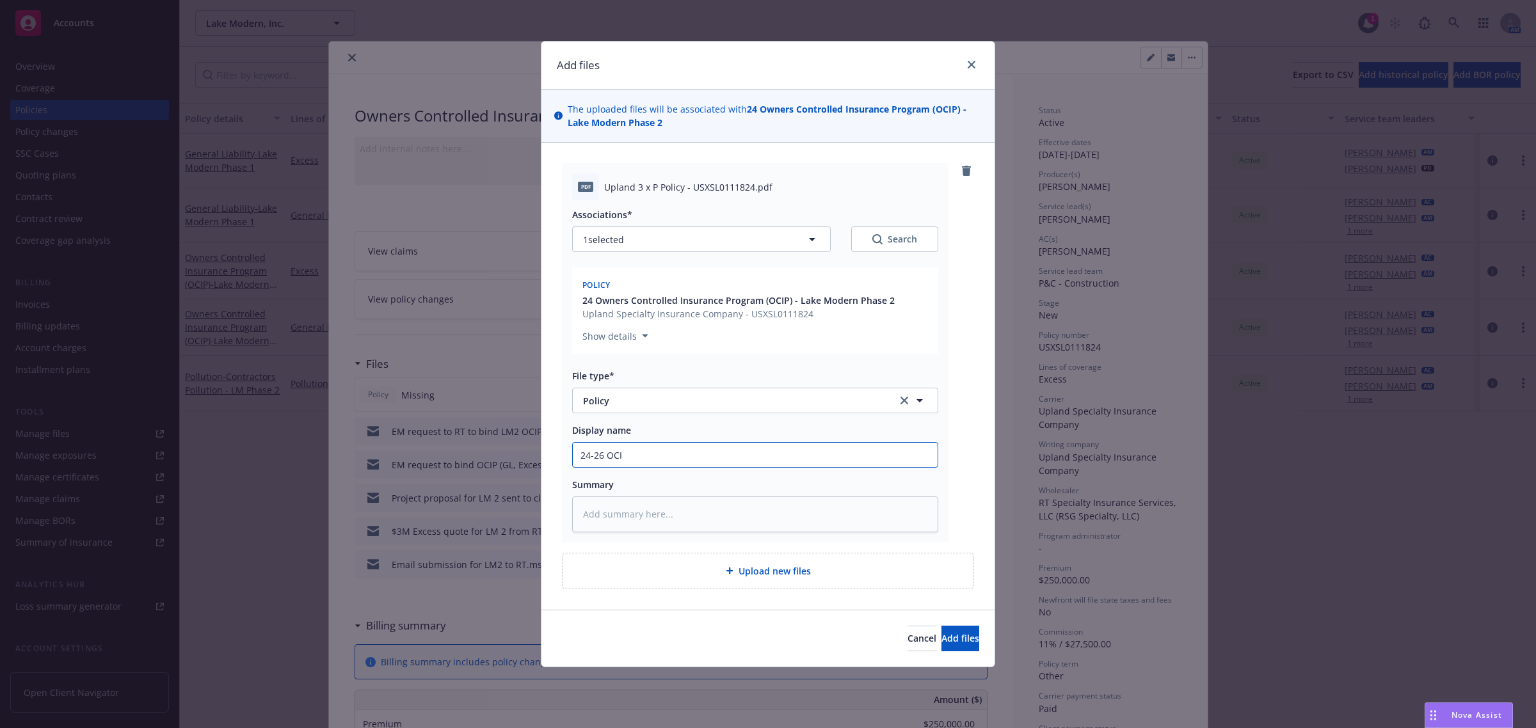
type input "24-26 OCIP"
type textarea "x"
type input "24-26 OCIP"
type textarea "x"
type input "24-26 OCIP E"
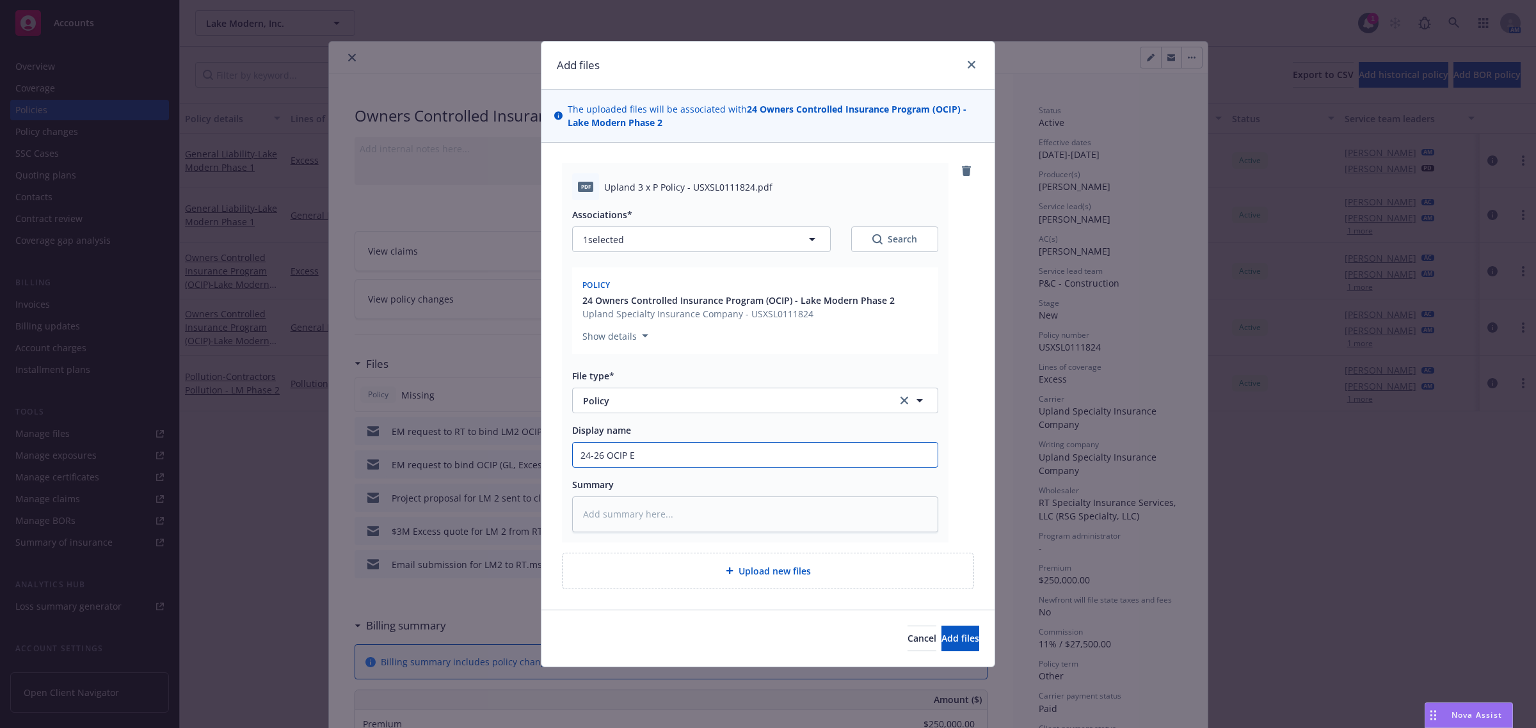
type textarea "x"
type input "24-26 OCIP Ex"
type textarea "x"
type input "24-26 OCIP Exc"
type textarea "x"
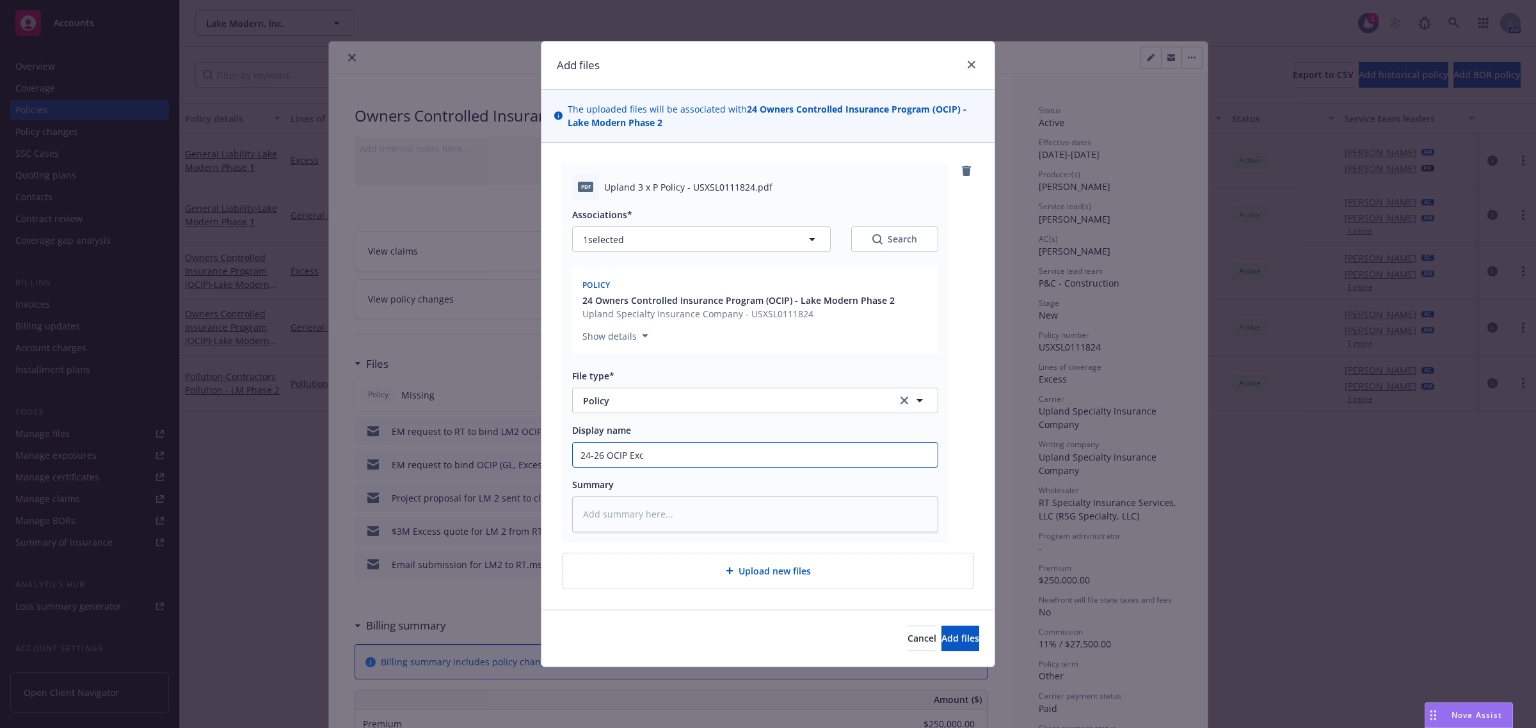
type input "24-26 OCIP Exce"
type textarea "x"
type input "24-26 OCIP Exces"
type textarea "x"
type input "24-26 OCIP Excess"
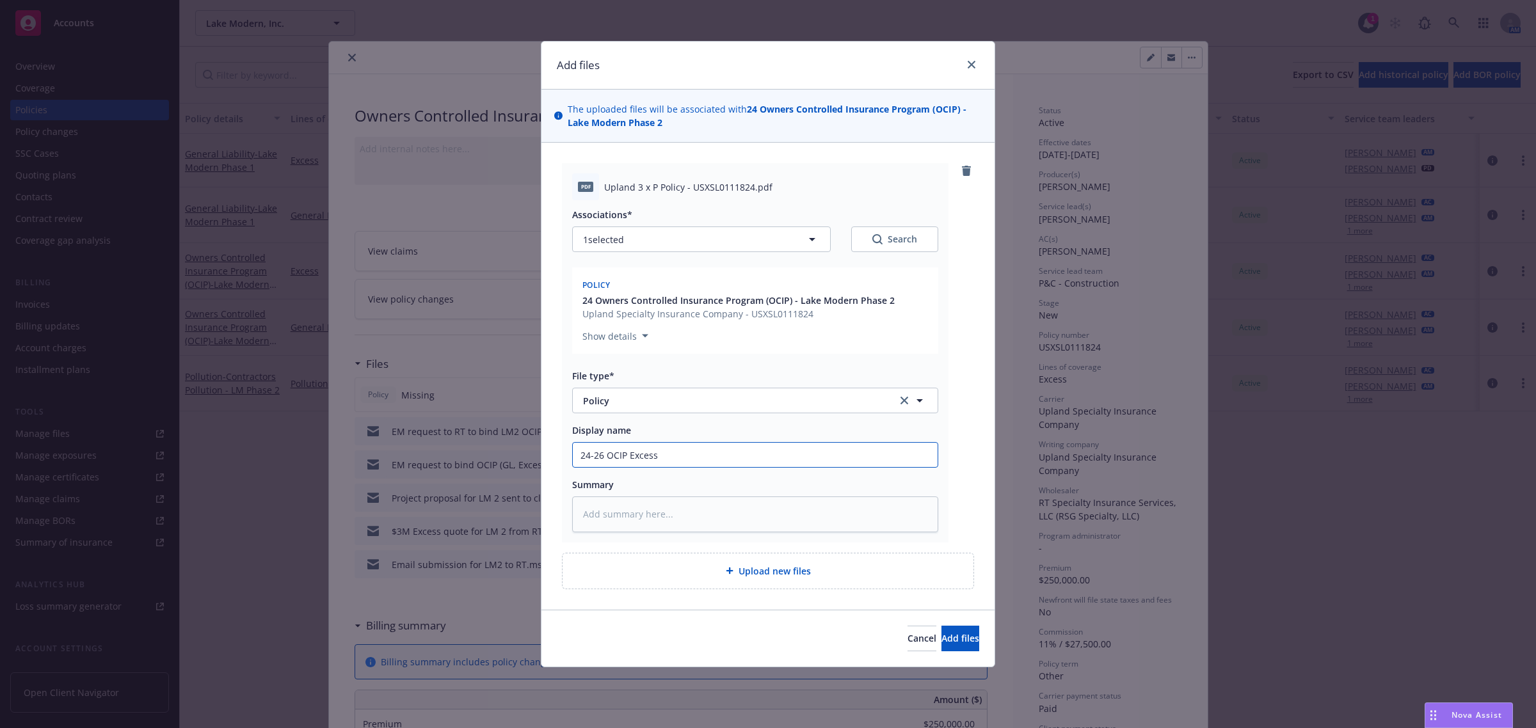
type textarea "x"
type input "24-26 OCIP Excess"
type textarea "x"
type input "24-26 OCIP Excess -"
type textarea "x"
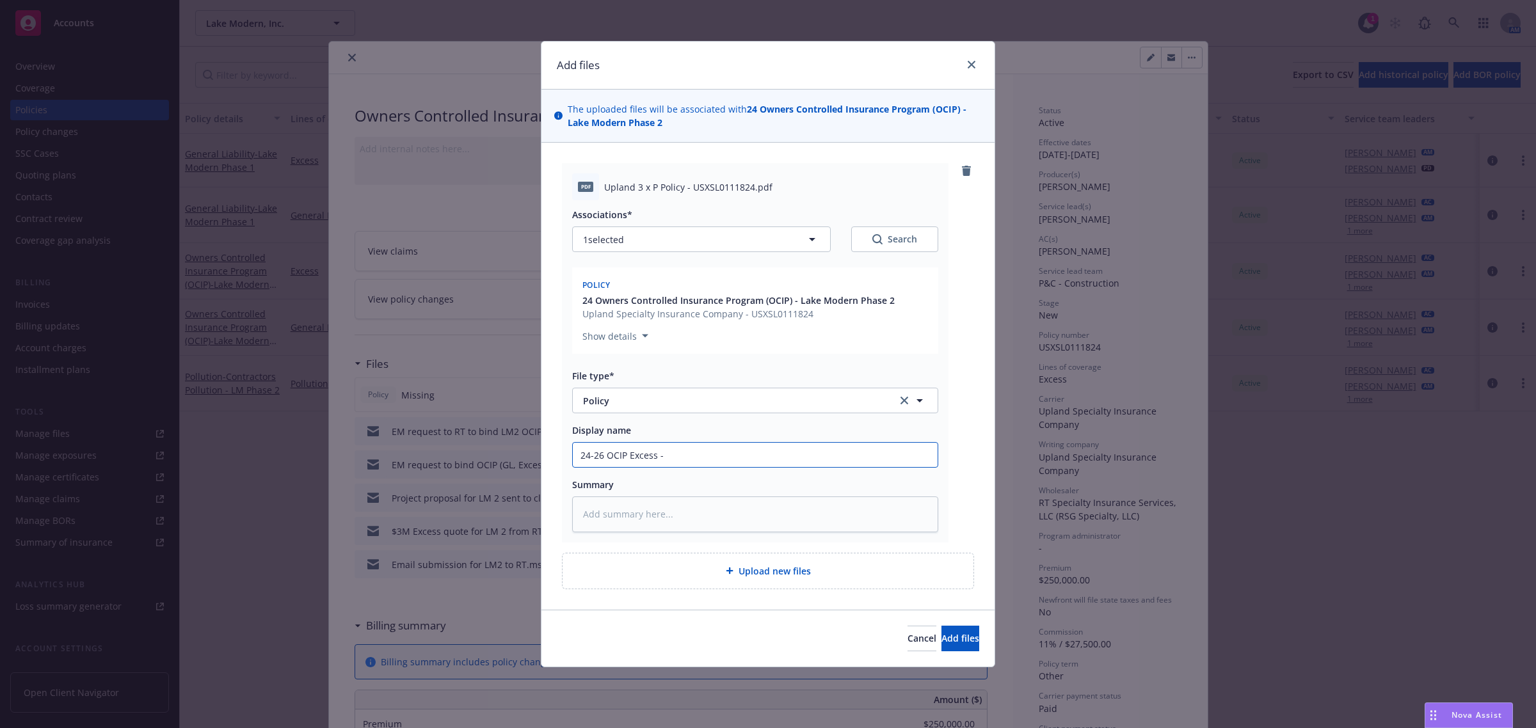
type input "24-26 OCIP Excess -"
click at [748, 450] on input "24-26 OCIP Excess -" at bounding box center [755, 455] width 365 height 24
paste input "USXSL0111824"
type textarea "x"
type input "24-26 OCIP Excess - USXSL0111824"
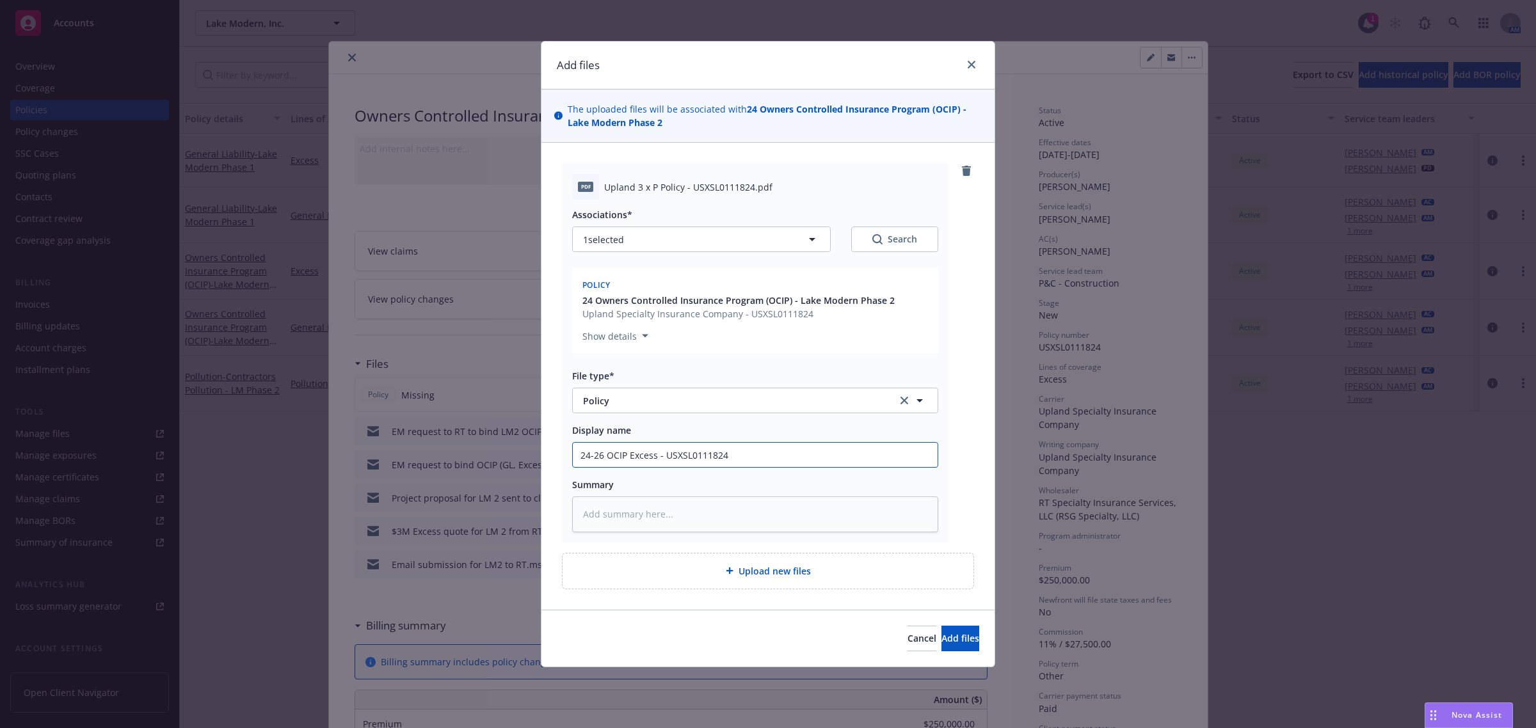
type textarea "x"
type input "24-26 OCIP Excess - USXSL0111824"
type textarea "x"
type input "24-26 OCIP Excess - USXSL0111824 -"
type textarea "x"
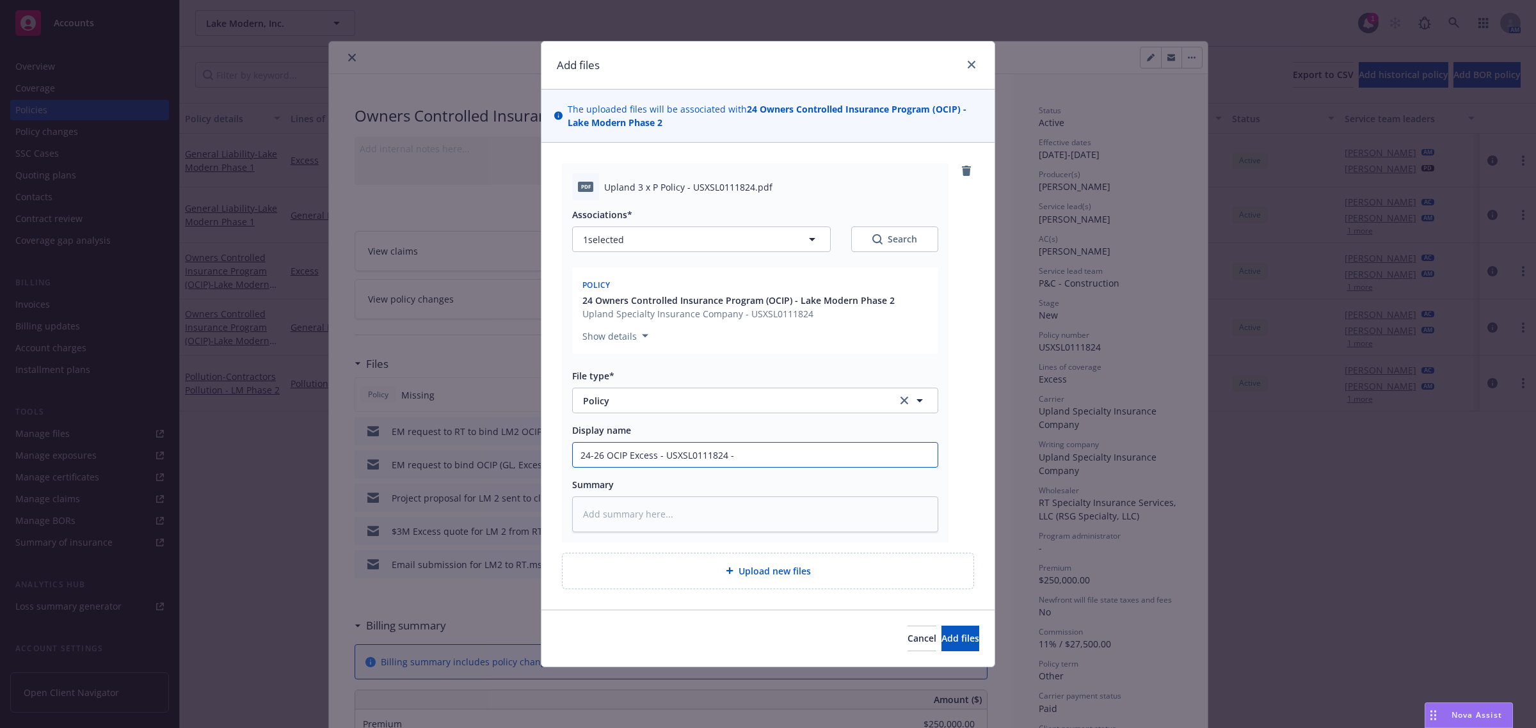
type input "24-26 OCIP Excess - USXSL0111824 -"
type textarea "x"
type input "24-26 OCIP Excess - USXSL0111824 - L"
type textarea "x"
type input "24-26 OCIP Excess - USXSL0111824 - La"
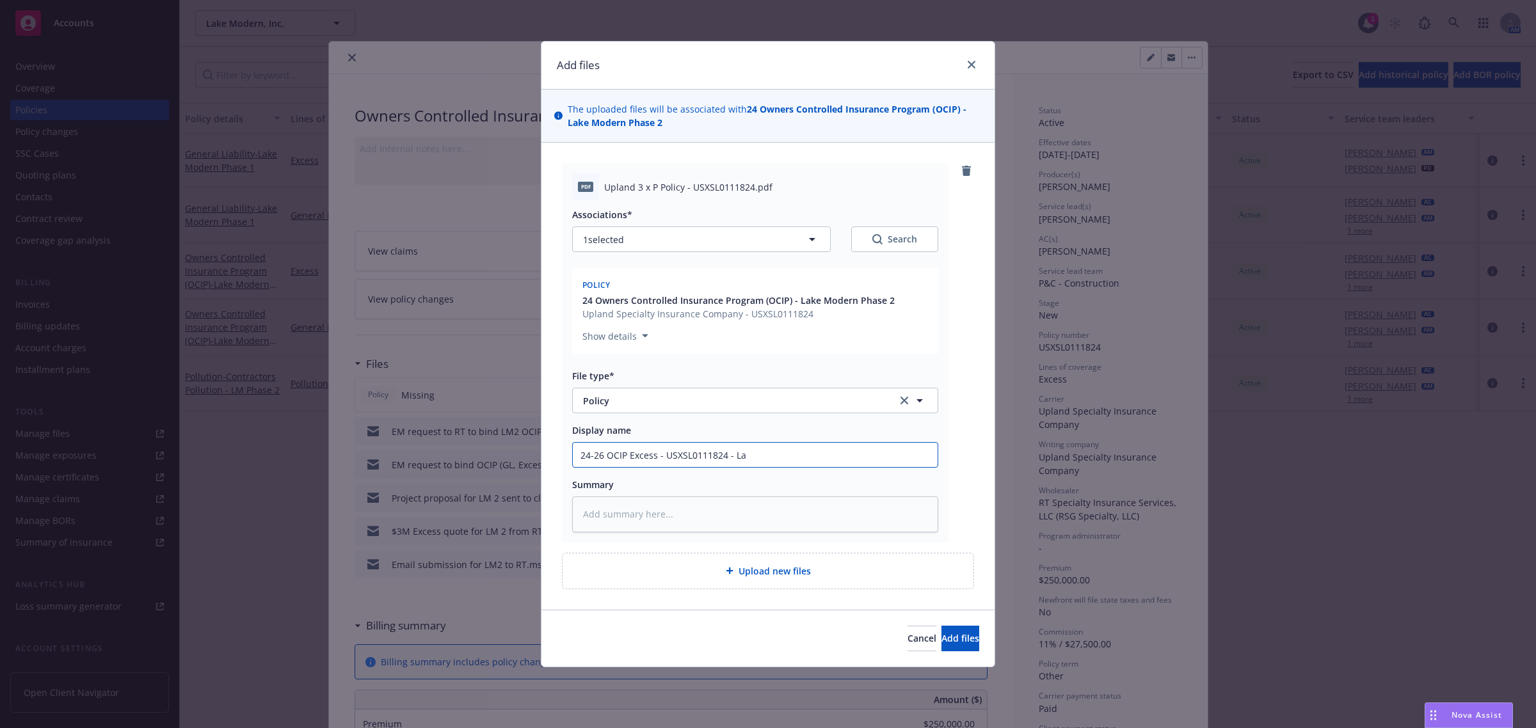
type textarea "x"
type input "24-26 OCIP Excess - USXSL0111824 - Lake"
type textarea "x"
type input "24-26 OCIP Excess - USXSL0111824 - Lake"
type textarea "x"
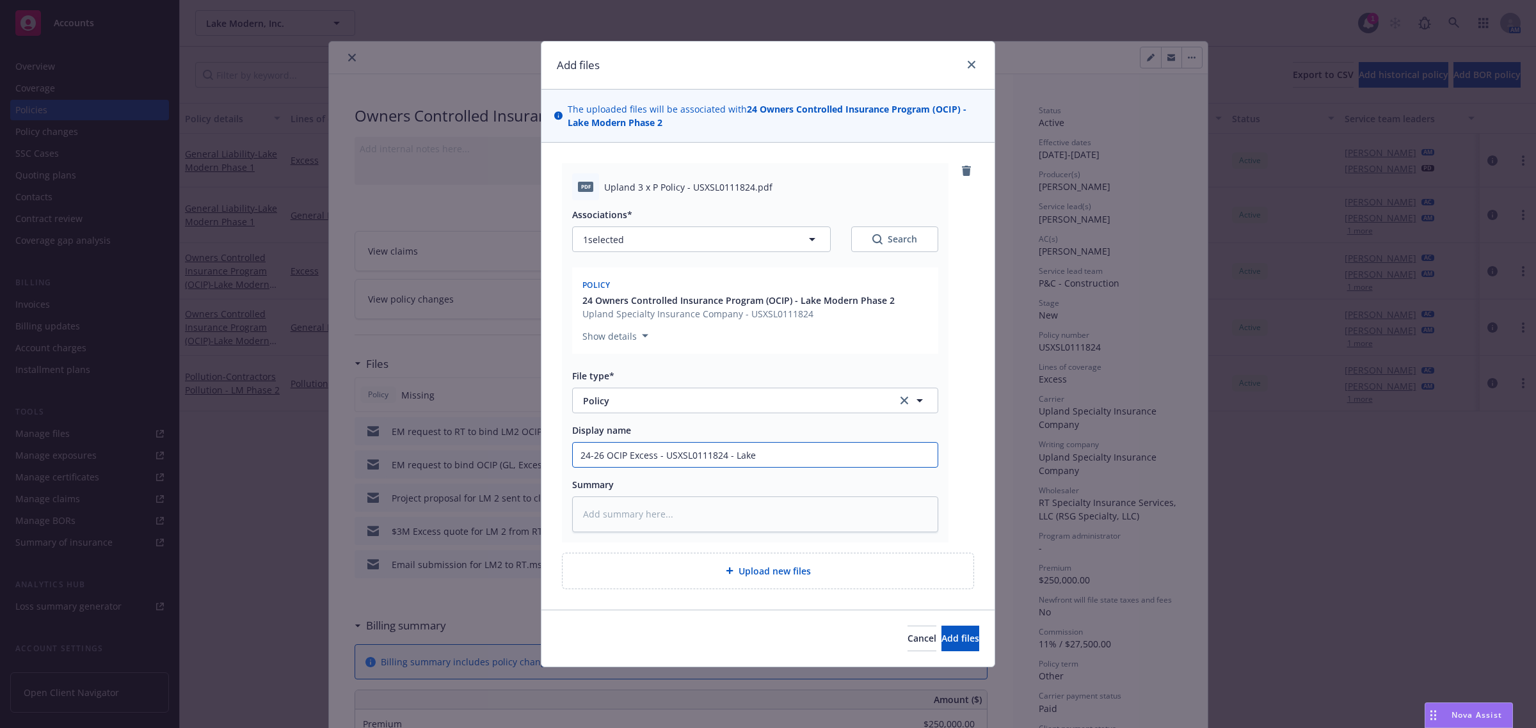
type input "24-26 OCIP Excess - USXSL0111824 - Lake M"
click at [963, 638] on button "Add files" at bounding box center [961, 639] width 38 height 26
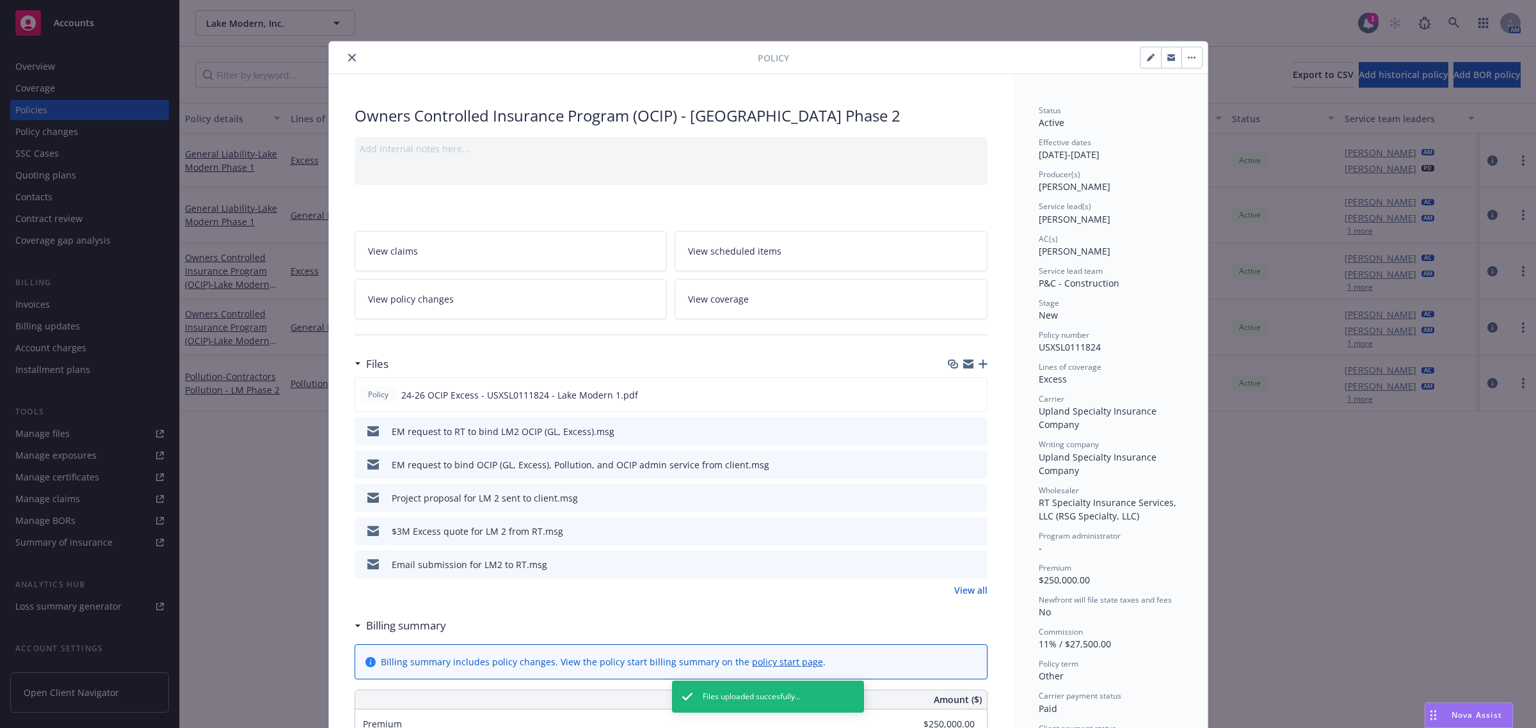
click at [348, 58] on icon "close" at bounding box center [352, 58] width 8 height 8
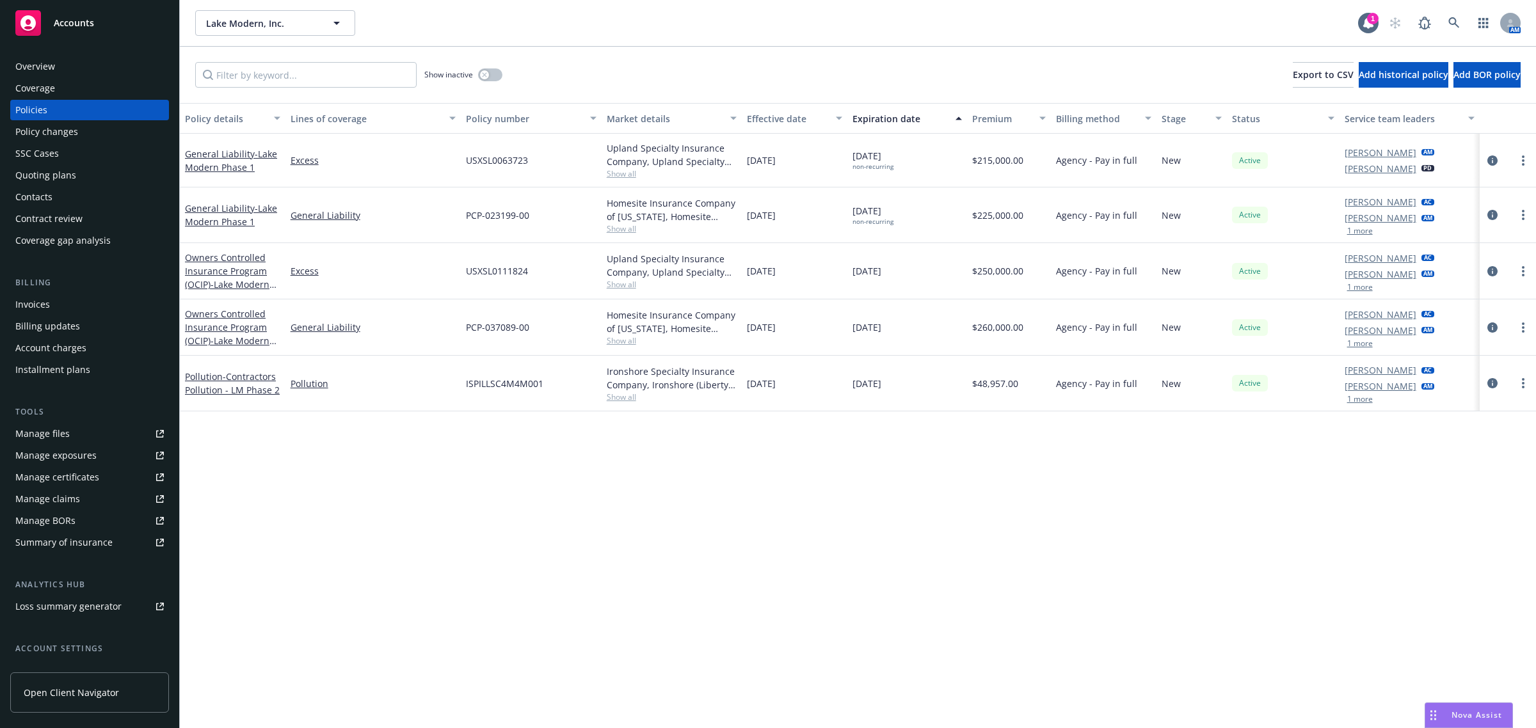
click at [40, 26] on rect at bounding box center [28, 23] width 26 height 26
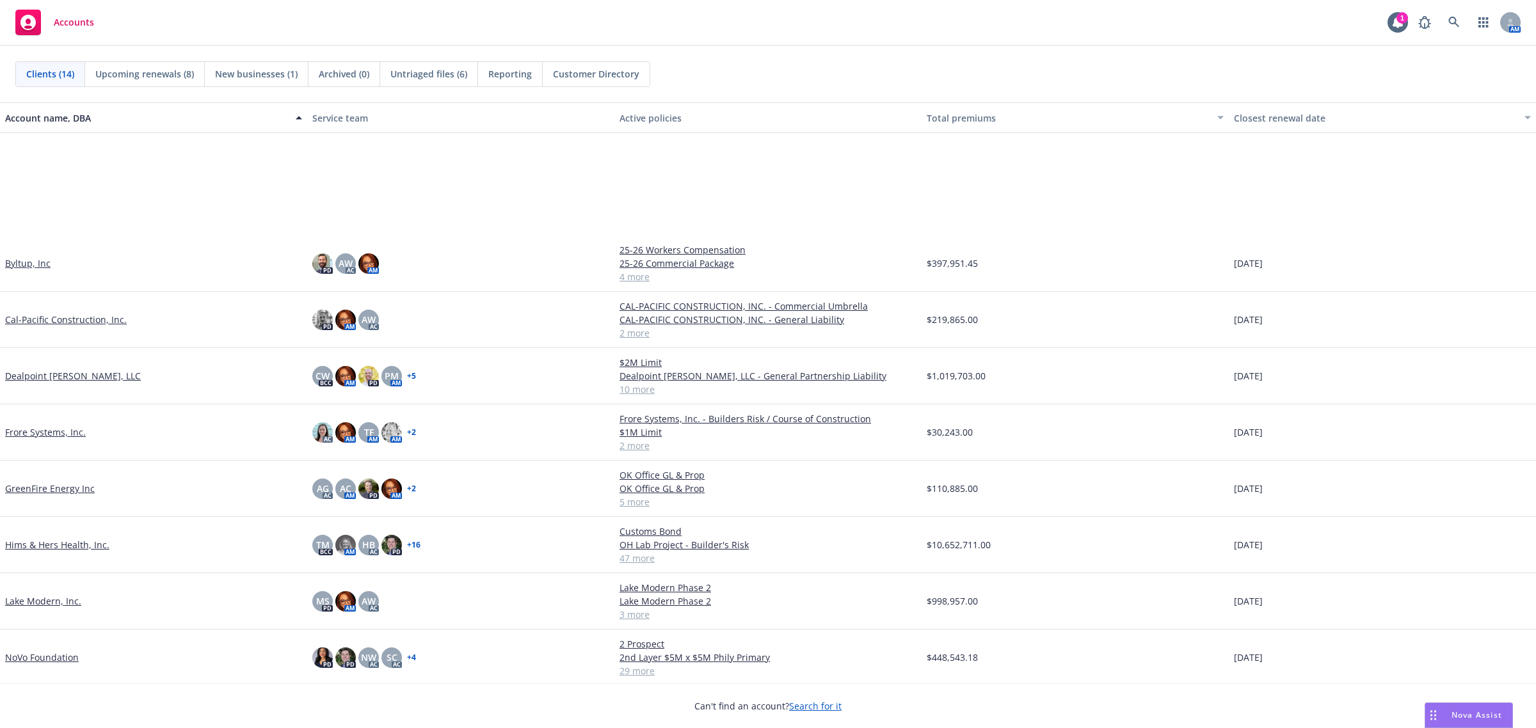
scroll to position [178, 0]
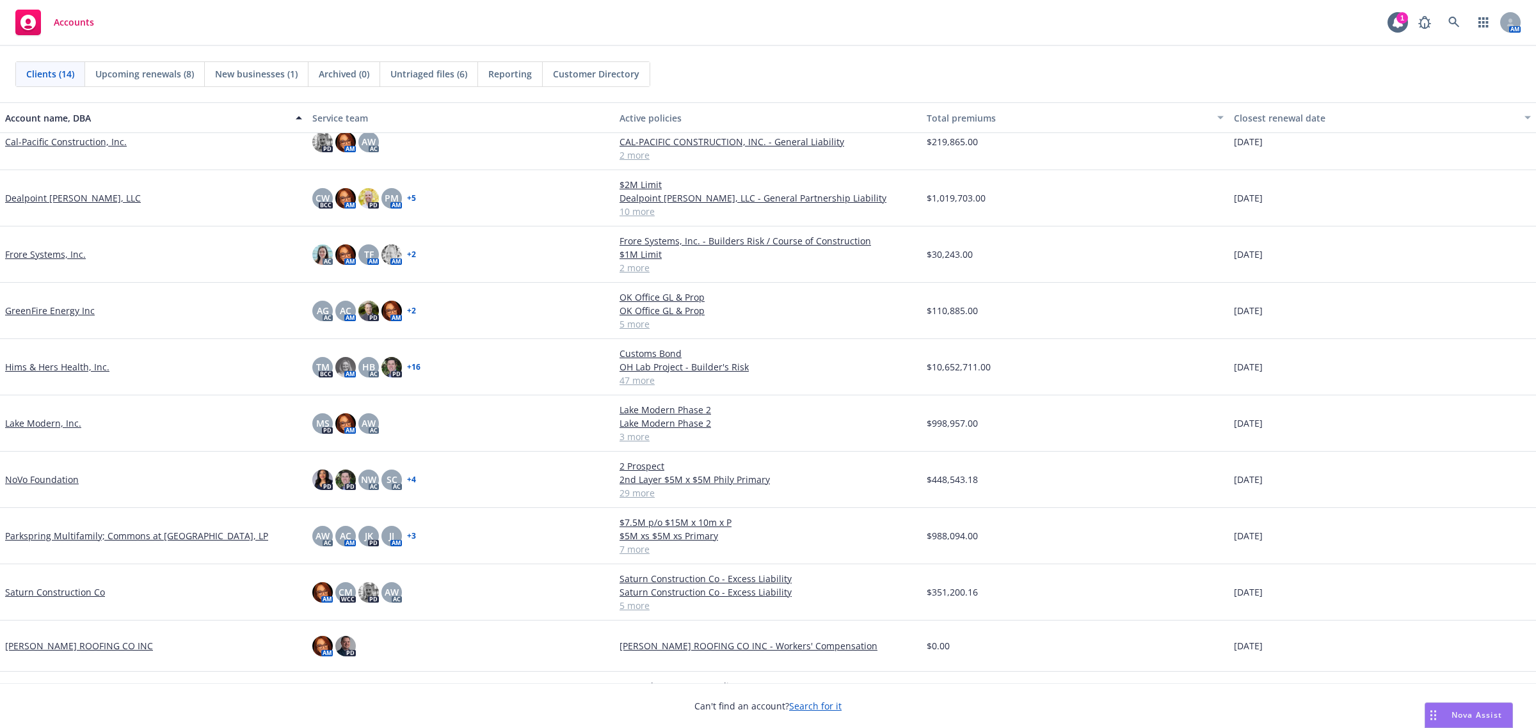
click at [40, 309] on link "GreenFire Energy Inc" at bounding box center [50, 310] width 90 height 13
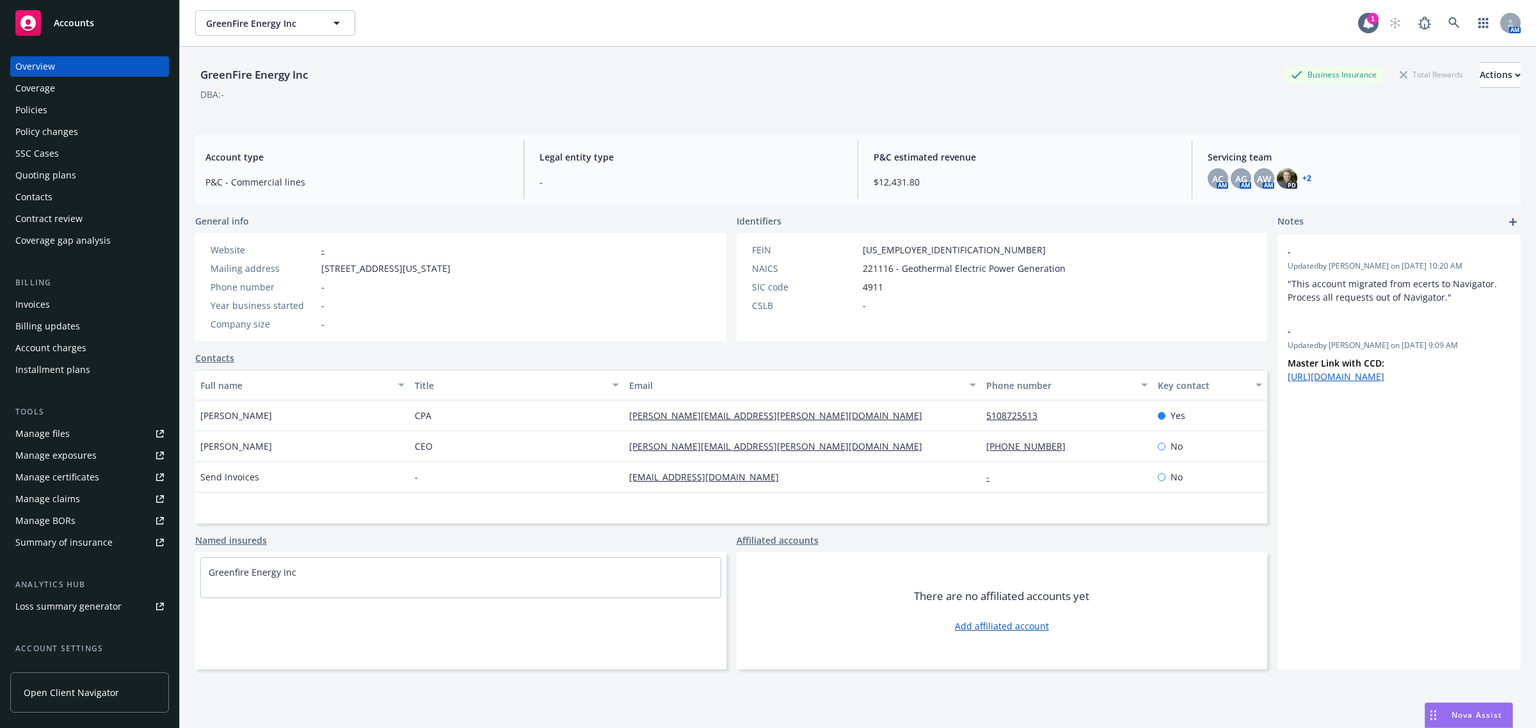
click at [68, 112] on div "Policies" at bounding box center [89, 110] width 149 height 20
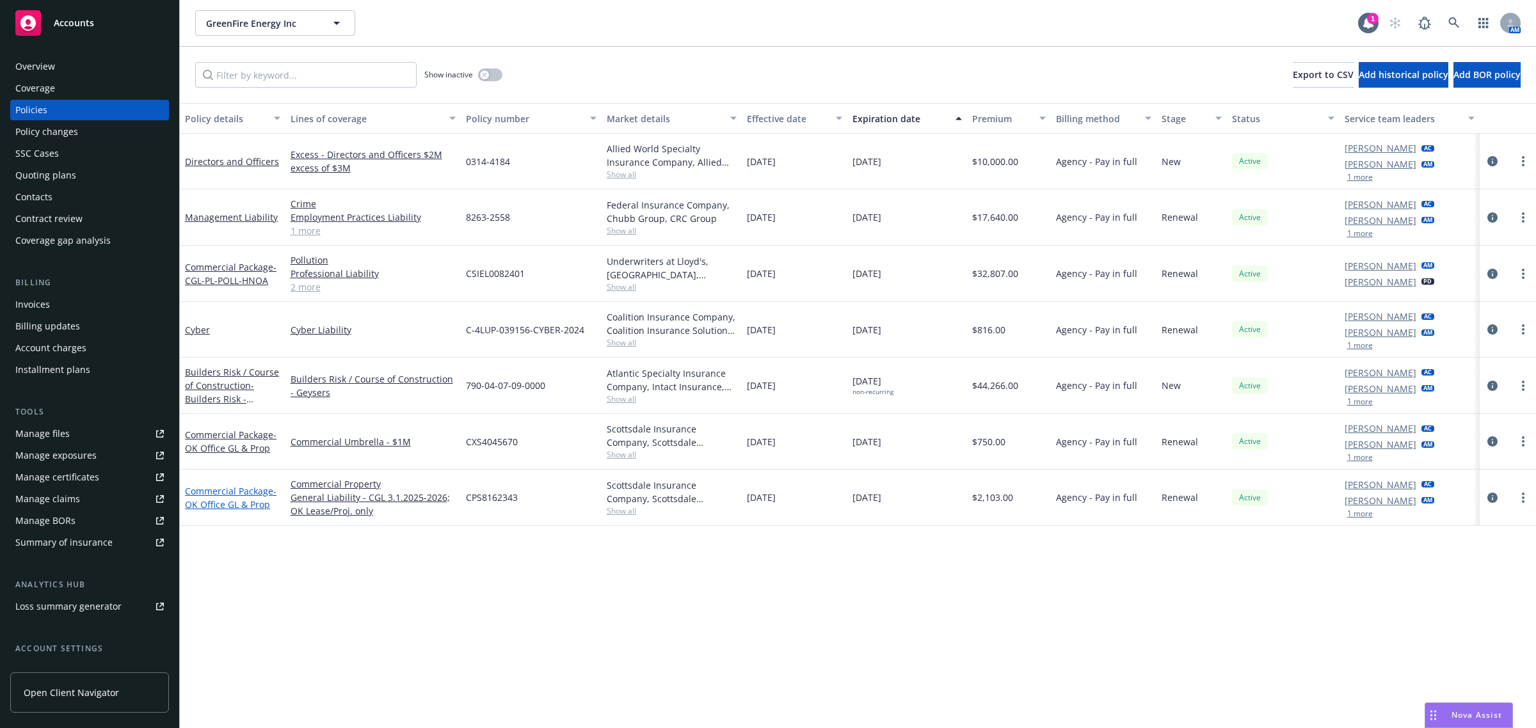
click at [231, 492] on link "Commercial Package - OK Office GL & Prop" at bounding box center [231, 498] width 92 height 26
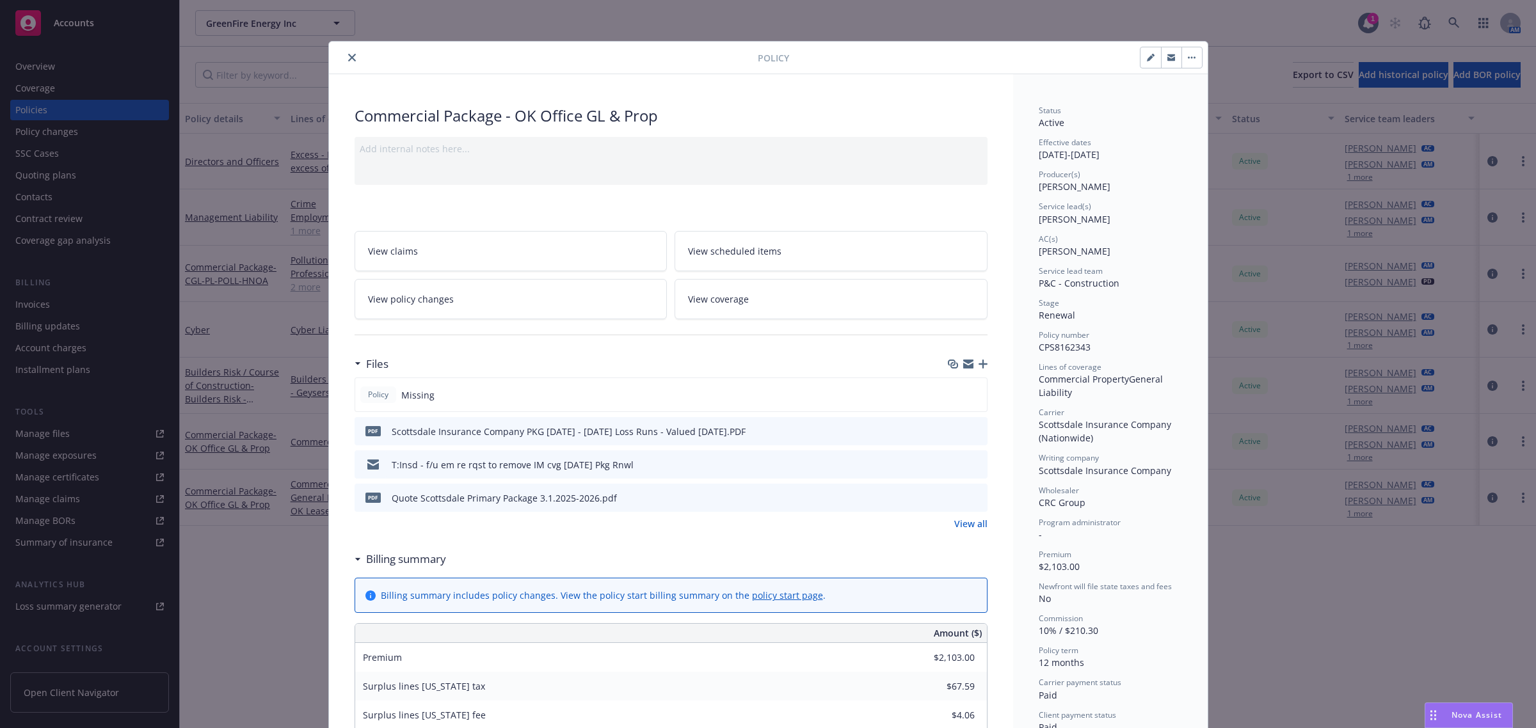
click at [979, 362] on icon "button" at bounding box center [983, 364] width 9 height 9
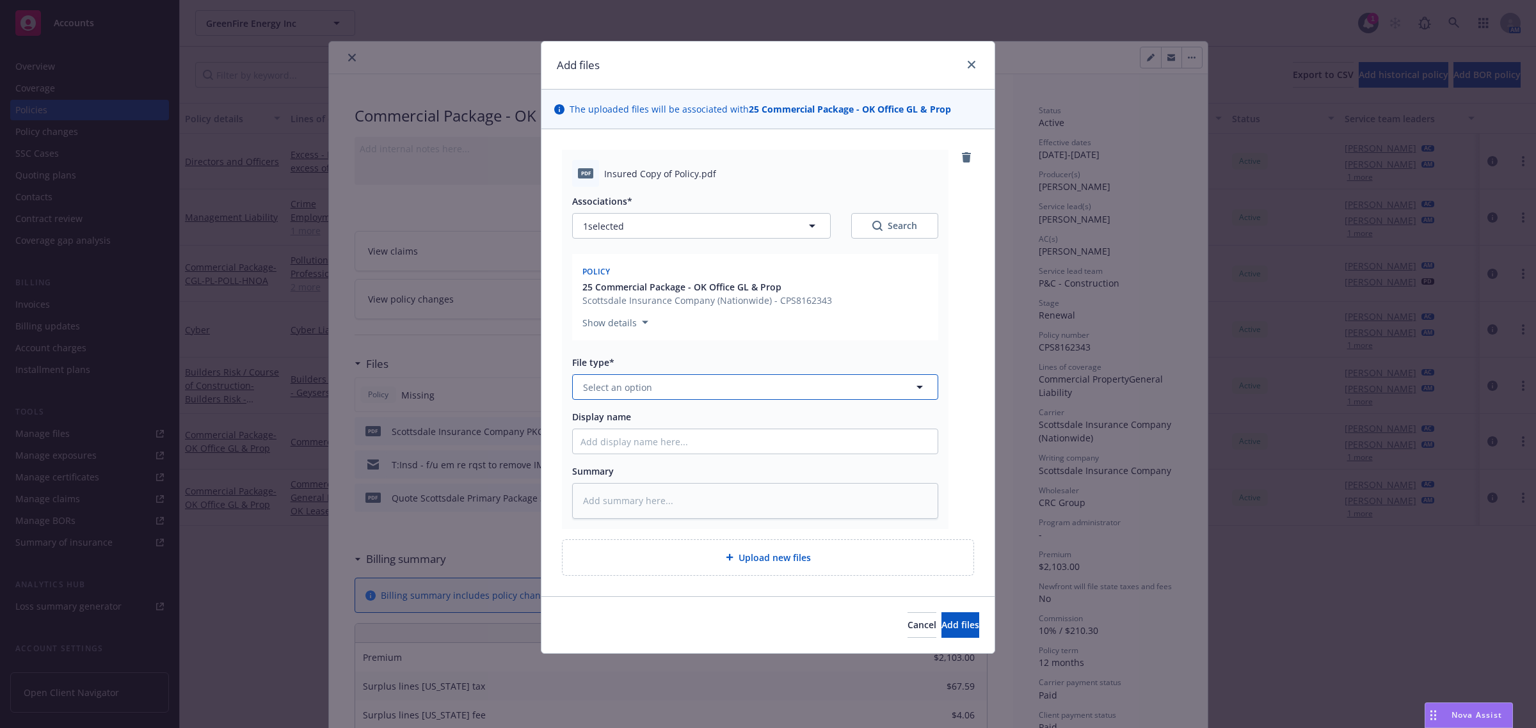
click at [675, 385] on button "Select an option" at bounding box center [755, 387] width 366 height 26
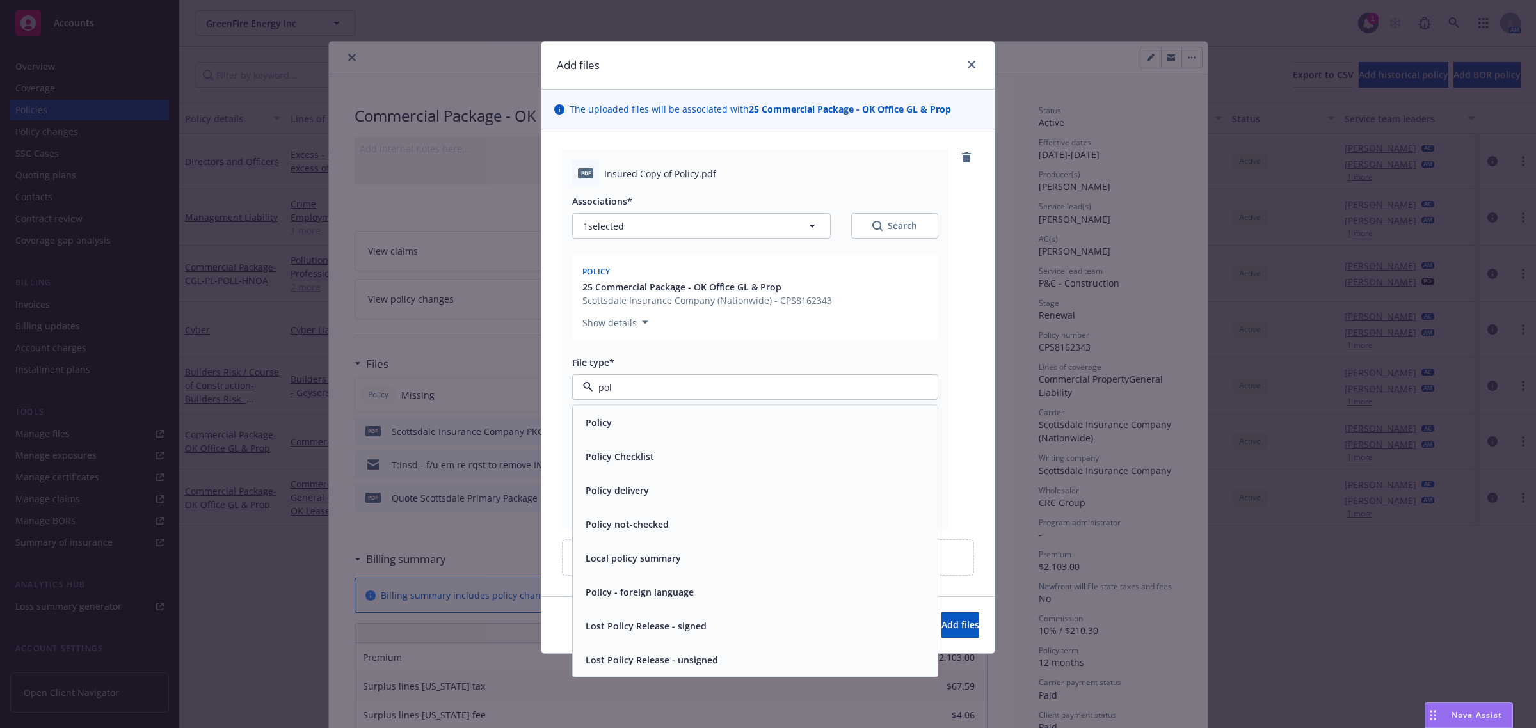
click at [666, 421] on div "Policy" at bounding box center [755, 422] width 349 height 19
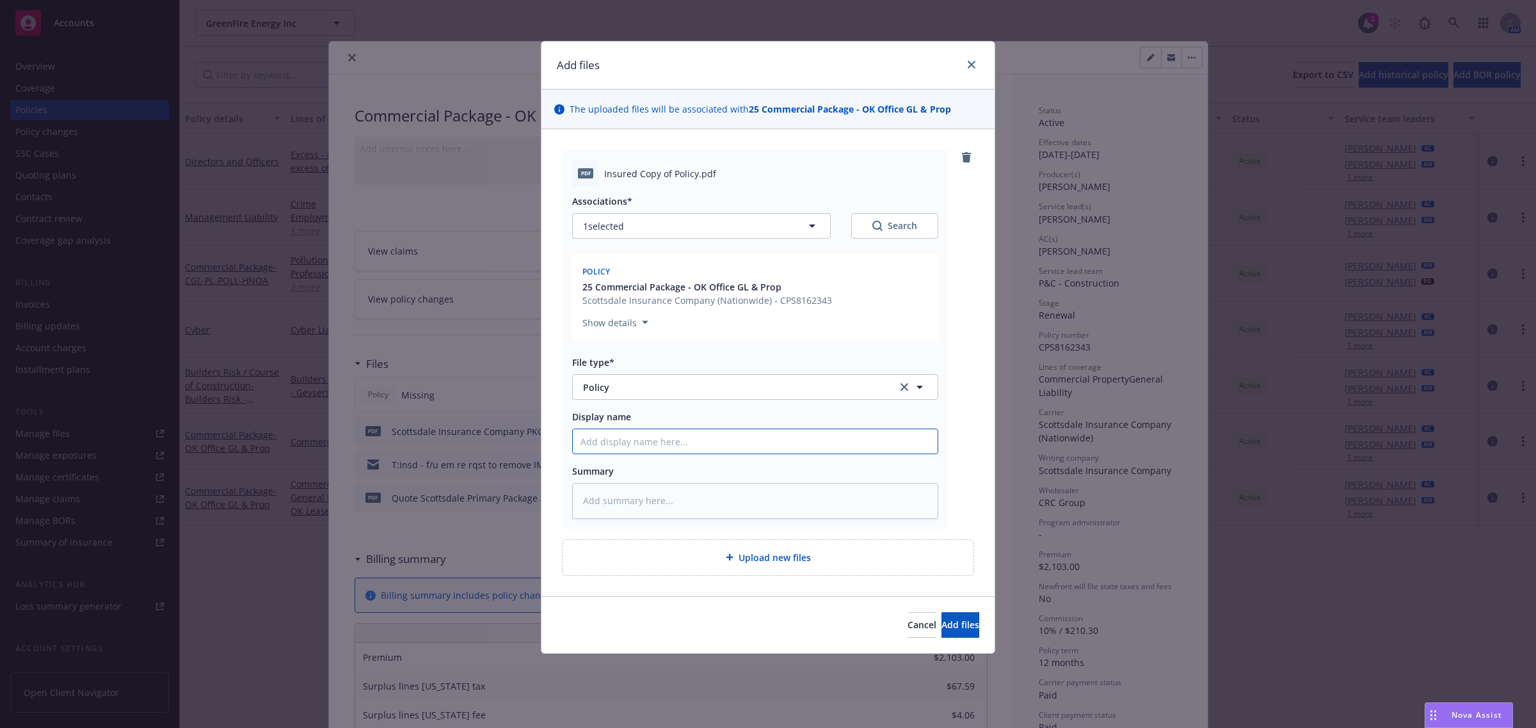
click at [638, 440] on input "Display name" at bounding box center [755, 442] width 365 height 24
click at [778, 445] on input "25-26 Comm Pkg Policy -" at bounding box center [755, 442] width 365 height 24
paste input "CPS8162343"
click at [948, 631] on span "Add files" at bounding box center [961, 625] width 38 height 12
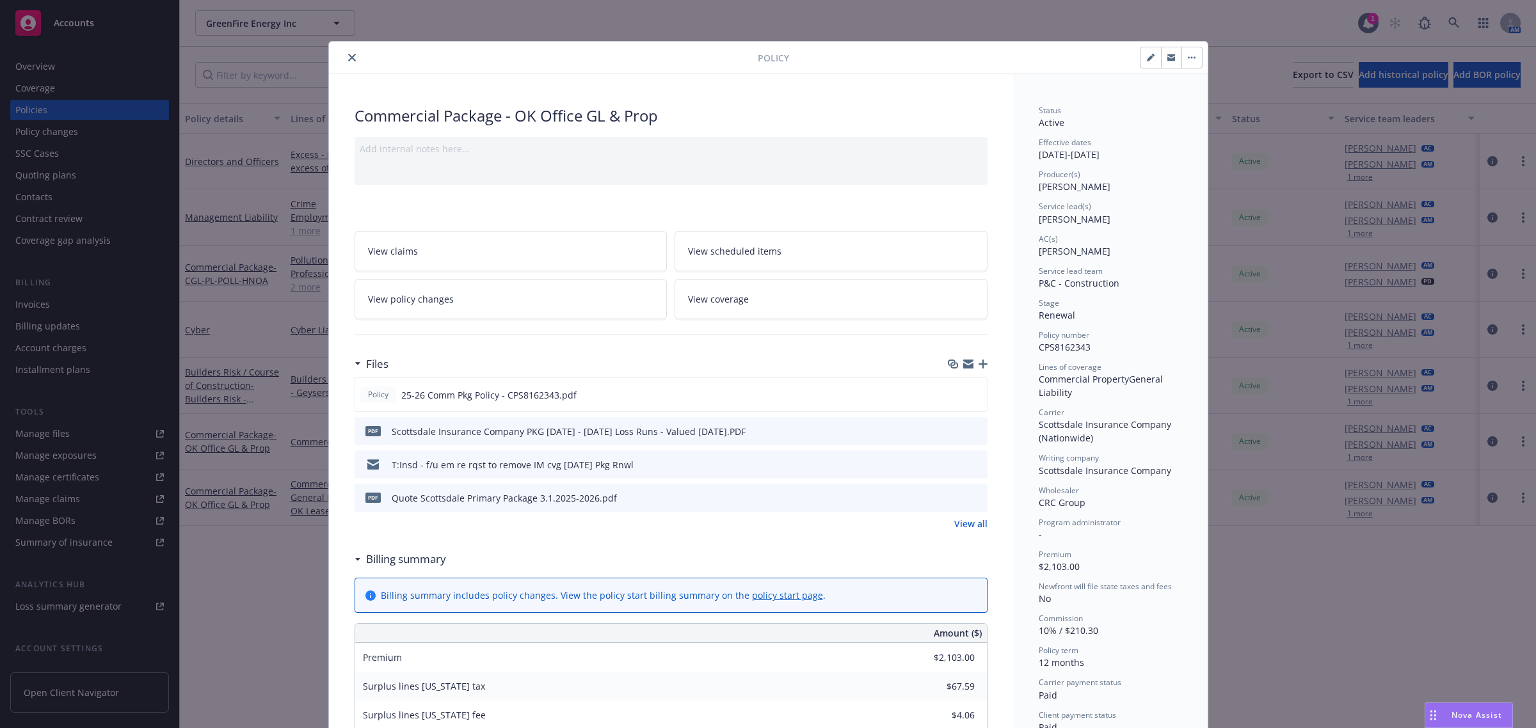
click at [343, 50] on div at bounding box center [546, 57] width 424 height 15
click at [348, 56] on icon "close" at bounding box center [352, 58] width 8 height 8
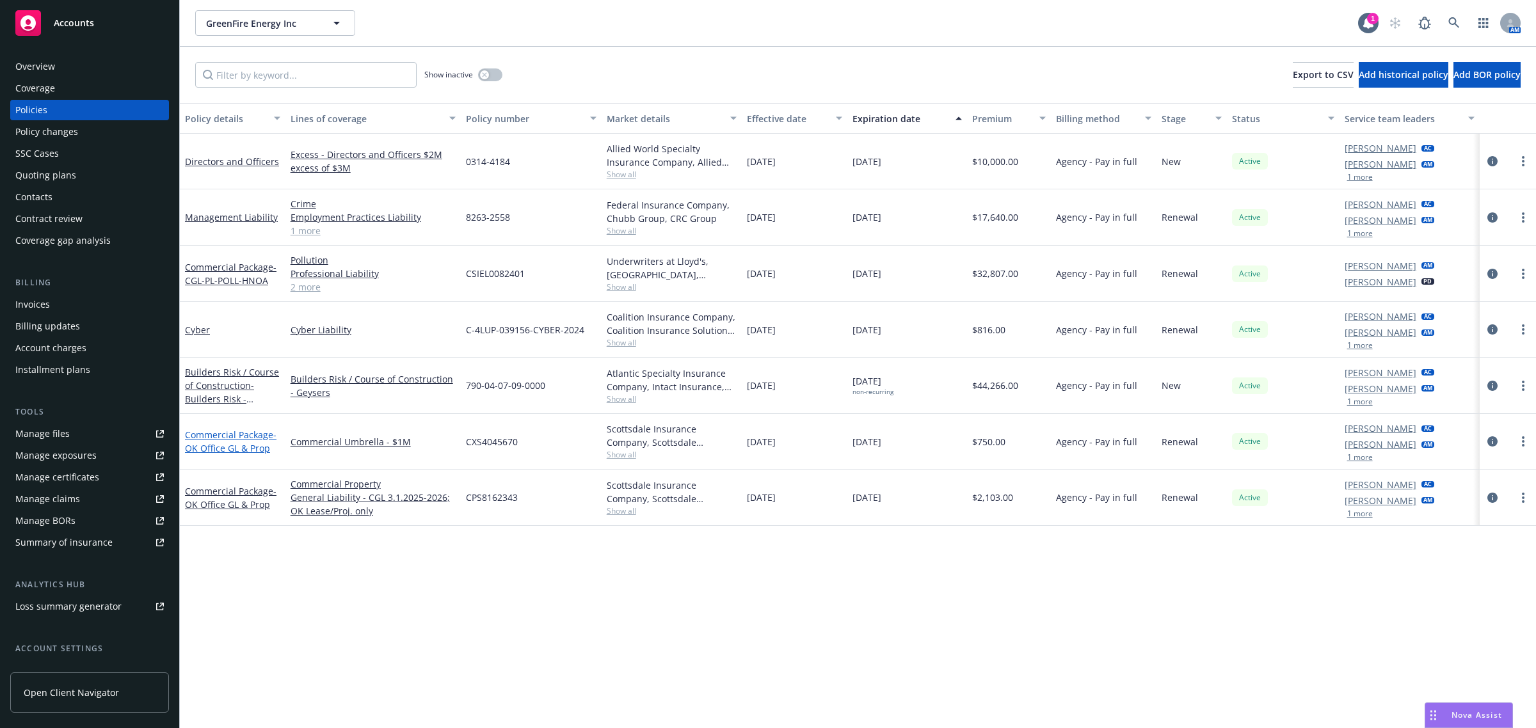
click at [253, 452] on span "- OK Office GL & Prop" at bounding box center [231, 442] width 92 height 26
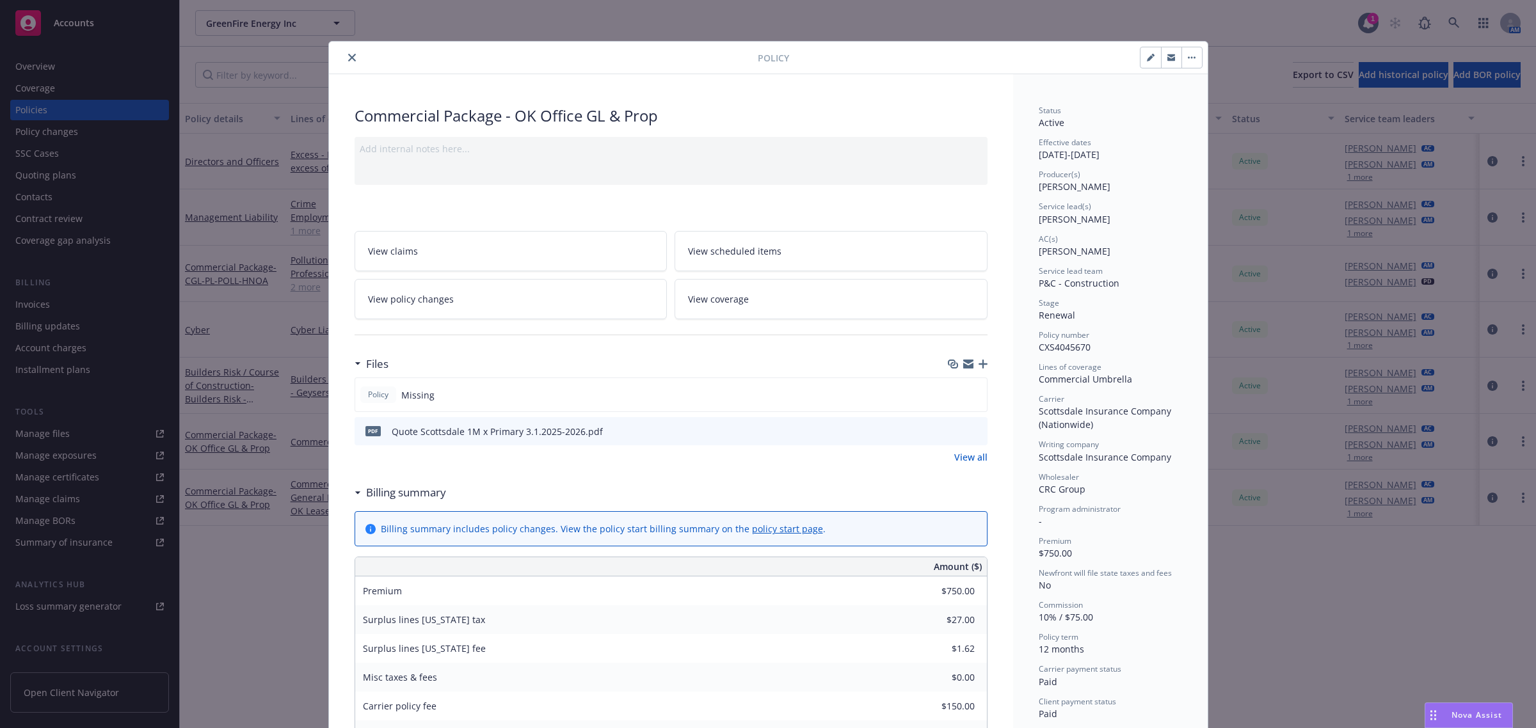
click at [979, 367] on icon "button" at bounding box center [983, 364] width 9 height 9
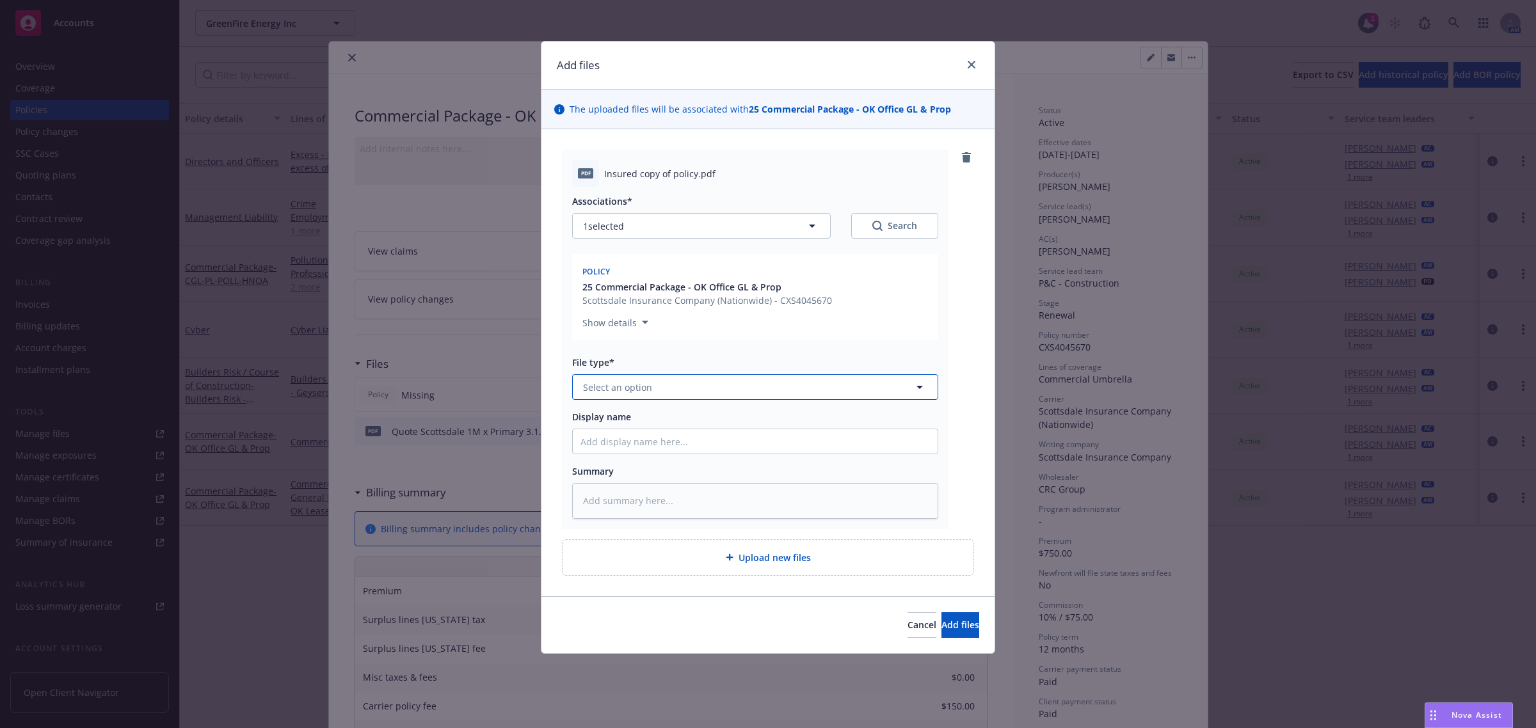
click at [639, 387] on span "Select an option" at bounding box center [617, 387] width 69 height 13
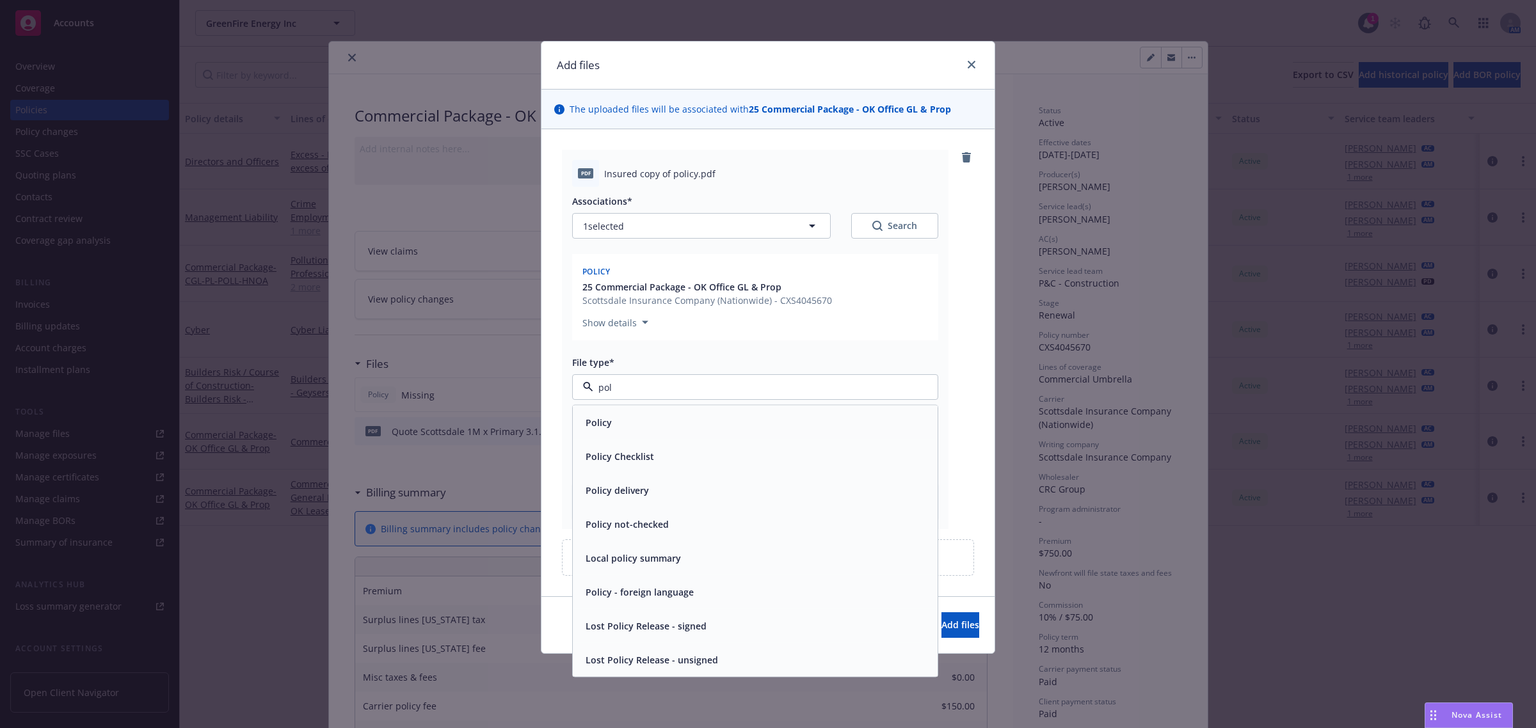
click at [621, 417] on div "Policy" at bounding box center [755, 422] width 349 height 19
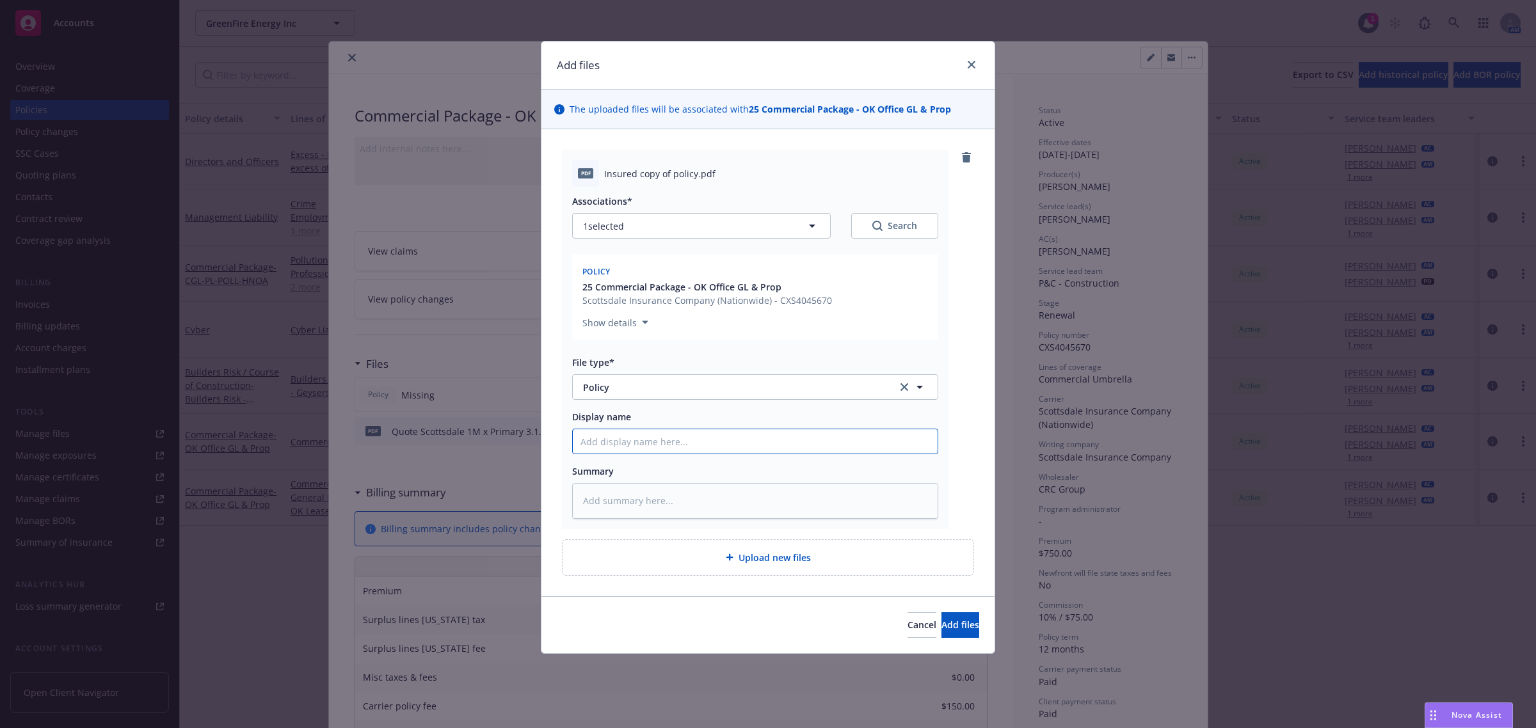
click at [653, 438] on input "Display name" at bounding box center [755, 442] width 365 height 24
click at [951, 621] on span "Add files" at bounding box center [961, 625] width 38 height 12
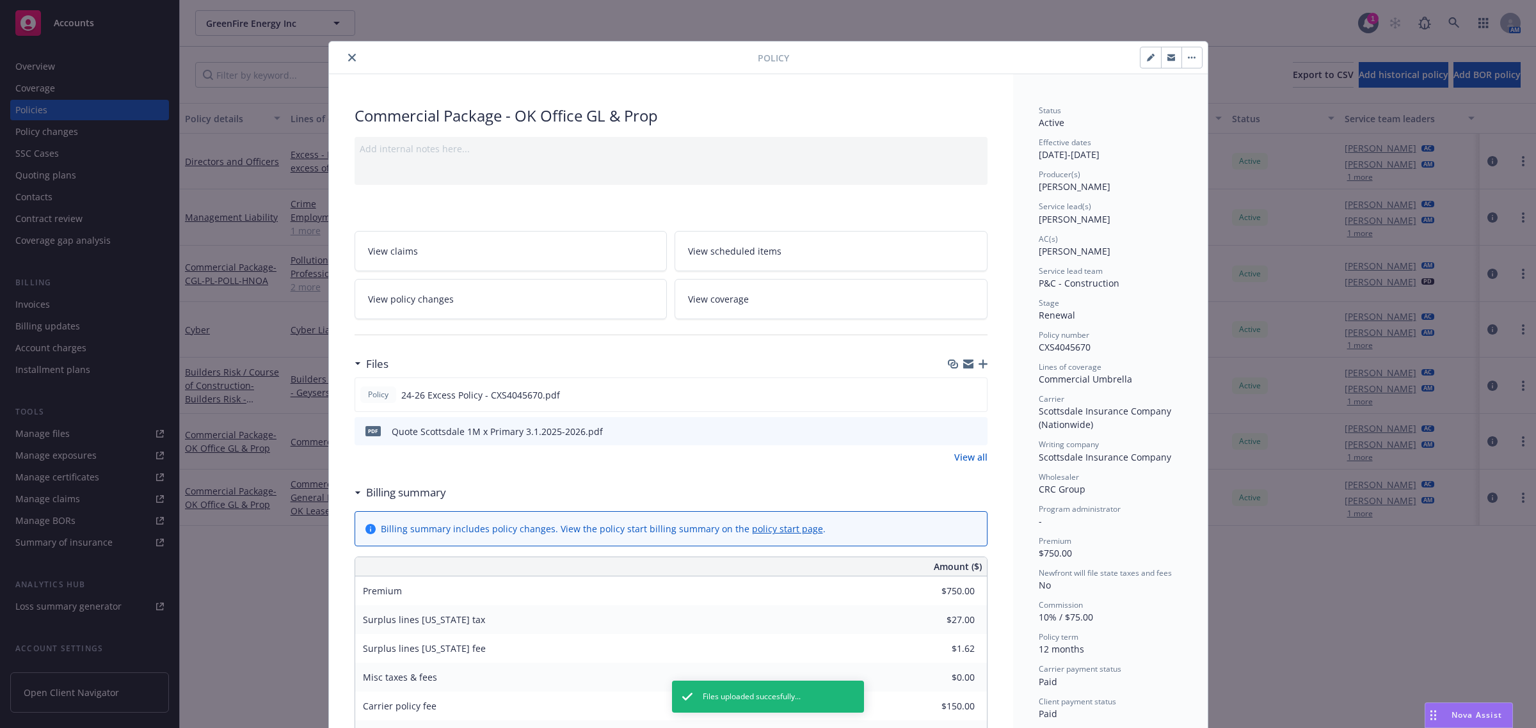
click at [348, 55] on icon "close" at bounding box center [352, 58] width 8 height 8
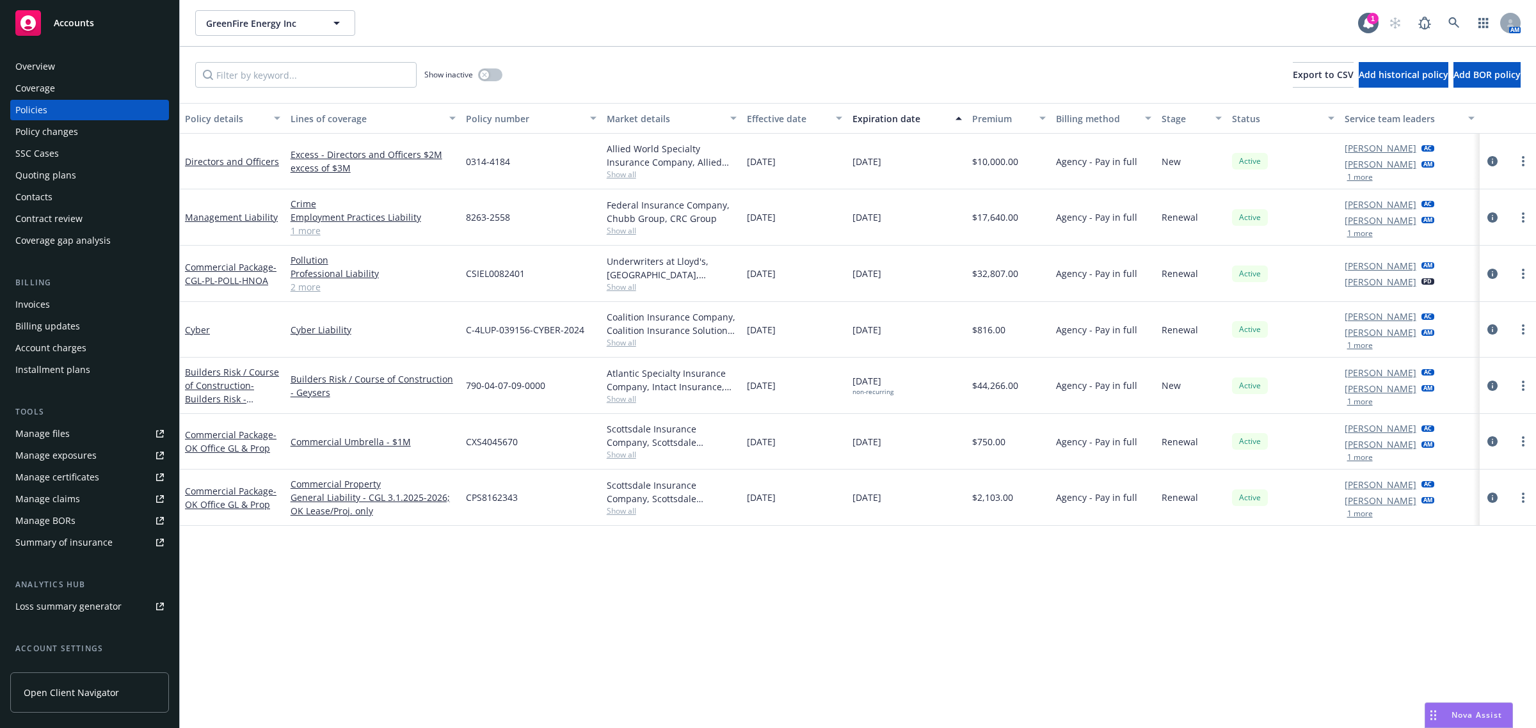
click at [79, 23] on span "Accounts" at bounding box center [74, 23] width 40 height 10
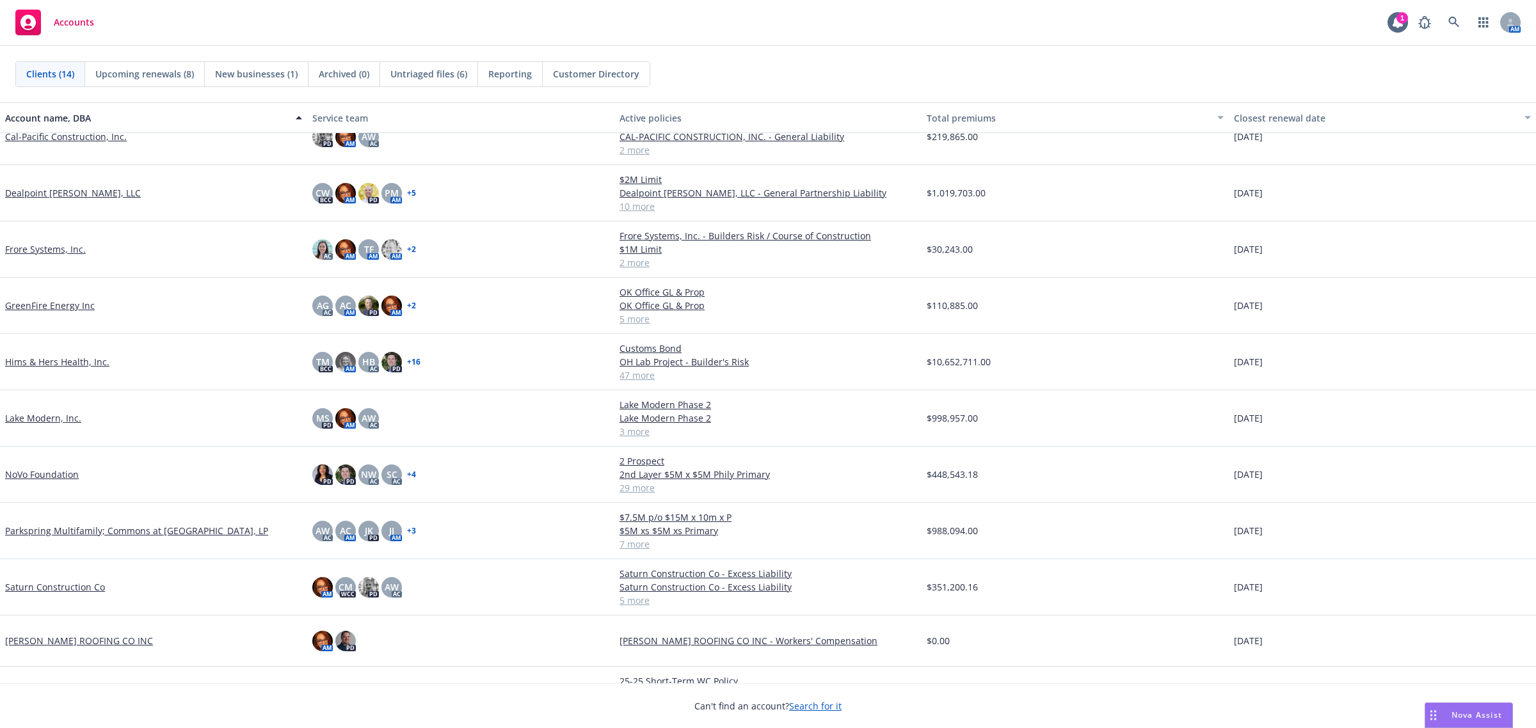
scroll to position [219, 0]
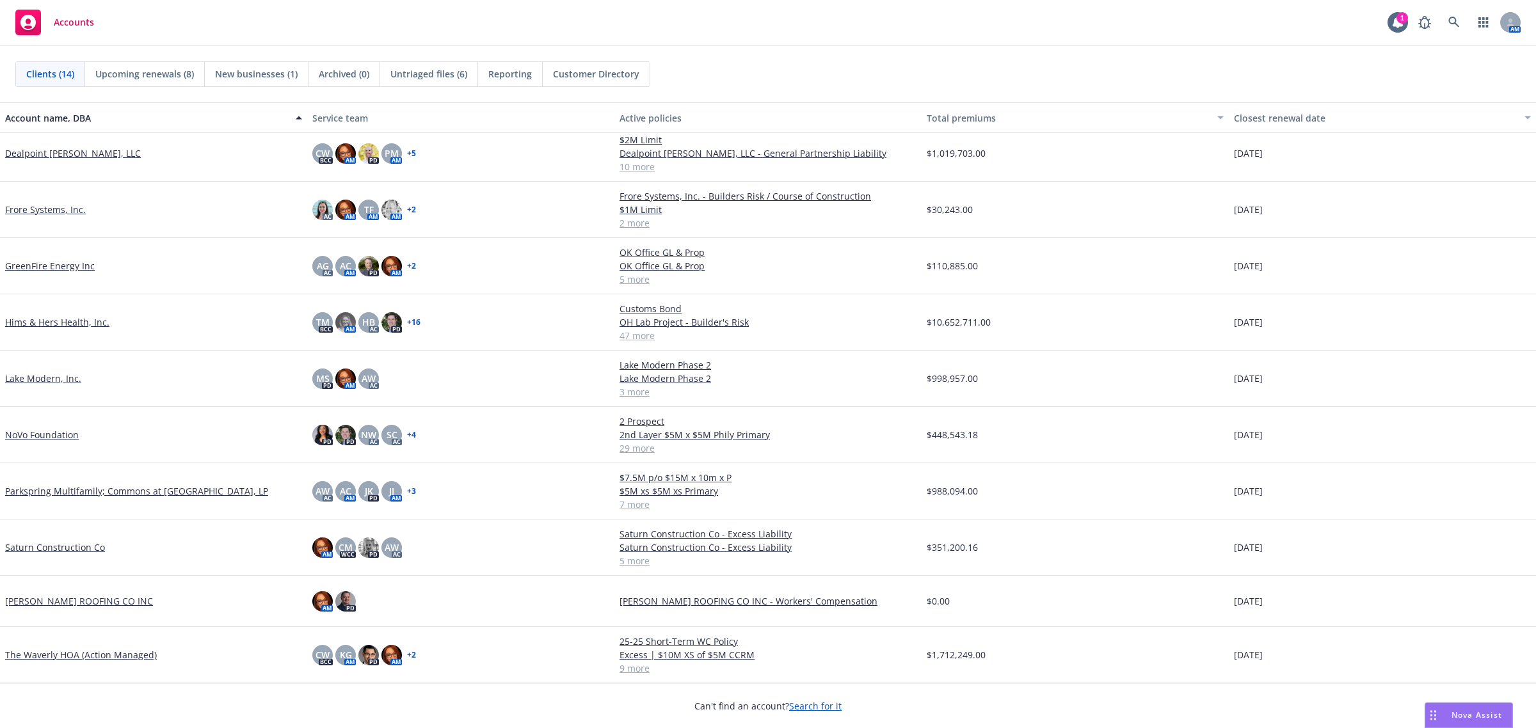
click at [109, 650] on link "The Waverly HOA (Action Managed)" at bounding box center [81, 654] width 152 height 13
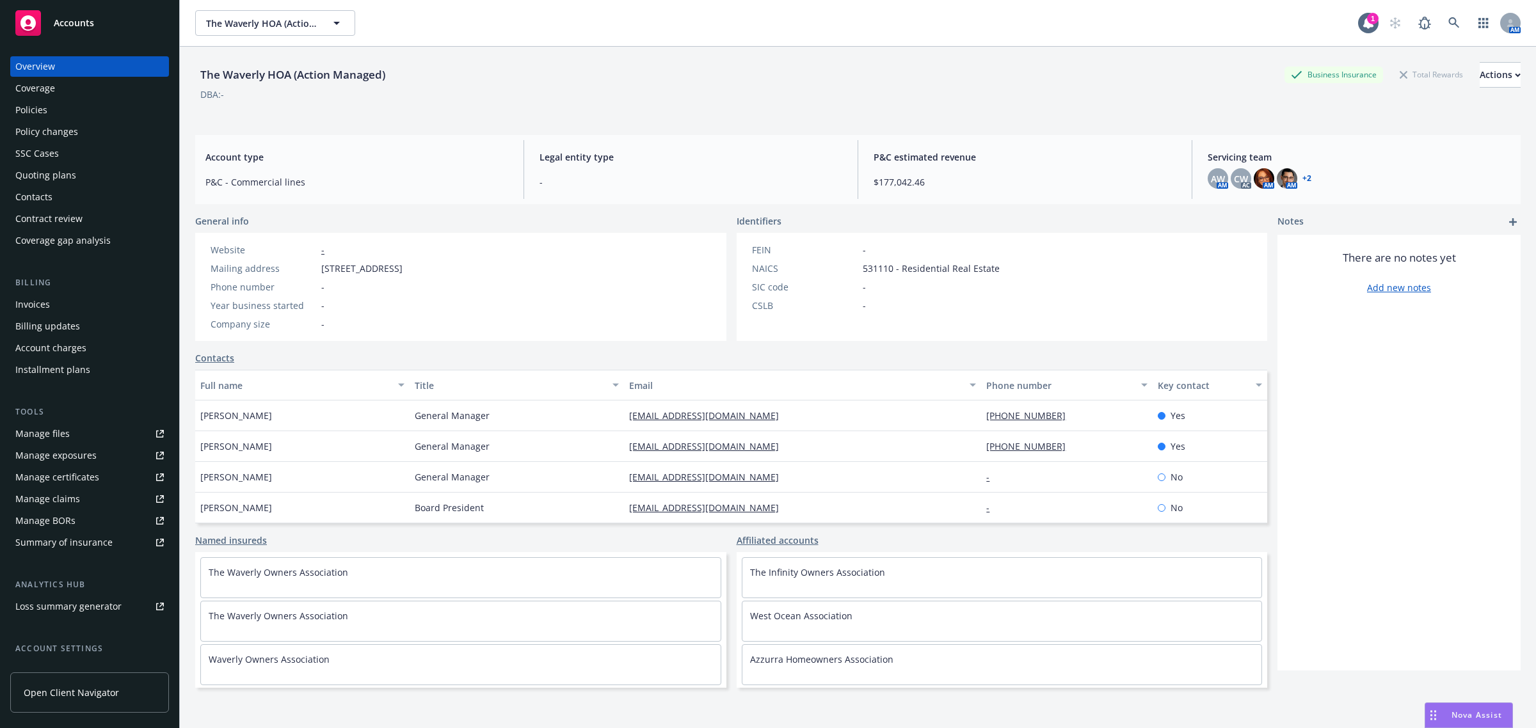
click at [77, 113] on div "Policies" at bounding box center [89, 110] width 149 height 20
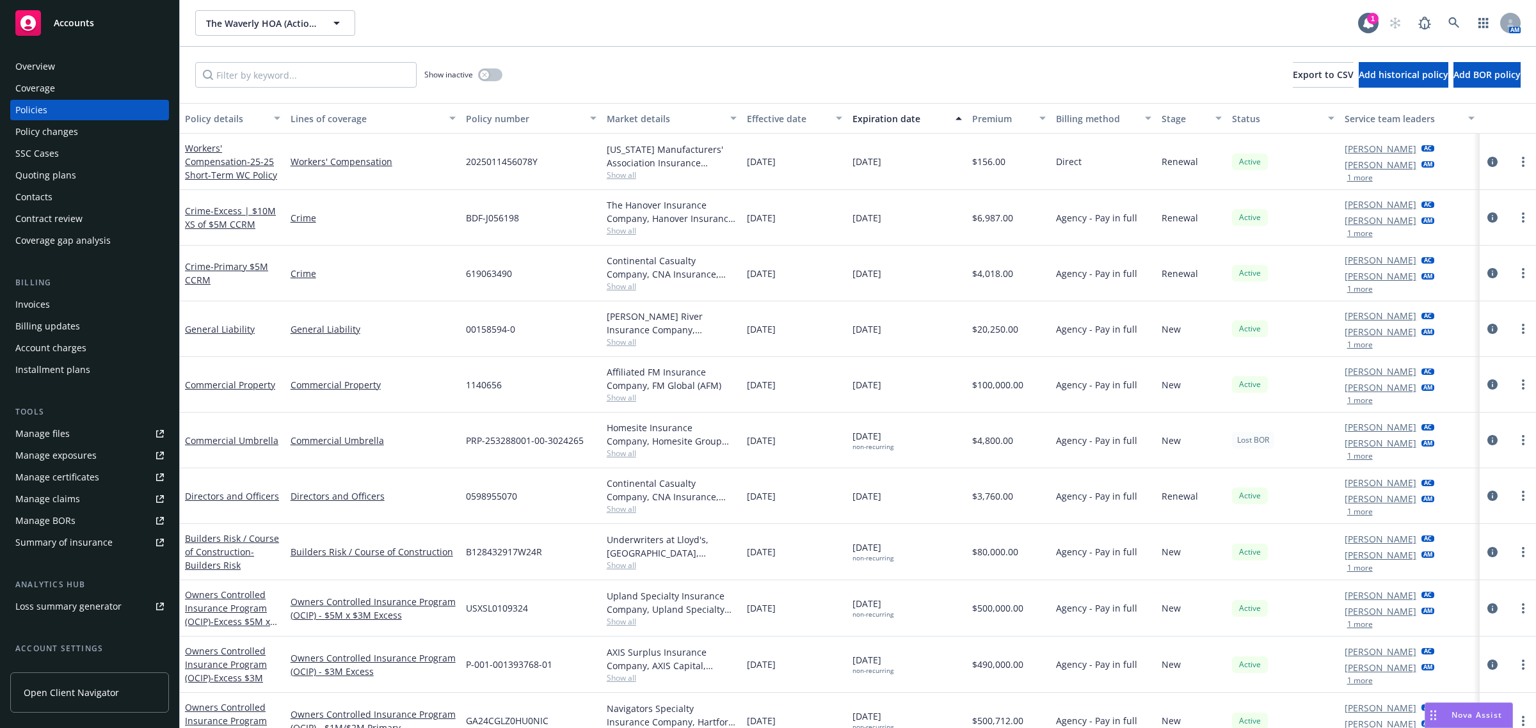
scroll to position [22, 0]
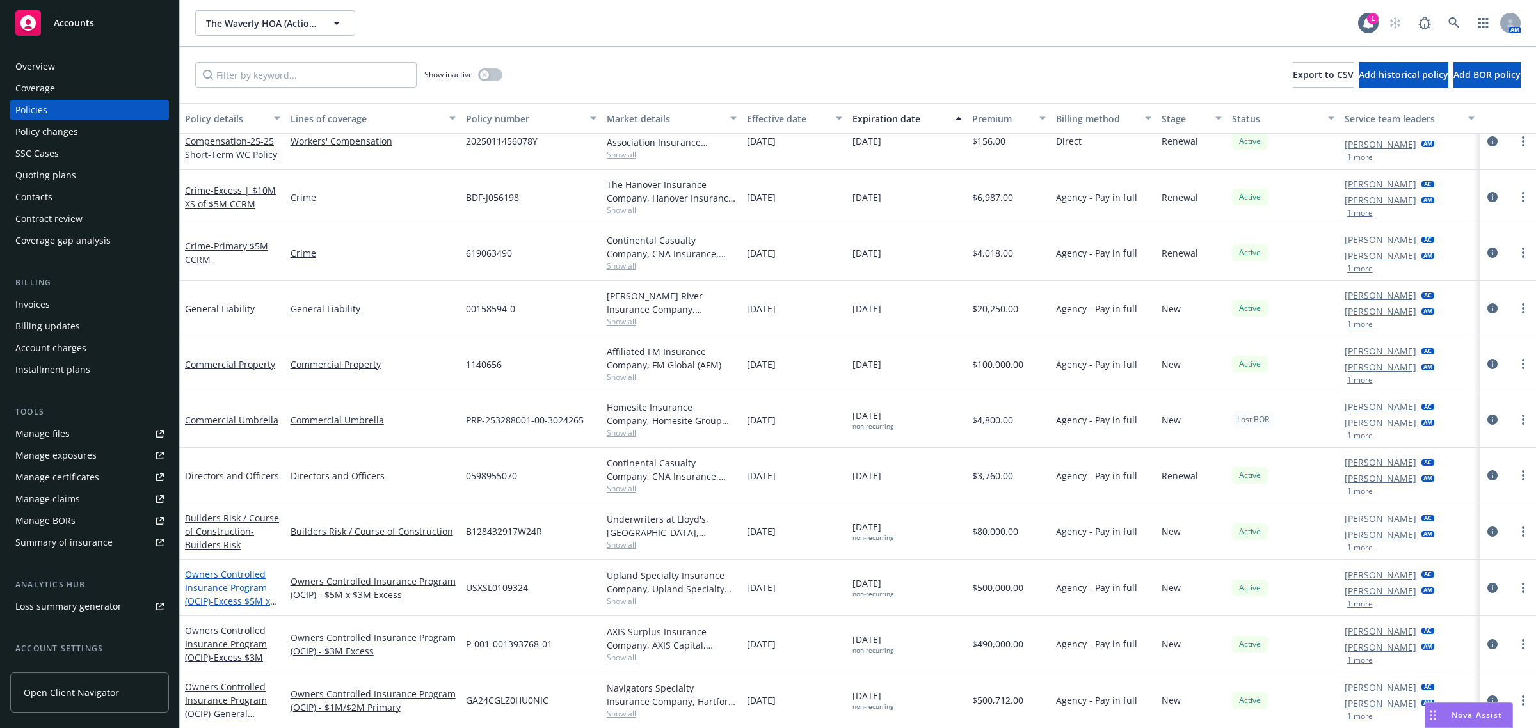
click at [194, 581] on link "Owners Controlled Insurance Program (OCIP) - Excess $5M x $3M" at bounding box center [227, 594] width 85 height 52
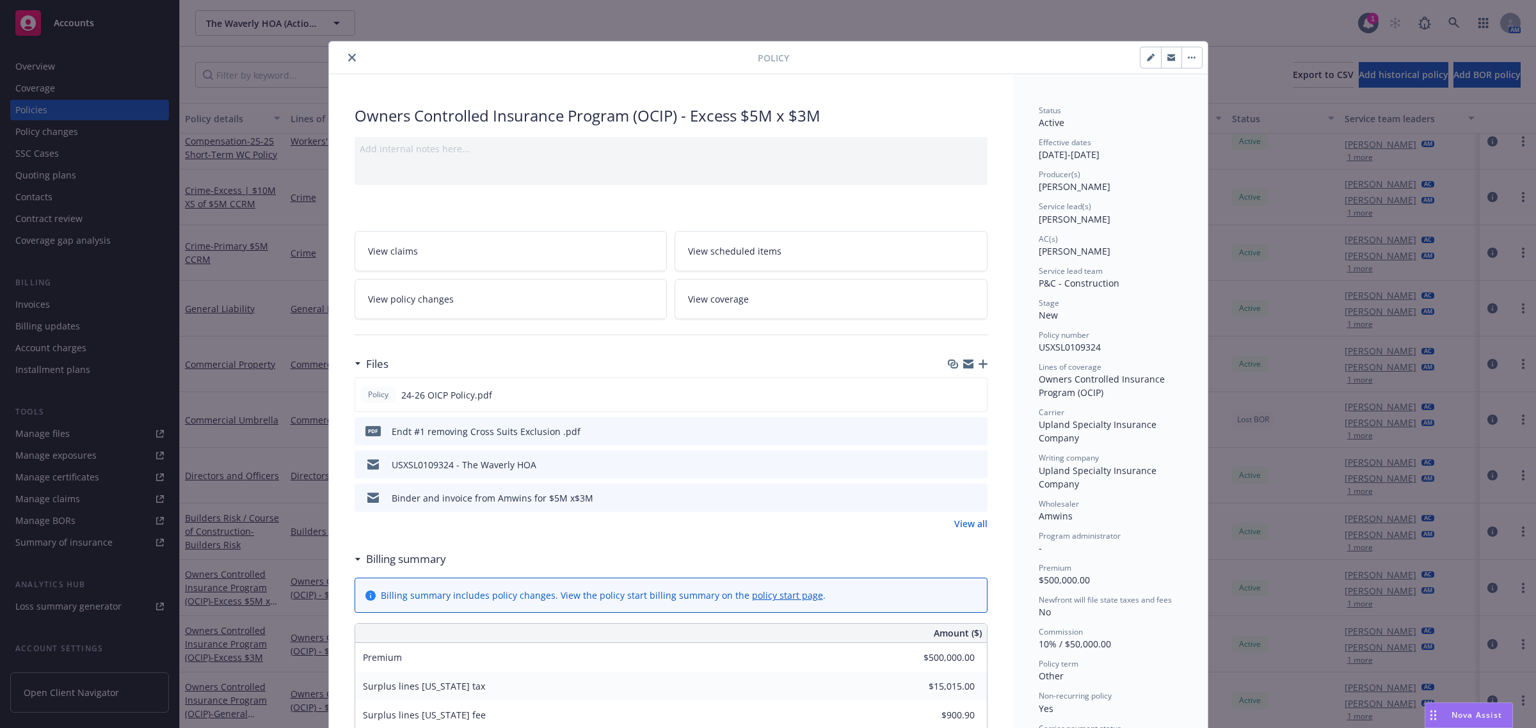
click at [348, 58] on icon "close" at bounding box center [352, 58] width 8 height 8
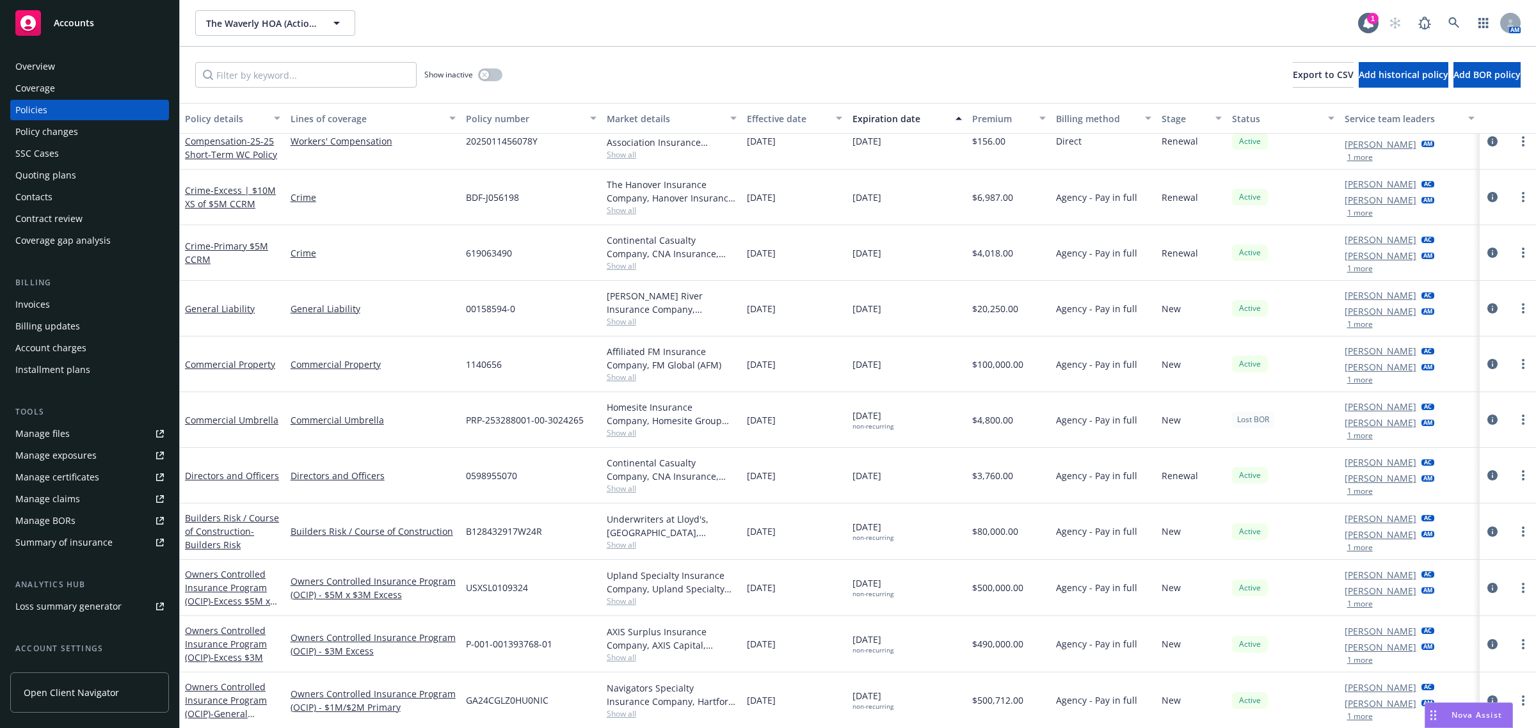
click at [100, 23] on div "Accounts" at bounding box center [89, 23] width 149 height 26
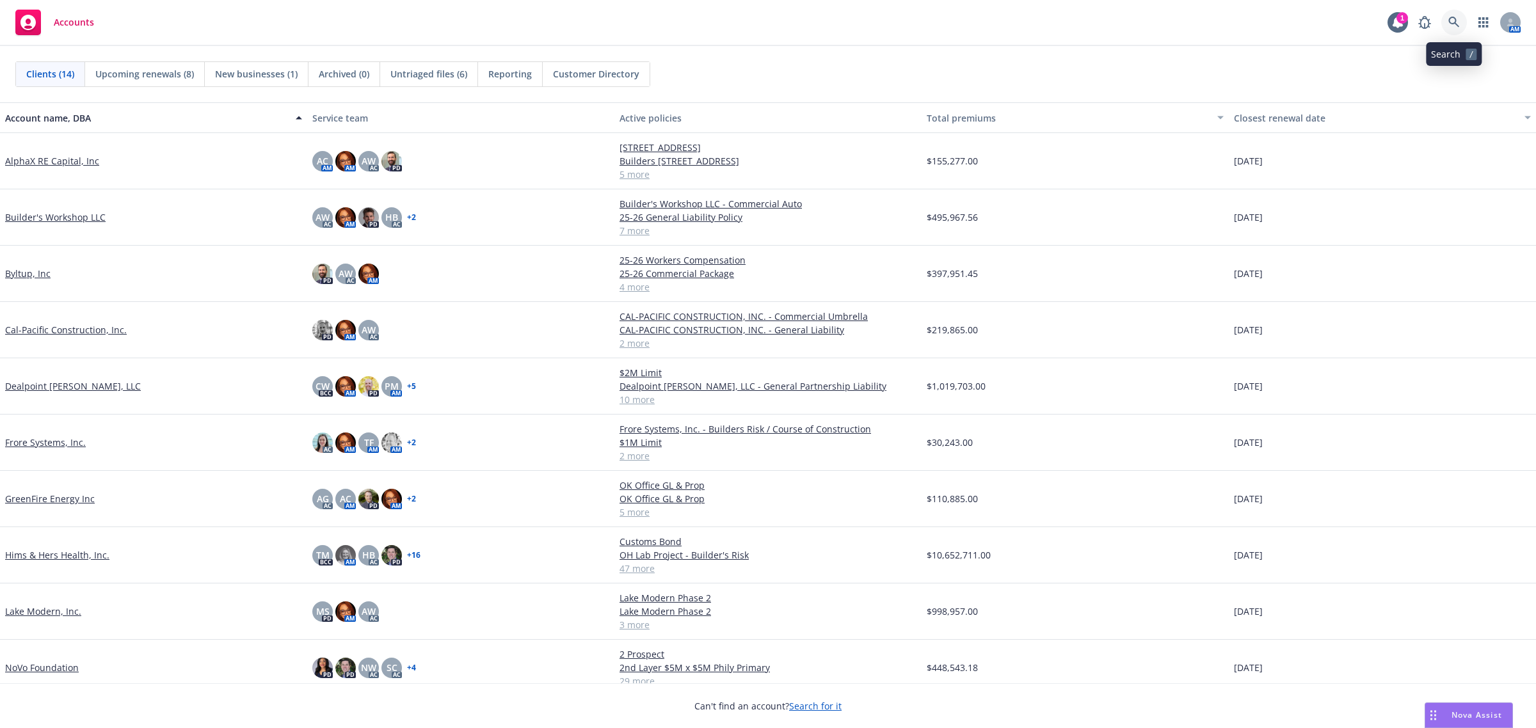
click at [1450, 20] on icon at bounding box center [1454, 22] width 11 height 11
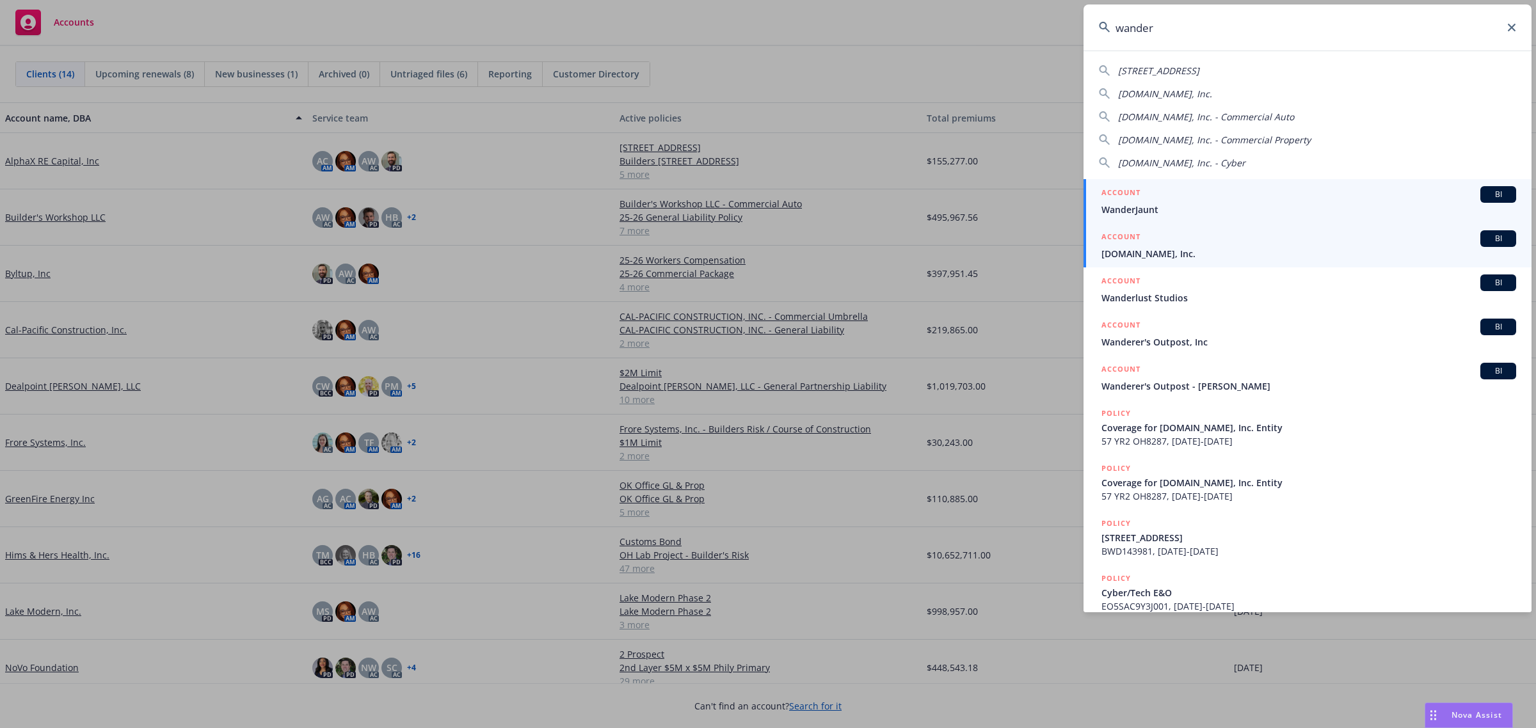
click at [1199, 254] on span "[DOMAIN_NAME], Inc." at bounding box center [1309, 253] width 415 height 13
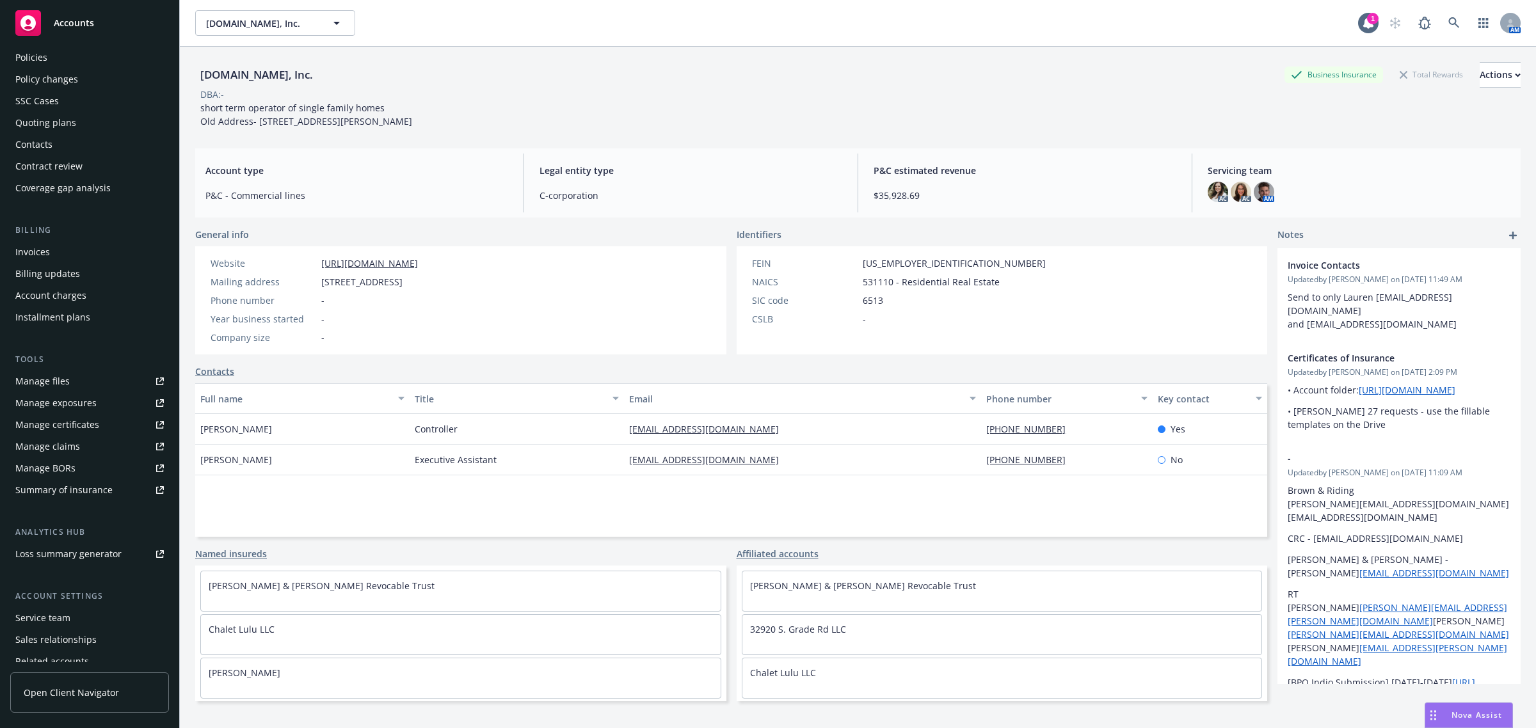
scroll to position [104, 0]
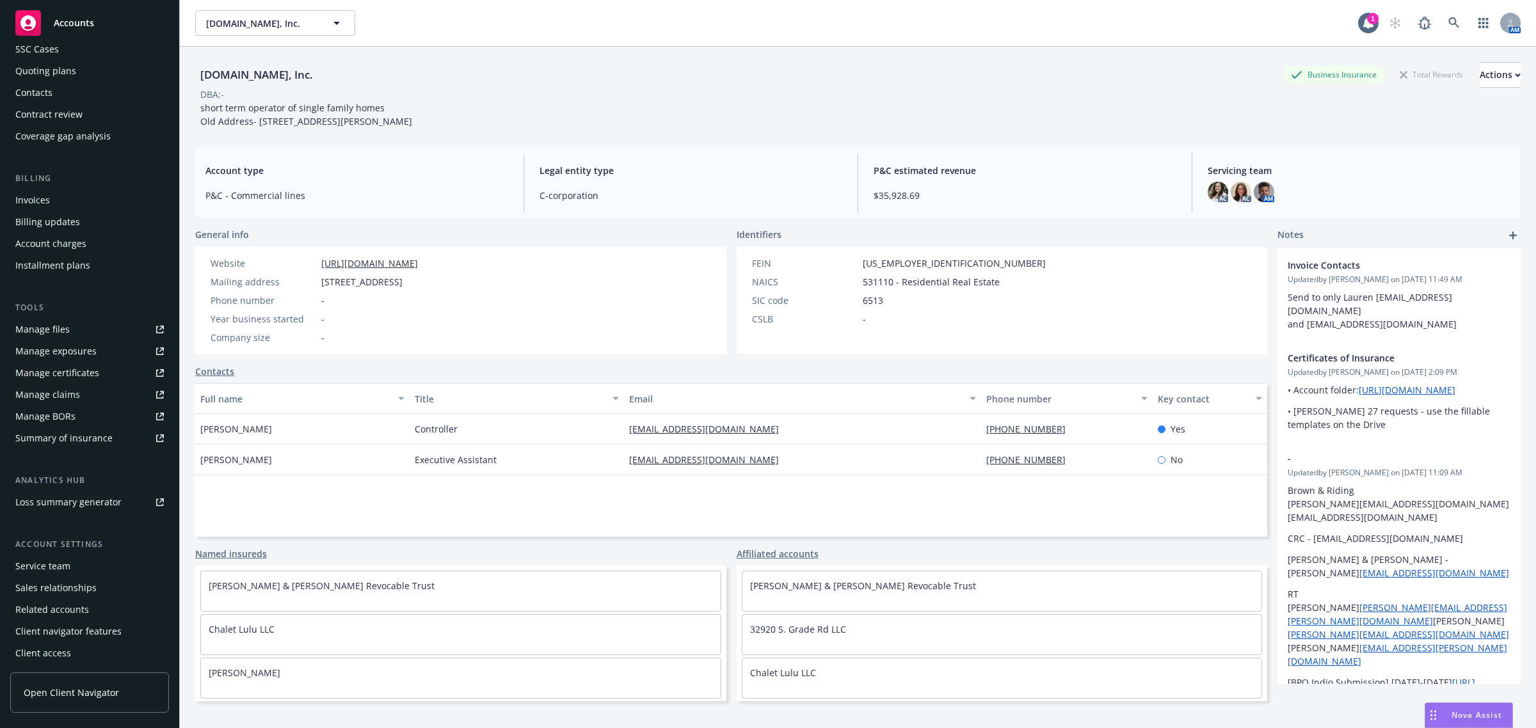
click at [63, 561] on div "Service team" at bounding box center [42, 566] width 55 height 20
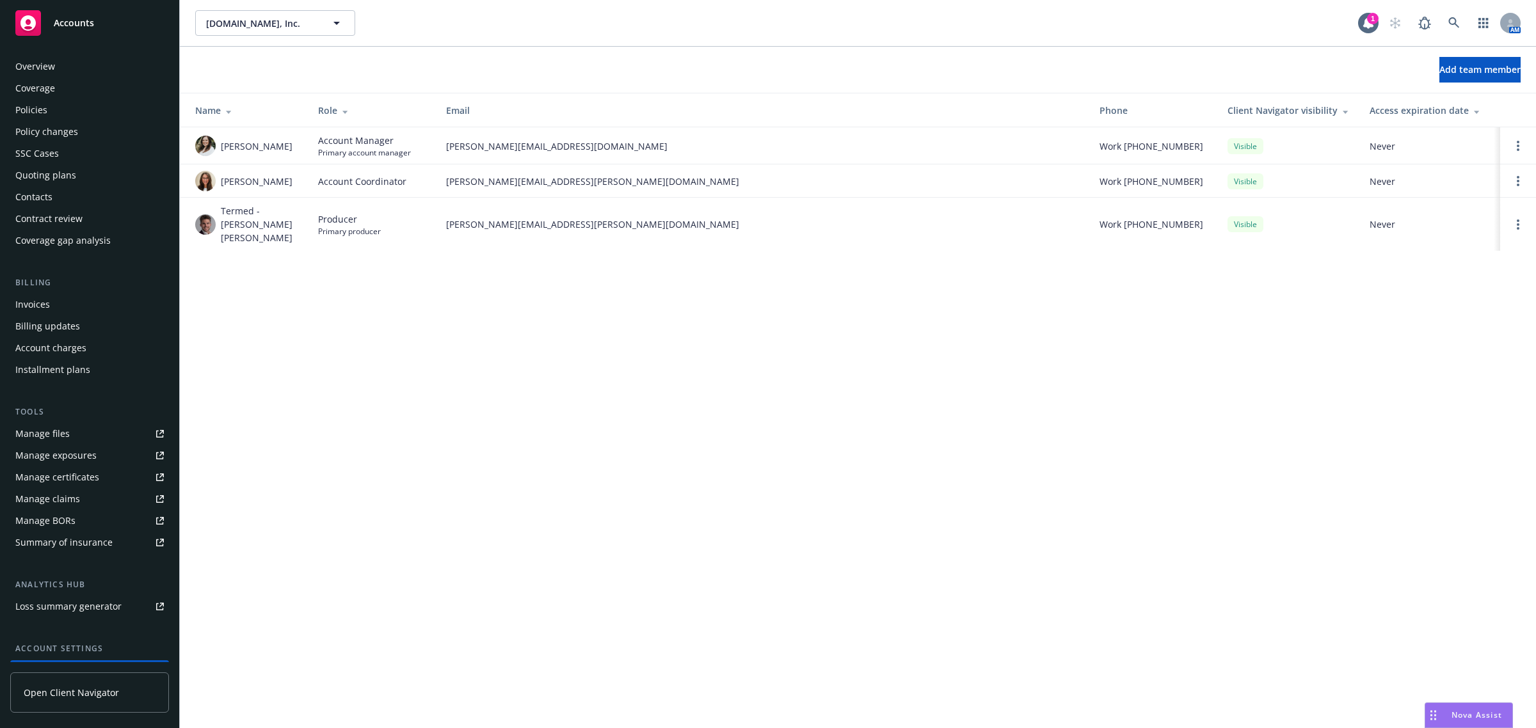
click at [64, 106] on div "Policies" at bounding box center [89, 110] width 149 height 20
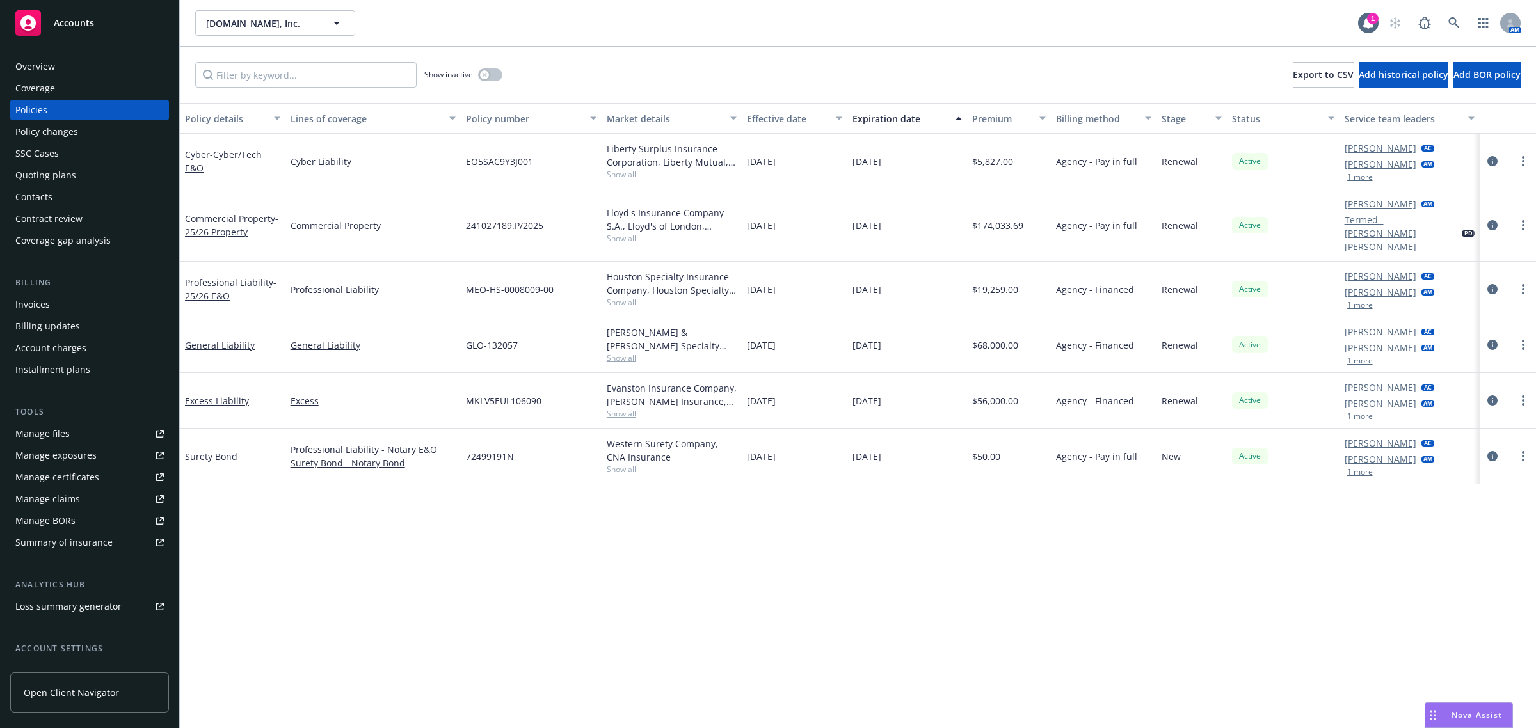
click at [76, 438] on link "Manage files" at bounding box center [89, 434] width 159 height 20
click at [91, 27] on span "Accounts" at bounding box center [74, 23] width 40 height 10
